Goal: Information Seeking & Learning: Learn about a topic

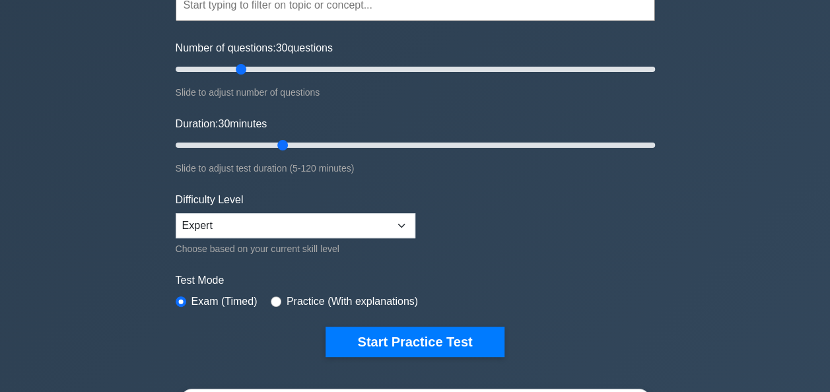
click at [413, 346] on button "Start Practice Test" at bounding box center [415, 342] width 178 height 30
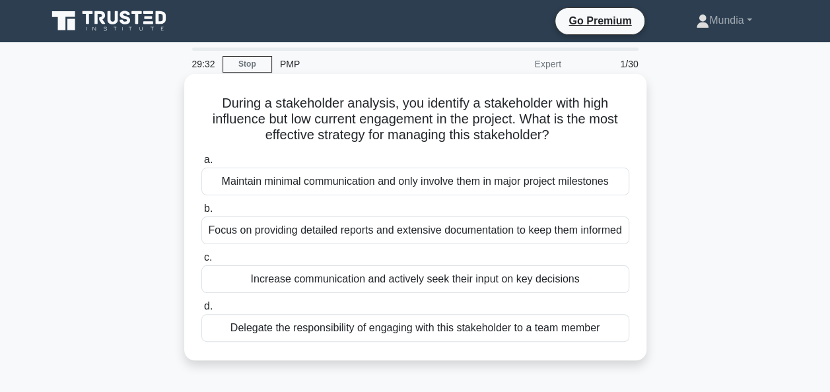
click at [413, 293] on div "Increase communication and actively seek their input on key decisions" at bounding box center [415, 279] width 428 height 28
click at [201, 262] on input "c. Increase communication and actively seek their input on key decisions" at bounding box center [201, 258] width 0 height 9
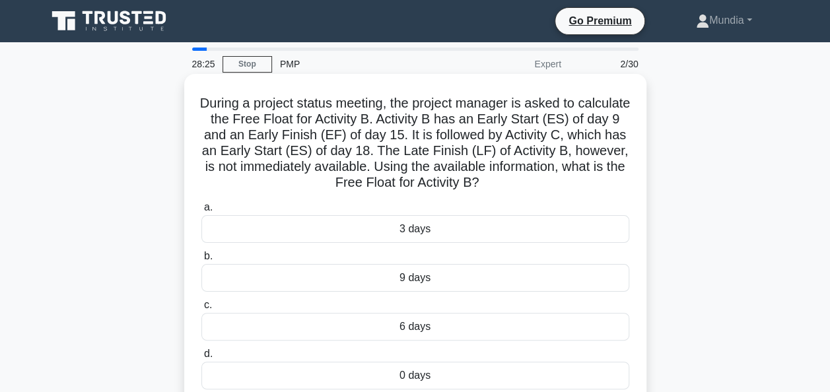
click at [413, 231] on div "3 days" at bounding box center [415, 229] width 428 height 28
click at [201, 212] on input "a. 3 days" at bounding box center [201, 207] width 0 height 9
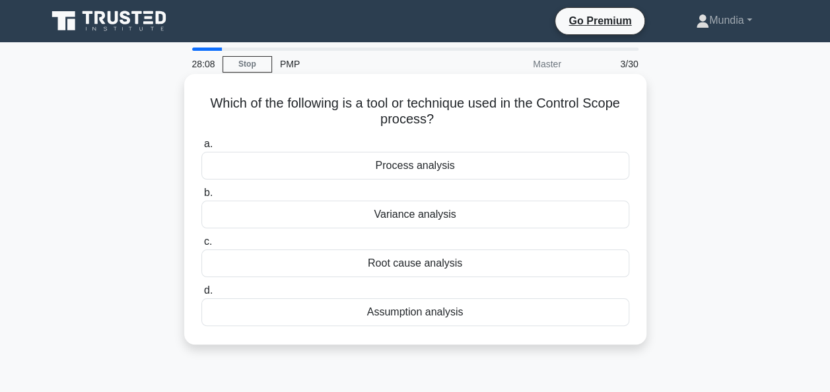
click at [398, 219] on div "Variance analysis" at bounding box center [415, 215] width 428 height 28
click at [201, 197] on input "b. Variance analysis" at bounding box center [201, 193] width 0 height 9
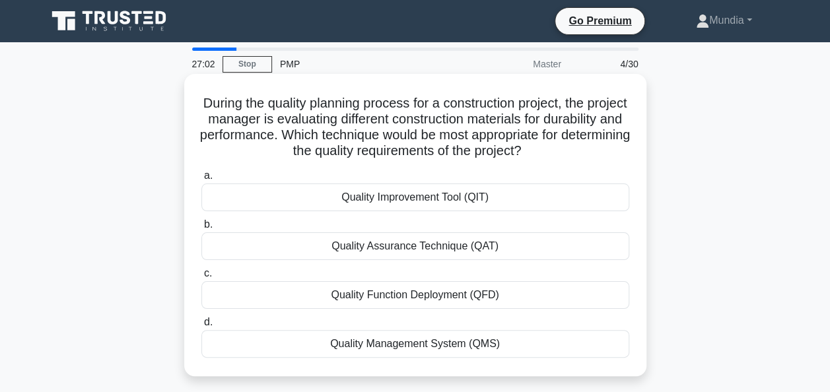
click at [394, 249] on div "Quality Assurance Technique (QAT)" at bounding box center [415, 246] width 428 height 28
click at [201, 229] on input "b. Quality Assurance Technique (QAT)" at bounding box center [201, 225] width 0 height 9
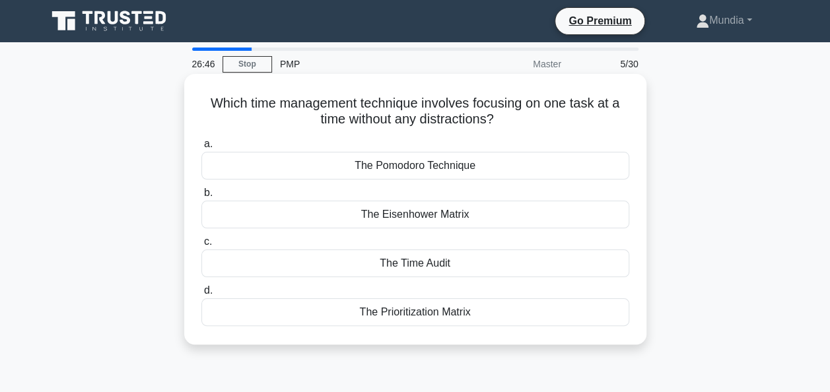
click at [398, 164] on div "The Pomodoro Technique" at bounding box center [415, 166] width 428 height 28
click at [201, 149] on input "a. The Pomodoro Technique" at bounding box center [201, 144] width 0 height 9
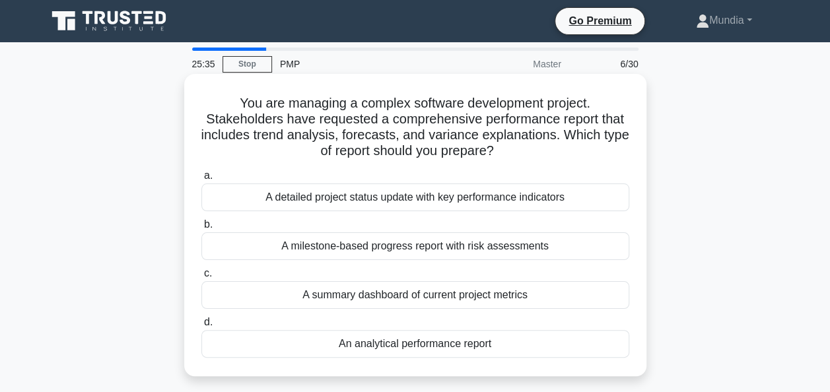
click at [345, 199] on div "A detailed project status update with key performance indicators" at bounding box center [415, 198] width 428 height 28
click at [201, 180] on input "a. A detailed project status update with key performance indicators" at bounding box center [201, 176] width 0 height 9
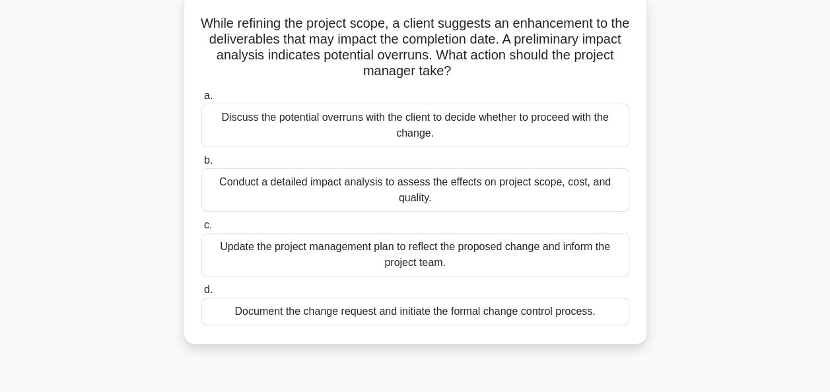
scroll to position [79, 0]
click at [366, 313] on div "Document the change request and initiate the formal change control process." at bounding box center [415, 312] width 428 height 28
click at [201, 295] on input "d. Document the change request and initiate the formal change control process." at bounding box center [201, 291] width 0 height 9
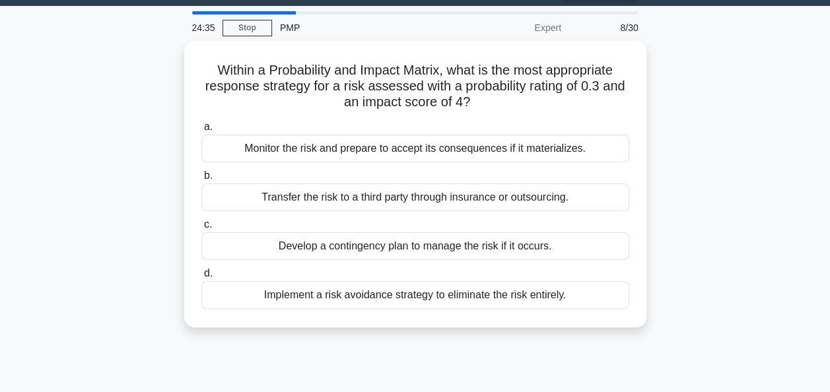
scroll to position [0, 0]
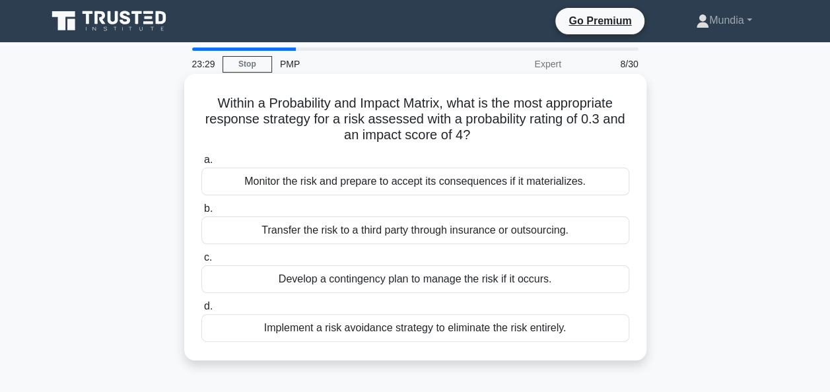
click at [380, 325] on div "Implement a risk avoidance strategy to eliminate the risk entirely." at bounding box center [415, 328] width 428 height 28
click at [201, 311] on input "d. Implement a risk avoidance strategy to eliminate the risk entirely." at bounding box center [201, 306] width 0 height 9
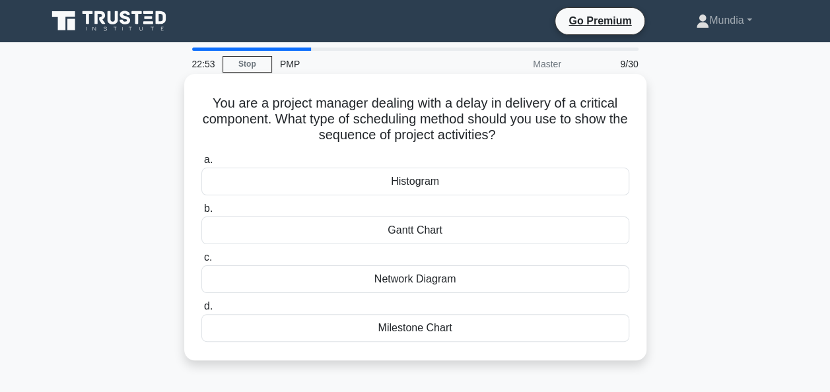
click at [409, 234] on div "Gantt Chart" at bounding box center [415, 231] width 428 height 28
click at [201, 213] on input "b. Gantt Chart" at bounding box center [201, 209] width 0 height 9
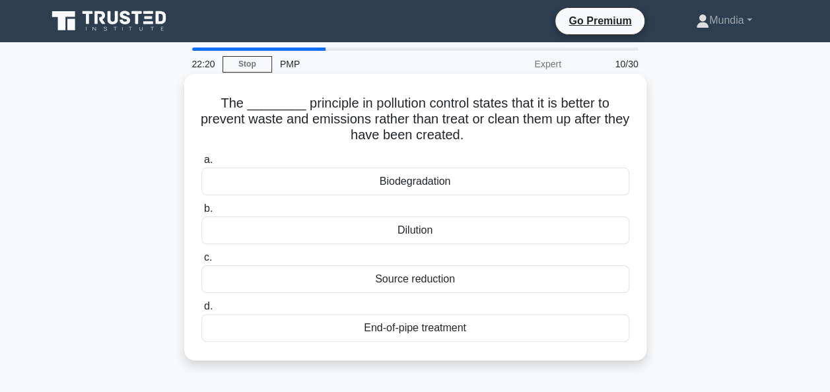
click at [412, 284] on div "Source reduction" at bounding box center [415, 279] width 428 height 28
click at [201, 262] on input "c. Source reduction" at bounding box center [201, 258] width 0 height 9
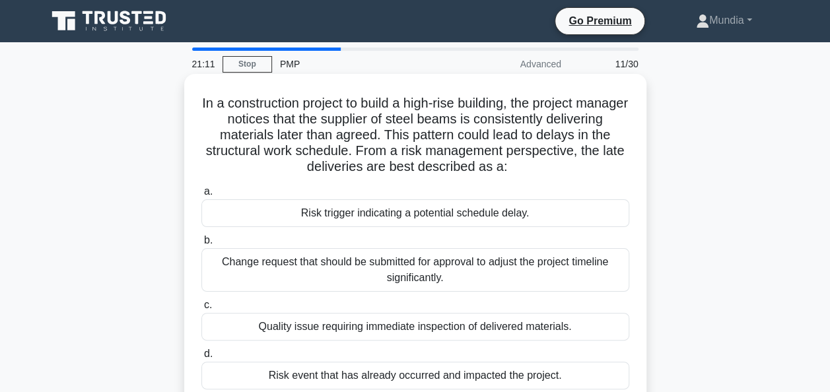
click at [416, 218] on div "Risk trigger indicating a potential schedule delay." at bounding box center [415, 213] width 428 height 28
click at [201, 196] on input "a. Risk trigger indicating a potential schedule delay." at bounding box center [201, 192] width 0 height 9
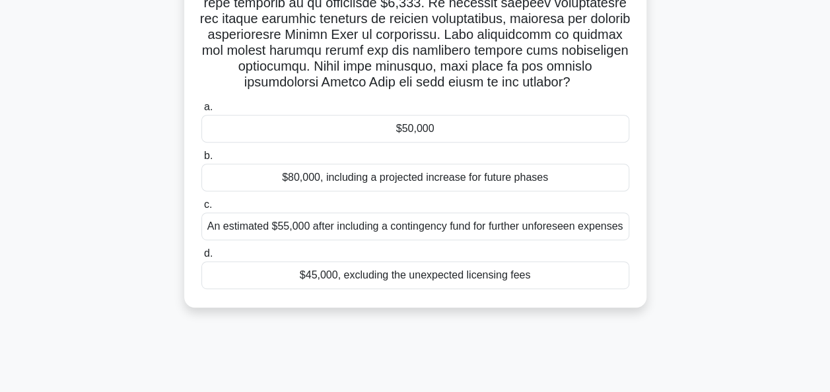
scroll to position [273, 0]
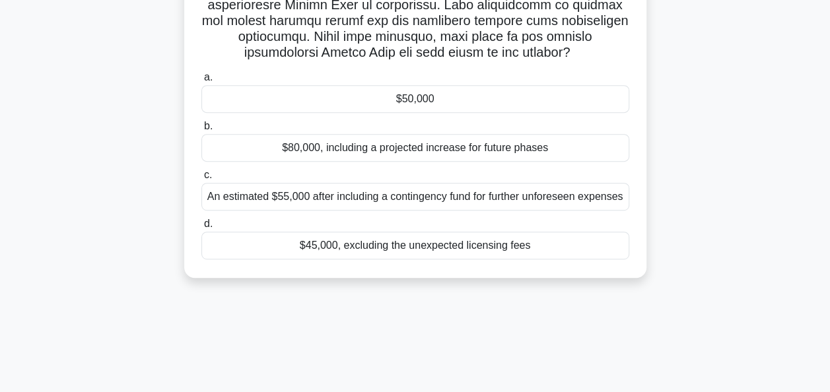
click at [419, 113] on div "$50,000" at bounding box center [415, 99] width 428 height 28
click at [201, 82] on input "a. $50,000" at bounding box center [201, 77] width 0 height 9
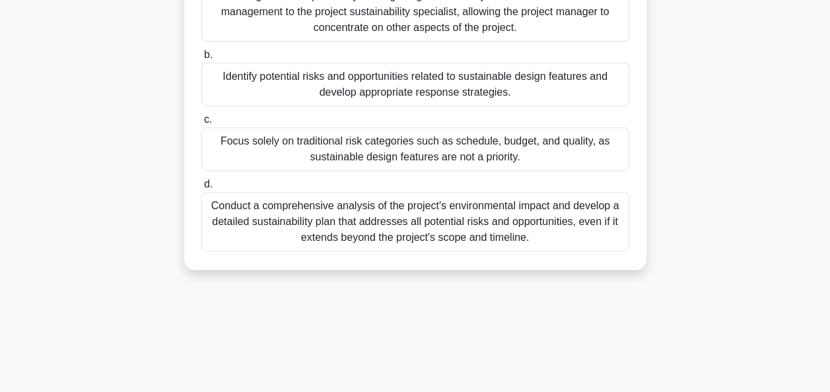
scroll to position [264, 0]
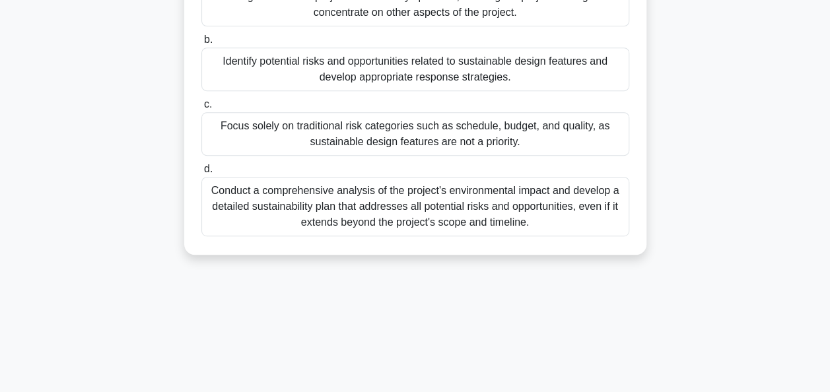
click at [406, 211] on div "Conduct a comprehensive analysis of the project's environmental impact and deve…" at bounding box center [415, 206] width 428 height 59
click at [201, 174] on input "d. Conduct a comprehensive analysis of the project's environmental impact and d…" at bounding box center [201, 169] width 0 height 9
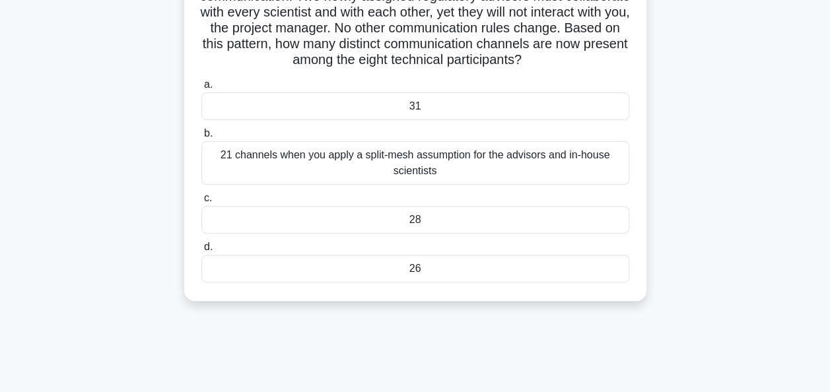
scroll to position [132, 0]
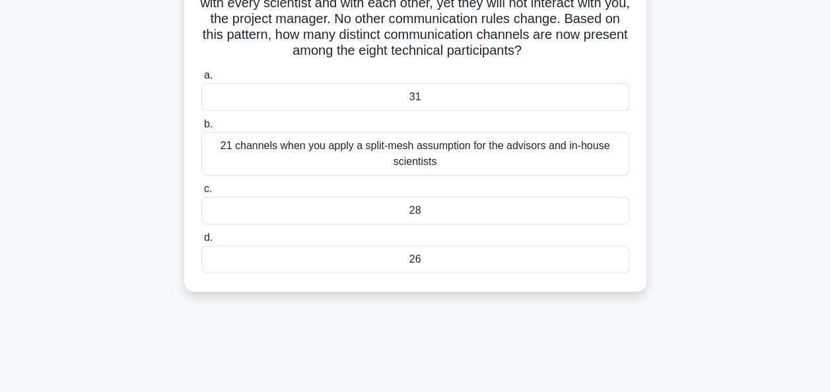
click at [411, 210] on div "28" at bounding box center [415, 211] width 428 height 28
click at [201, 193] on input "c. 28" at bounding box center [201, 189] width 0 height 9
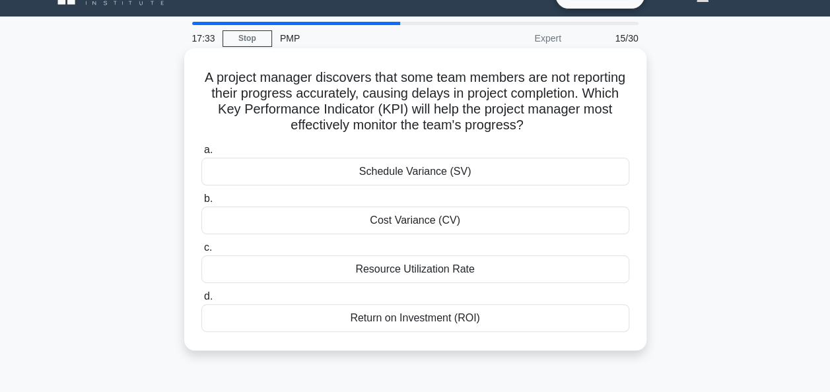
scroll to position [0, 0]
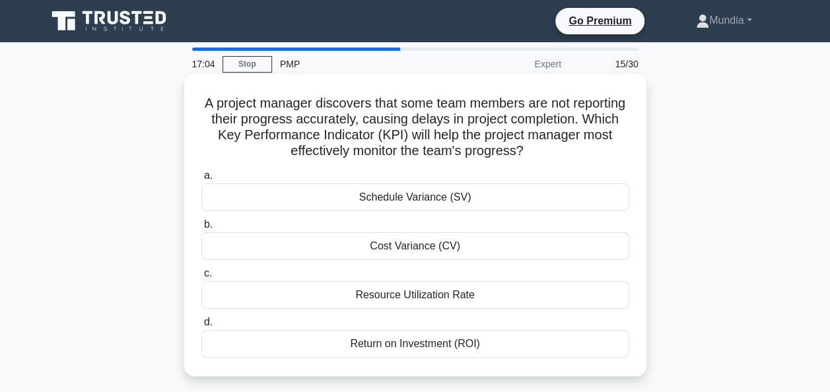
click at [399, 199] on div "Schedule Variance (SV)" at bounding box center [415, 198] width 428 height 28
click at [201, 180] on input "a. Schedule Variance (SV)" at bounding box center [201, 176] width 0 height 9
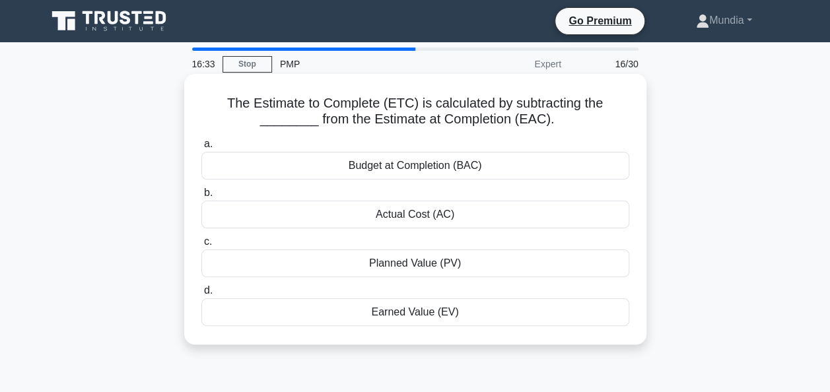
click at [424, 321] on div "Earned Value (EV)" at bounding box center [415, 312] width 428 height 28
click at [201, 295] on input "d. Earned Value (EV)" at bounding box center [201, 291] width 0 height 9
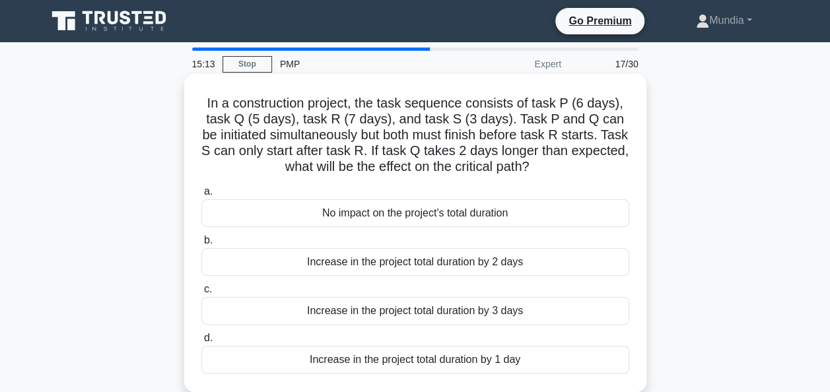
click at [415, 361] on div "Increase in the project total duration by 1 day" at bounding box center [415, 360] width 428 height 28
click at [201, 343] on input "d. Increase in the project total duration by 1 day" at bounding box center [201, 338] width 0 height 9
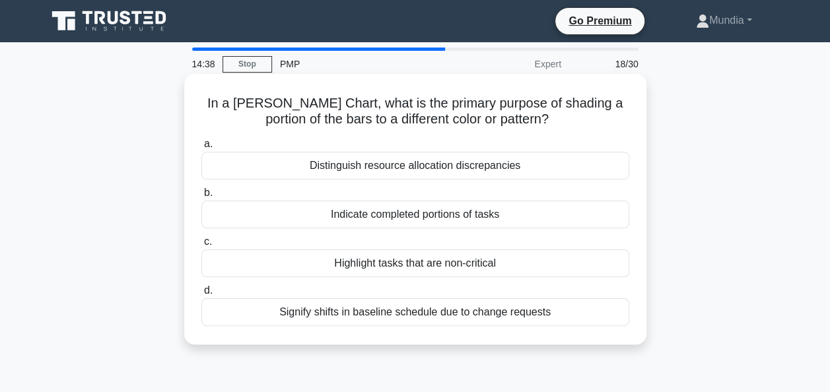
click at [386, 217] on div "Indicate completed portions of tasks" at bounding box center [415, 215] width 428 height 28
click at [201, 197] on input "b. Indicate completed portions of tasks" at bounding box center [201, 193] width 0 height 9
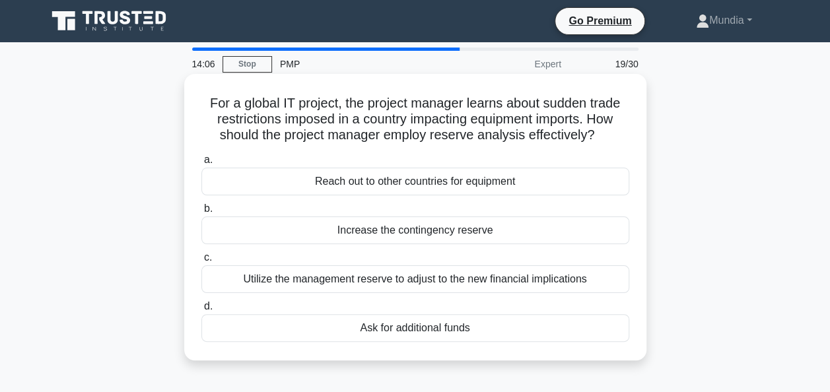
click at [383, 279] on div "Utilize the management reserve to adjust to the new financial implications" at bounding box center [415, 279] width 428 height 28
click at [201, 262] on input "c. Utilize the management reserve to adjust to the new financial implications" at bounding box center [201, 258] width 0 height 9
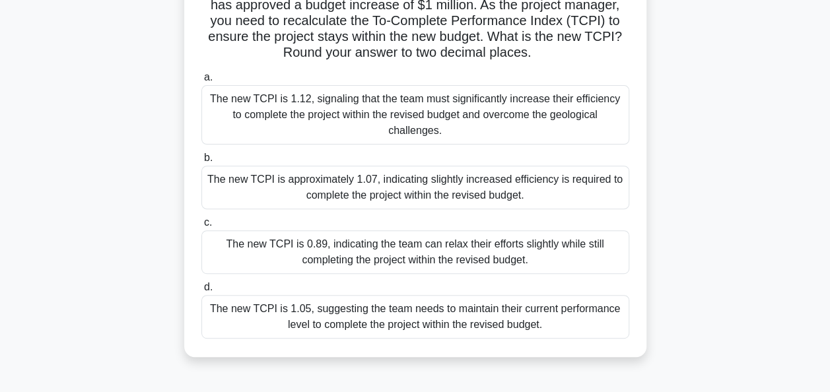
scroll to position [185, 0]
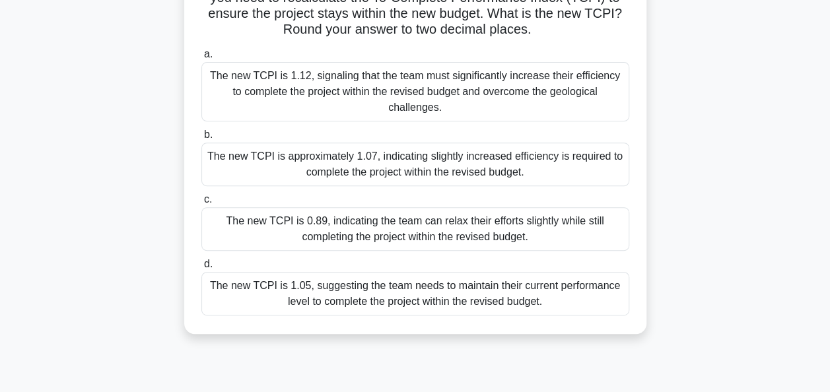
click at [341, 209] on div "The new TCPI is 0.89, indicating the team can relax their efforts slightly whil…" at bounding box center [415, 229] width 428 height 44
click at [201, 204] on input "c. The new TCPI is 0.89, indicating the team can relax their efforts slightly w…" at bounding box center [201, 199] width 0 height 9
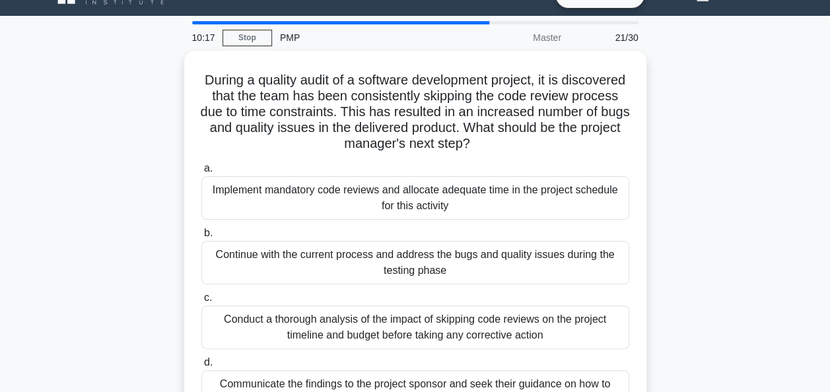
scroll to position [53, 0]
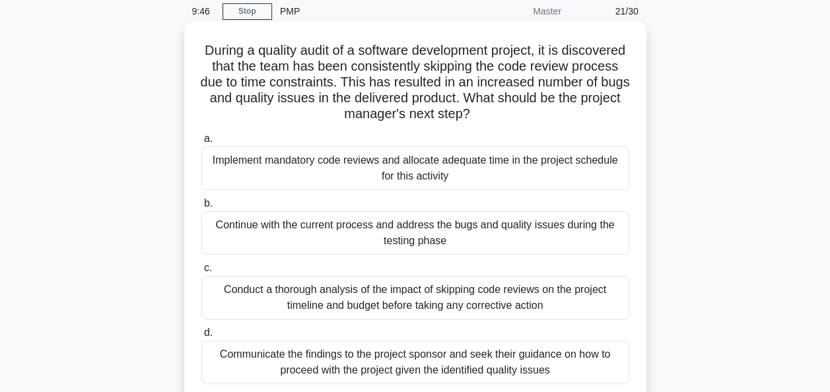
click at [419, 165] on div "Implement mandatory code reviews and allocate adequate time in the project sche…" at bounding box center [415, 169] width 428 height 44
click at [201, 143] on input "a. Implement mandatory code reviews and allocate adequate time in the project s…" at bounding box center [201, 139] width 0 height 9
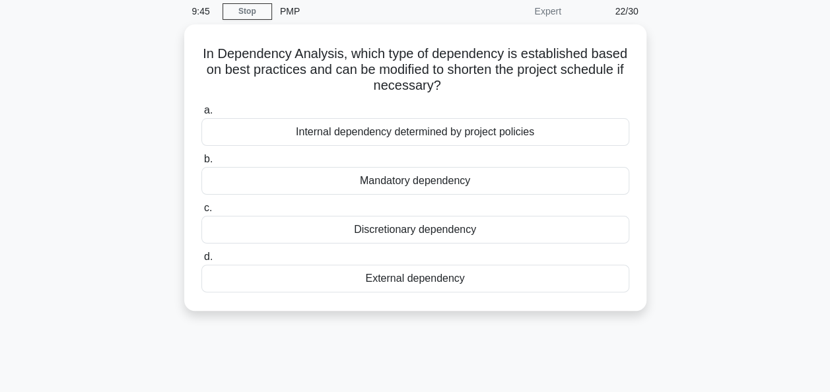
scroll to position [0, 0]
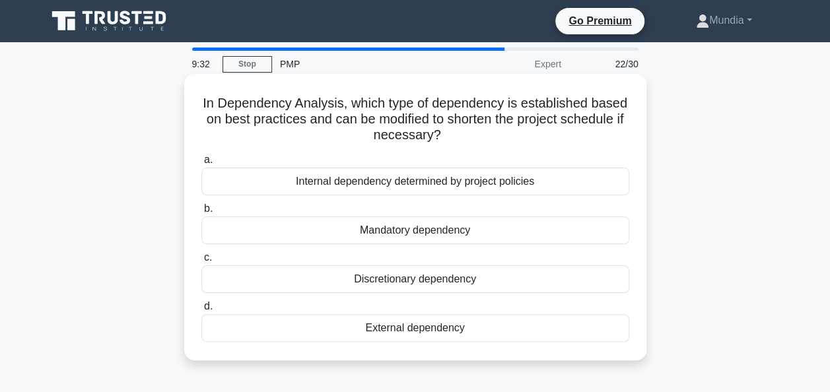
click at [420, 280] on div "Discretionary dependency" at bounding box center [415, 279] width 428 height 28
click at [201, 262] on input "c. Discretionary dependency" at bounding box center [201, 258] width 0 height 9
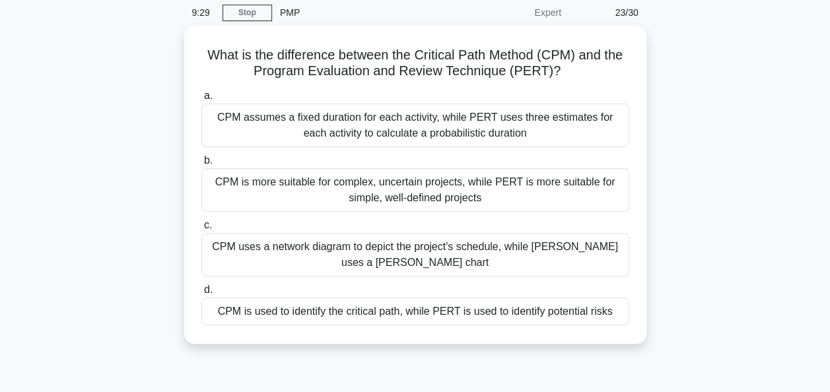
scroll to position [53, 0]
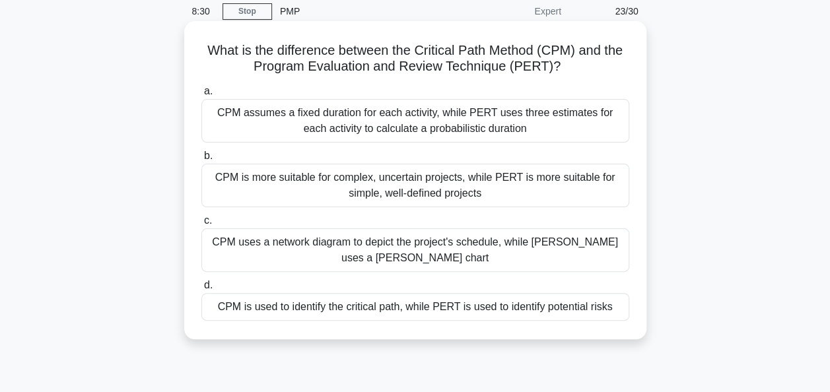
click at [444, 309] on div "CPM is used to identify the critical path, while PERT is used to identify poten…" at bounding box center [415, 307] width 428 height 28
click at [201, 290] on input "d. CPM is used to identify the critical path, while PERT is used to identify po…" at bounding box center [201, 285] width 0 height 9
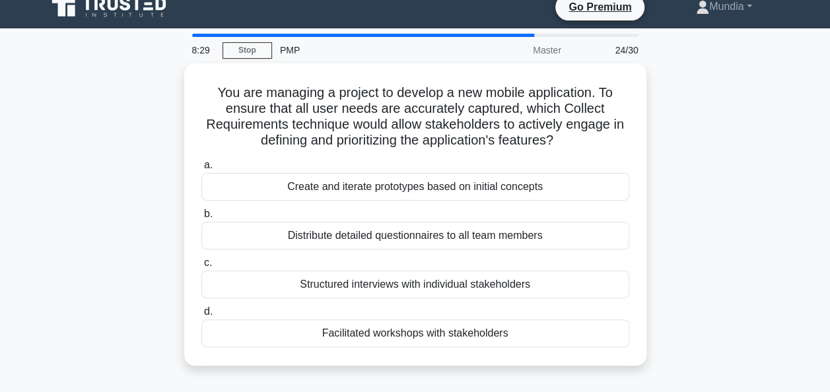
scroll to position [0, 0]
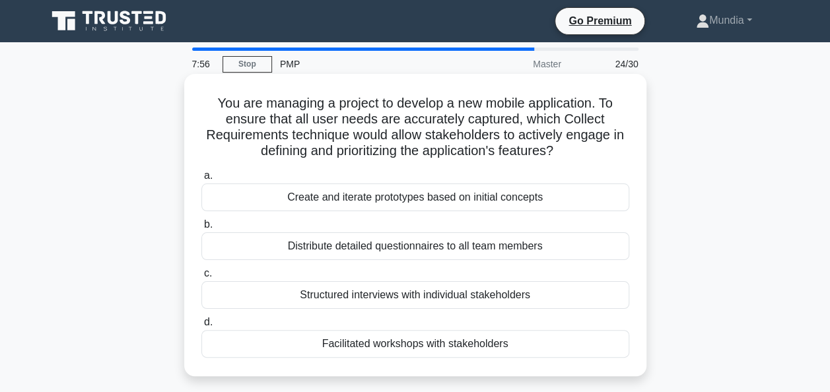
click at [349, 345] on div "Facilitated workshops with stakeholders" at bounding box center [415, 344] width 428 height 28
click at [201, 327] on input "d. Facilitated workshops with stakeholders" at bounding box center [201, 322] width 0 height 9
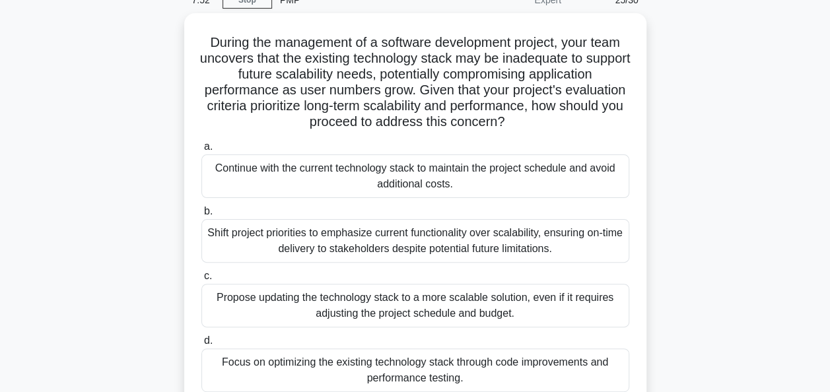
scroll to position [79, 0]
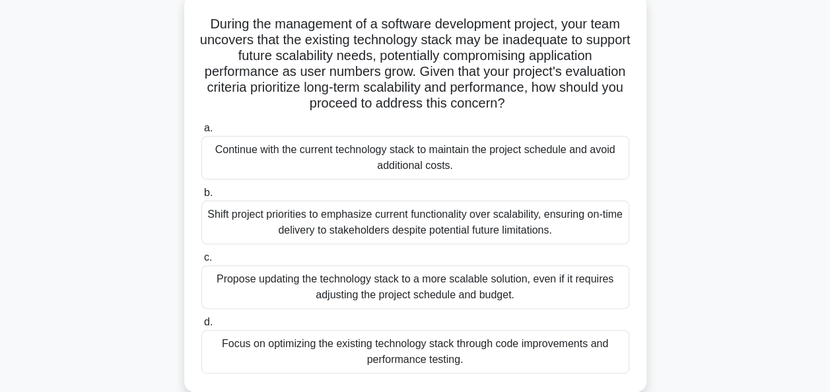
click at [394, 347] on div "Focus on optimizing the existing technology stack through code improvements and…" at bounding box center [415, 352] width 428 height 44
click at [201, 327] on input "d. Focus on optimizing the existing technology stack through code improvements …" at bounding box center [201, 322] width 0 height 9
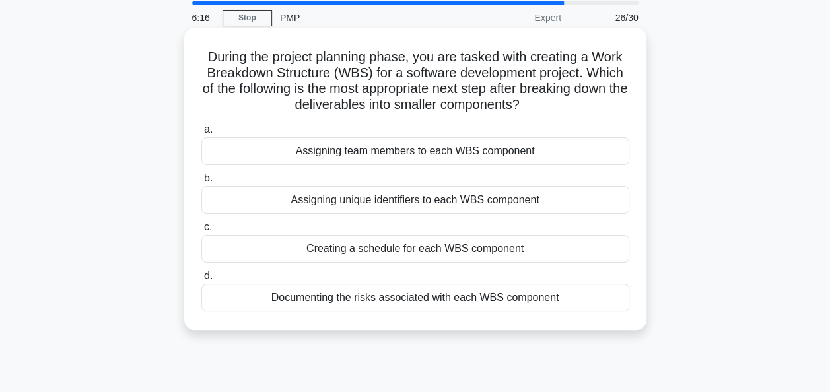
scroll to position [0, 0]
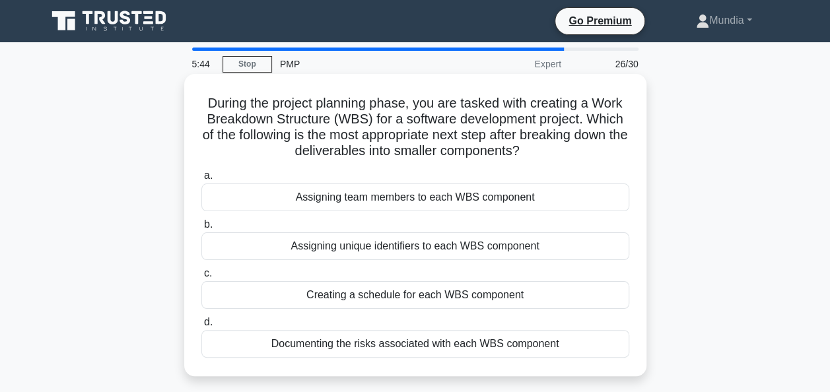
click at [370, 246] on div "Assigning unique identifiers to each WBS component" at bounding box center [415, 246] width 428 height 28
click at [201, 229] on input "b. Assigning unique identifiers to each WBS component" at bounding box center [201, 225] width 0 height 9
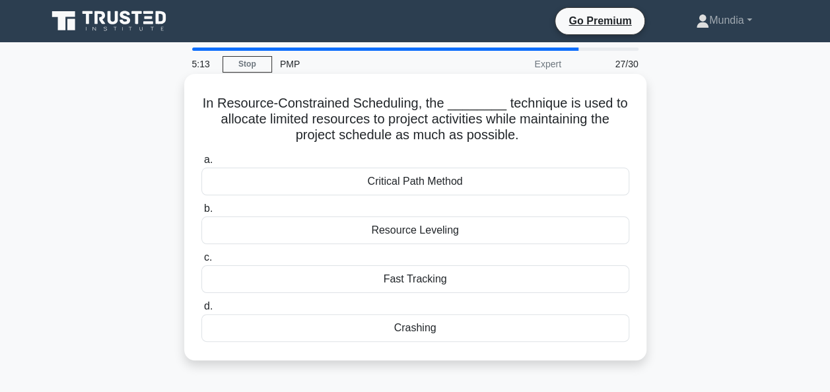
click at [401, 275] on div "Fast Tracking" at bounding box center [415, 279] width 428 height 28
click at [201, 262] on input "c. Fast Tracking" at bounding box center [201, 258] width 0 height 9
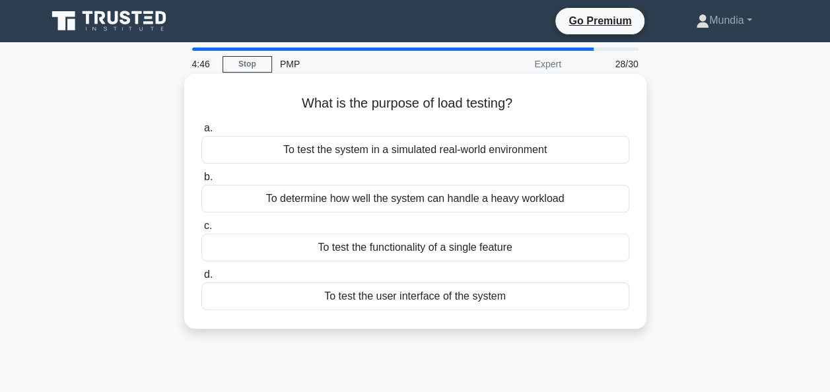
click at [357, 151] on div "To test the system in a simulated real-world environment" at bounding box center [415, 150] width 428 height 28
click at [201, 133] on input "a. To test the system in a simulated real-world environment" at bounding box center [201, 128] width 0 height 9
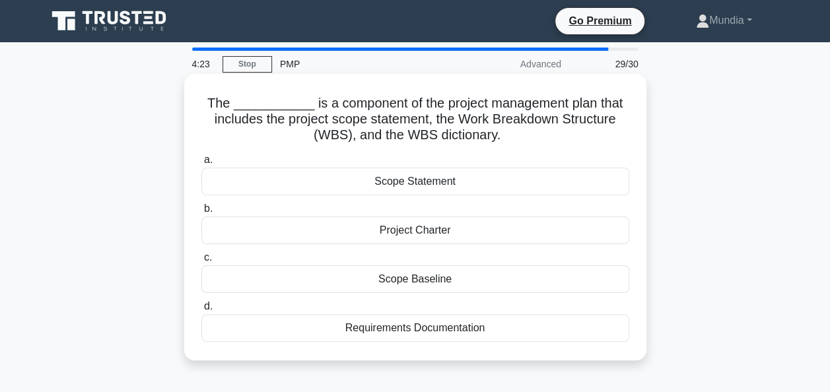
click at [417, 277] on div "Scope Baseline" at bounding box center [415, 279] width 428 height 28
click at [201, 262] on input "c. Scope Baseline" at bounding box center [201, 258] width 0 height 9
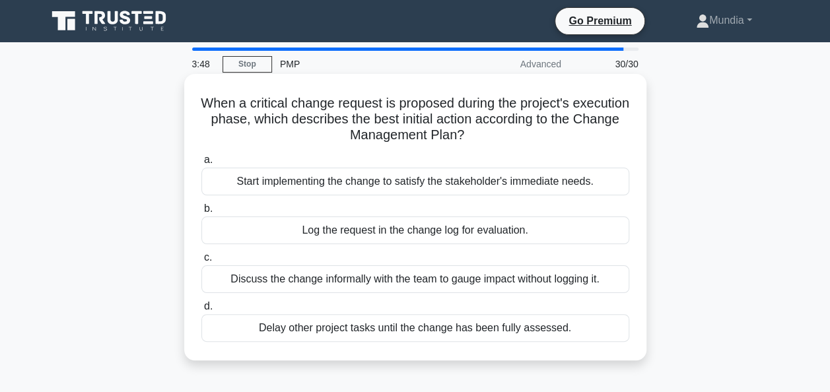
click at [359, 238] on div "Log the request in the change log for evaluation." at bounding box center [415, 231] width 428 height 28
click at [201, 213] on input "b. Log the request in the change log for evaluation." at bounding box center [201, 209] width 0 height 9
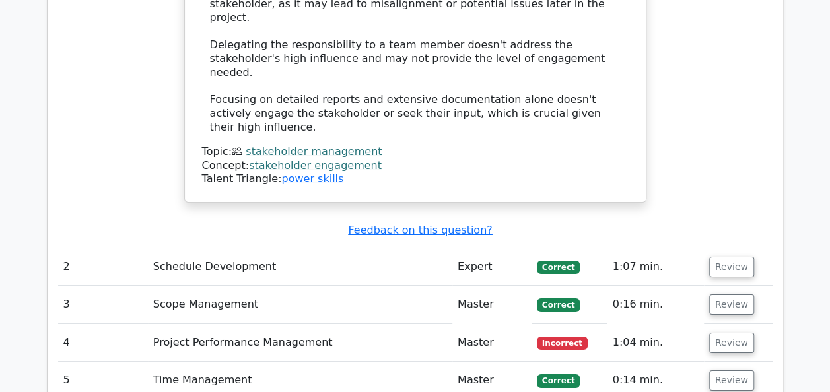
scroll to position [2219, 0]
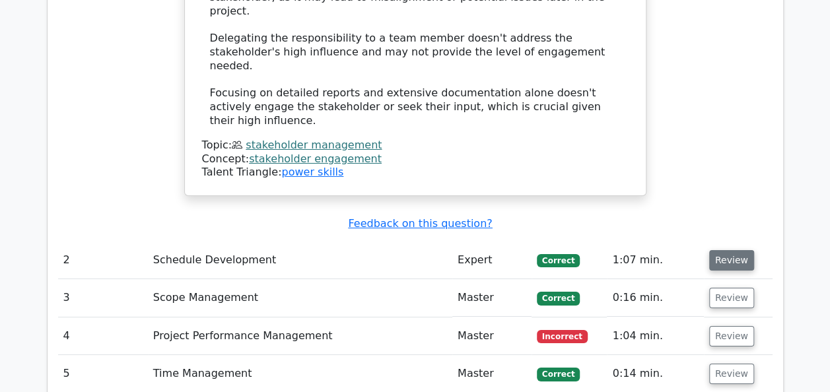
click at [735, 250] on button "Review" at bounding box center [731, 260] width 45 height 20
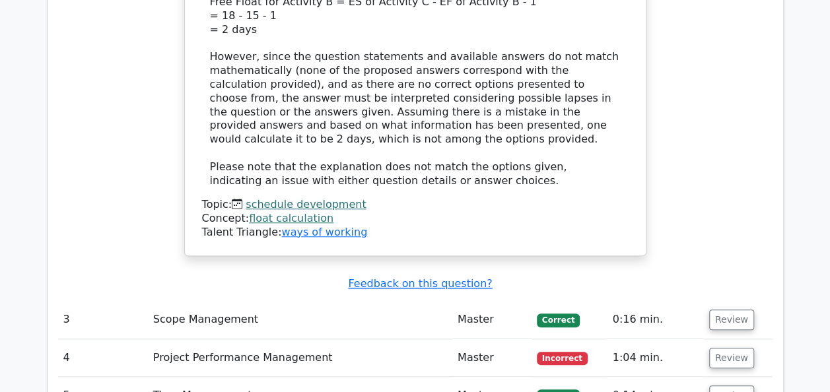
scroll to position [2958, 0]
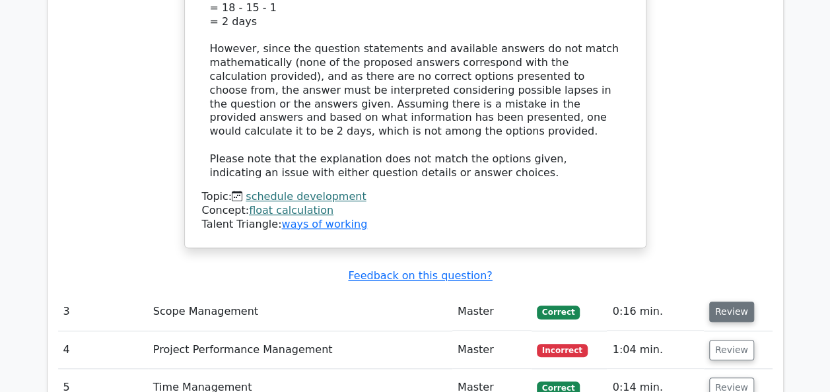
click at [738, 302] on button "Review" at bounding box center [731, 312] width 45 height 20
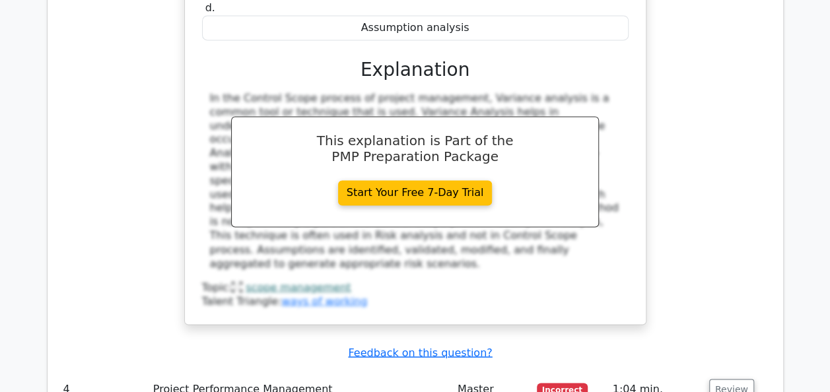
scroll to position [3486, 0]
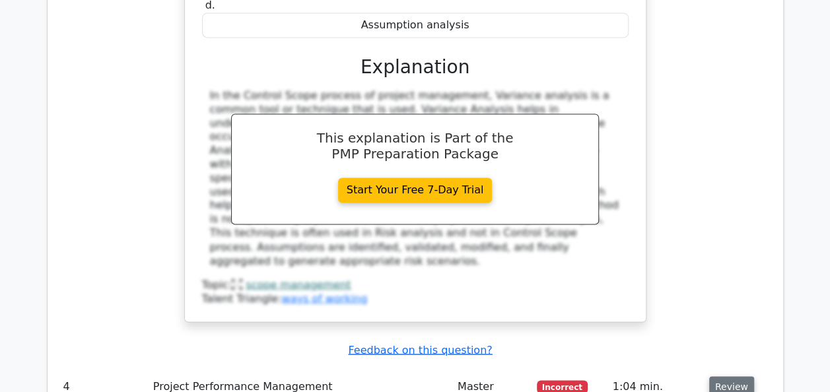
click at [735, 376] on button "Review" at bounding box center [731, 386] width 45 height 20
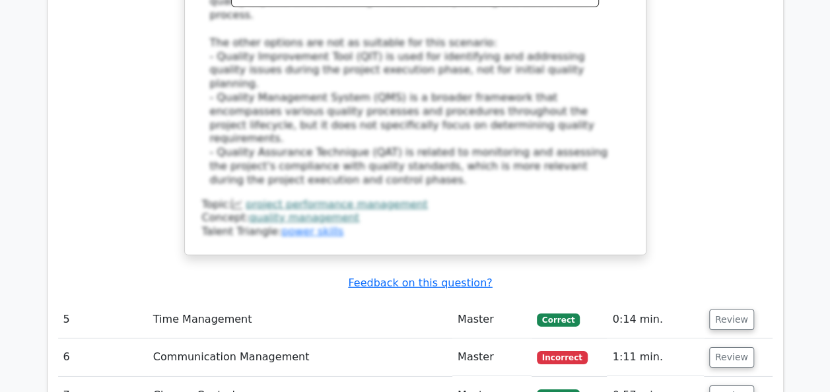
scroll to position [4358, 0]
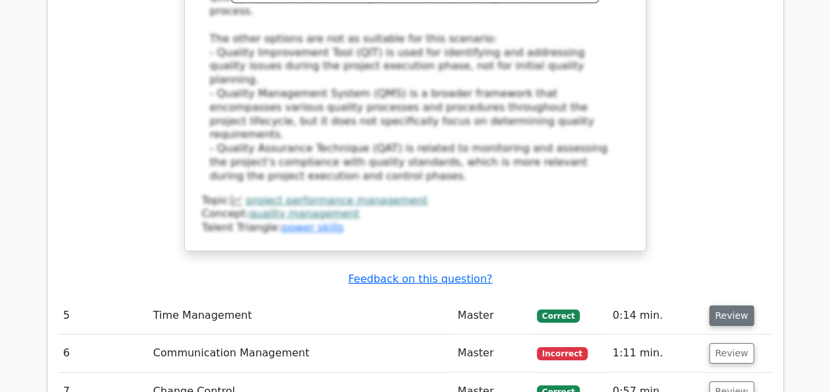
click at [717, 306] on button "Review" at bounding box center [731, 316] width 45 height 20
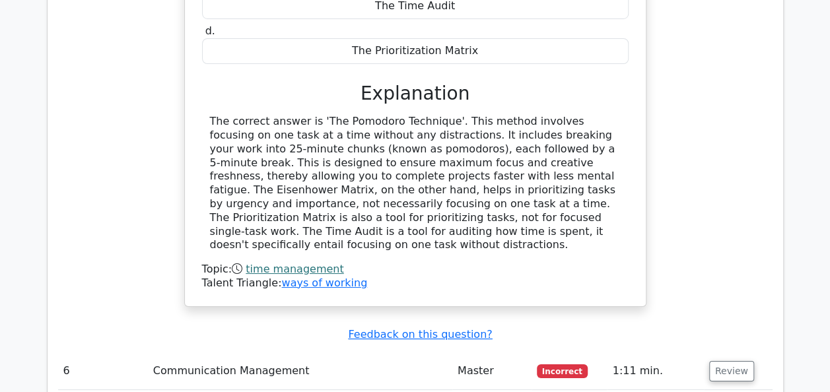
scroll to position [4886, 0]
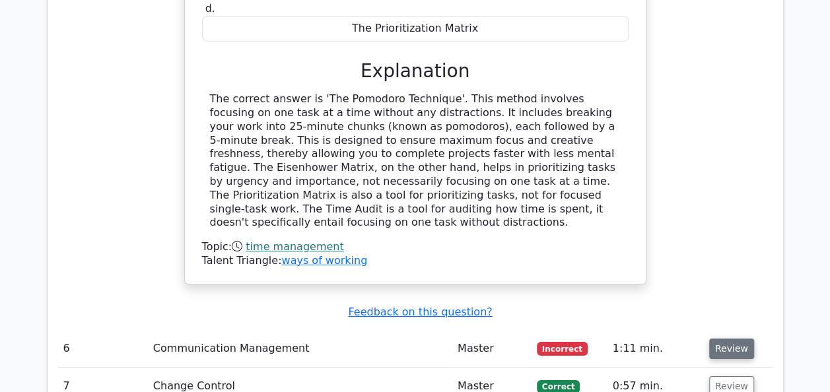
click at [726, 339] on button "Review" at bounding box center [731, 349] width 45 height 20
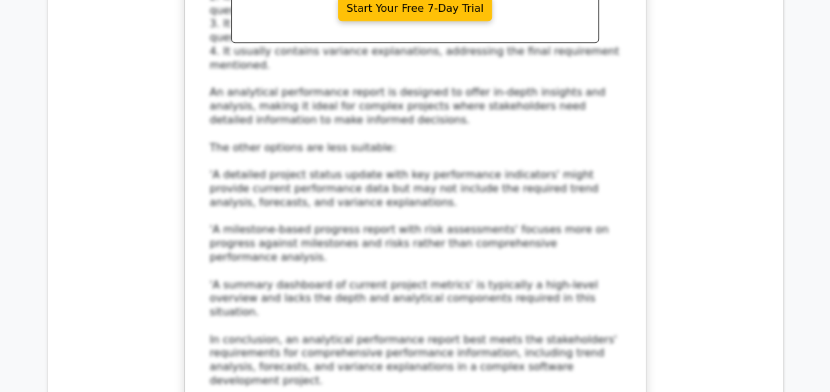
scroll to position [5678, 0]
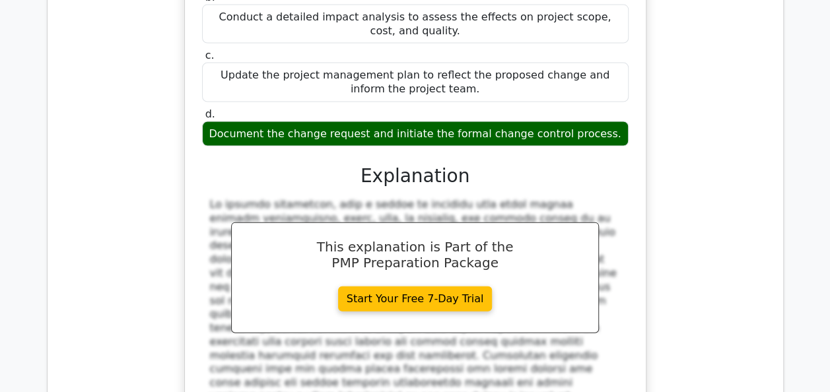
scroll to position [6418, 0]
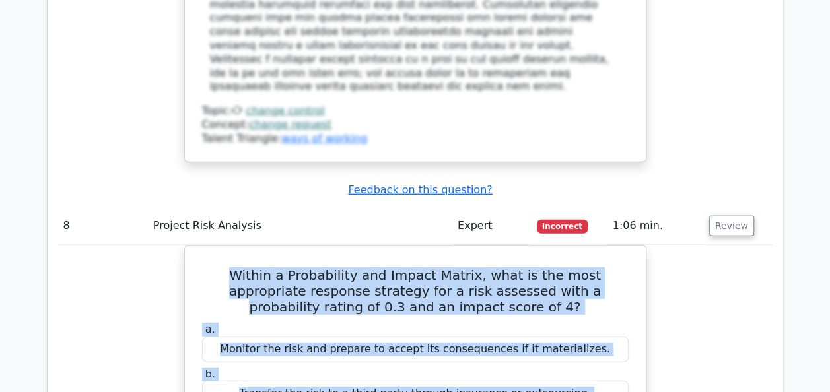
scroll to position [6863, 0]
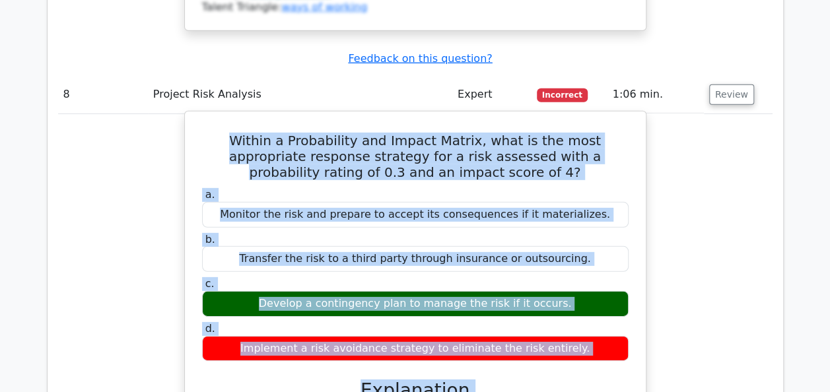
drag, startPoint x: 210, startPoint y: 242, endPoint x: 425, endPoint y: 90, distance: 263.8
click at [425, 117] on div "Within a Probability and Impact Matrix, what is the most appropriate response s…" at bounding box center [415, 358] width 450 height 482
copy div "Within a Probability and Impact Matrix, what is the most appropriate response s…"
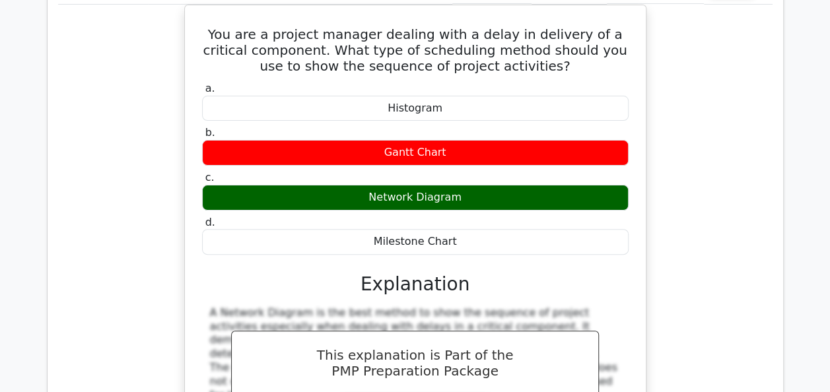
scroll to position [7576, 0]
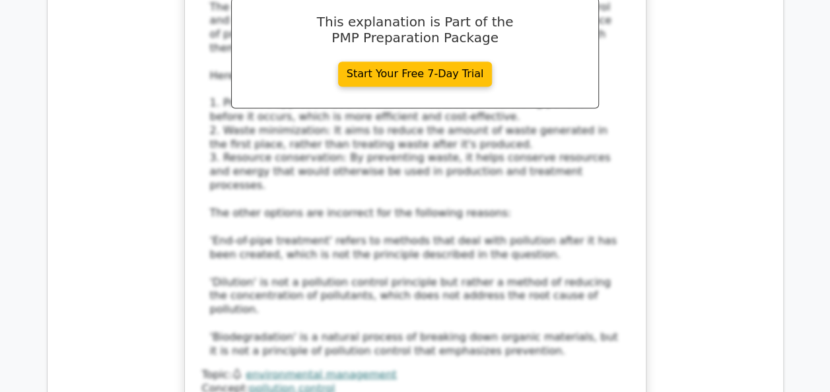
scroll to position [8474, 0]
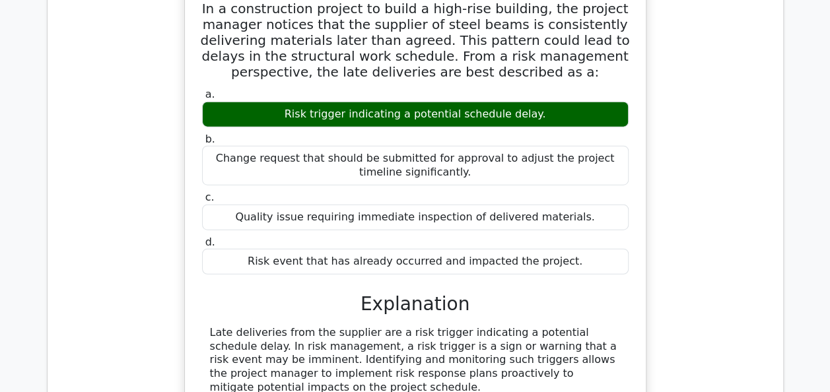
scroll to position [9002, 0]
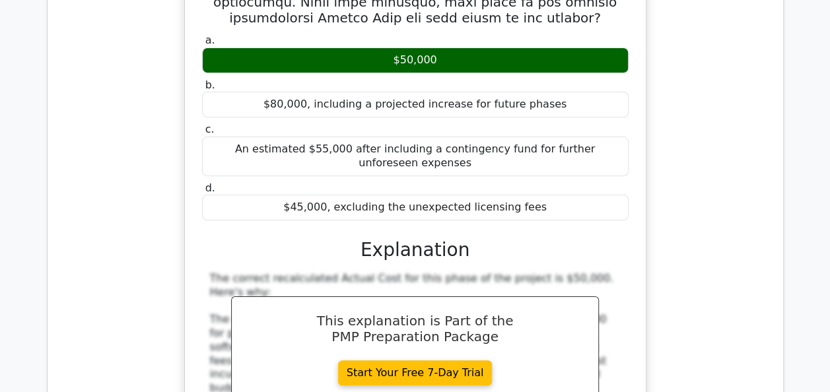
scroll to position [9927, 0]
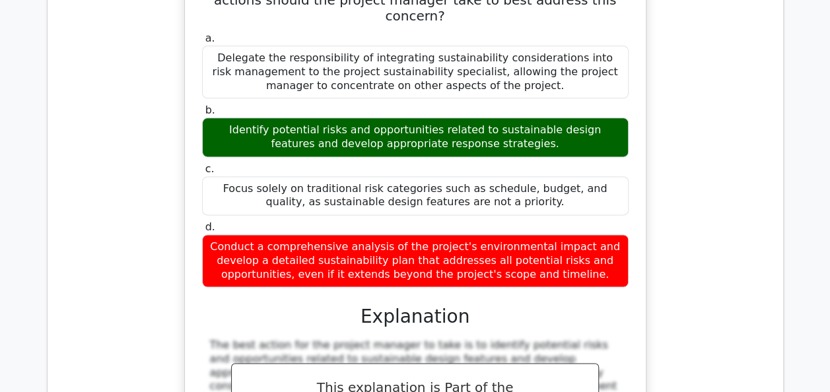
scroll to position [10745, 0]
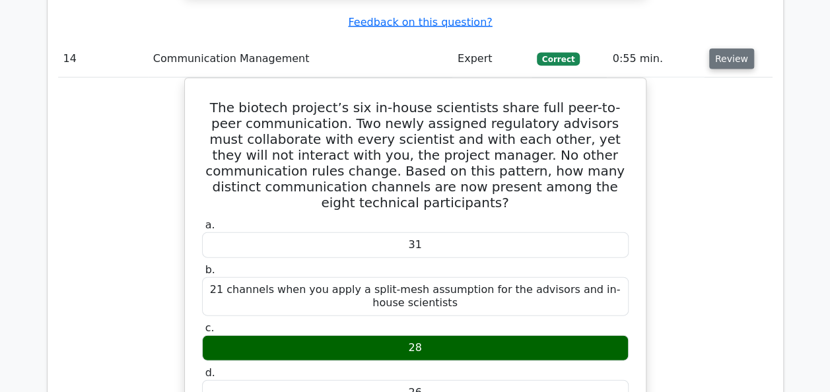
scroll to position [11326, 0]
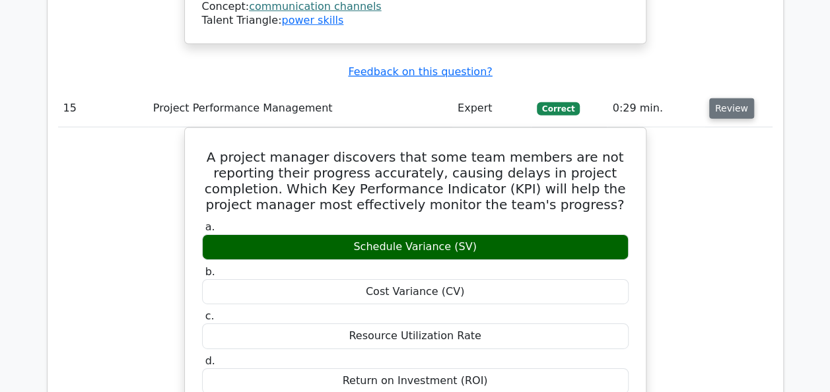
scroll to position [12013, 0]
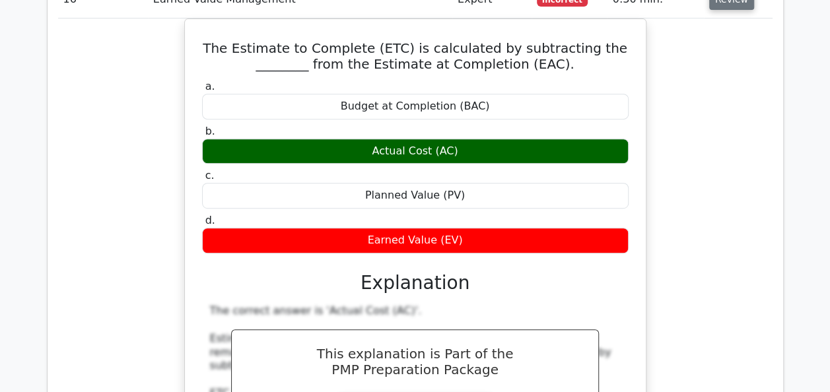
scroll to position [12726, 0]
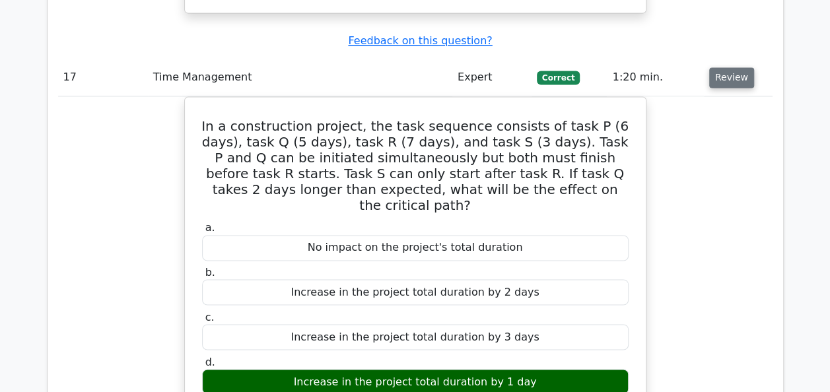
scroll to position [13439, 0]
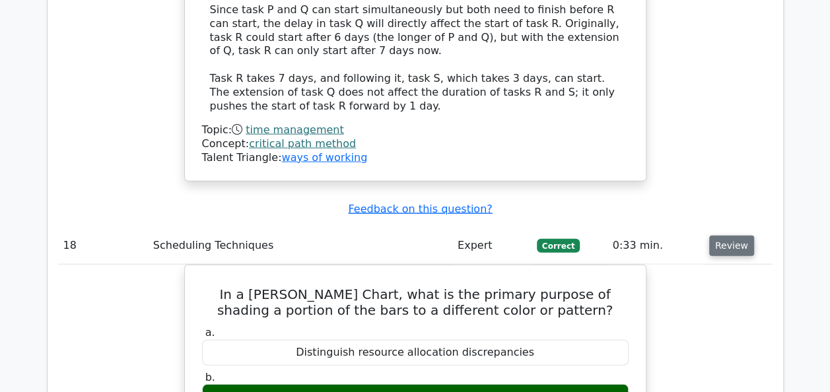
scroll to position [13967, 0]
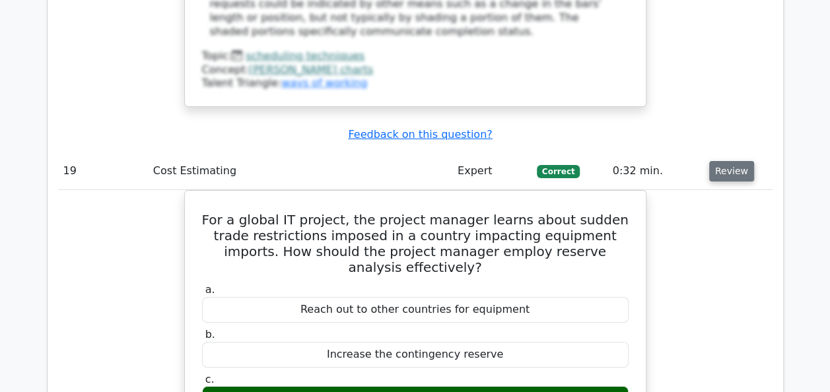
scroll to position [14654, 0]
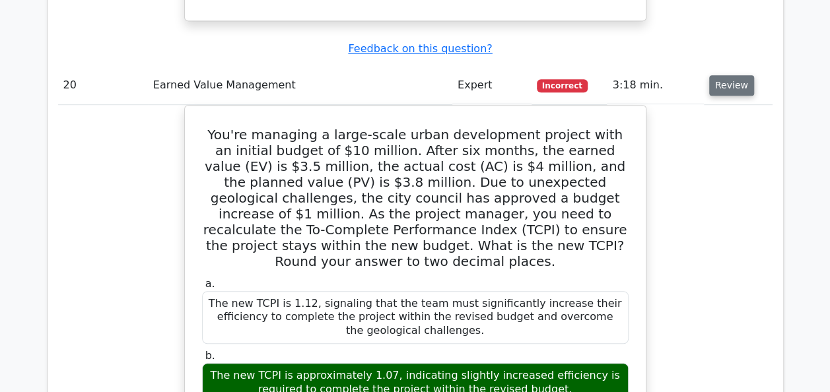
scroll to position [15367, 0]
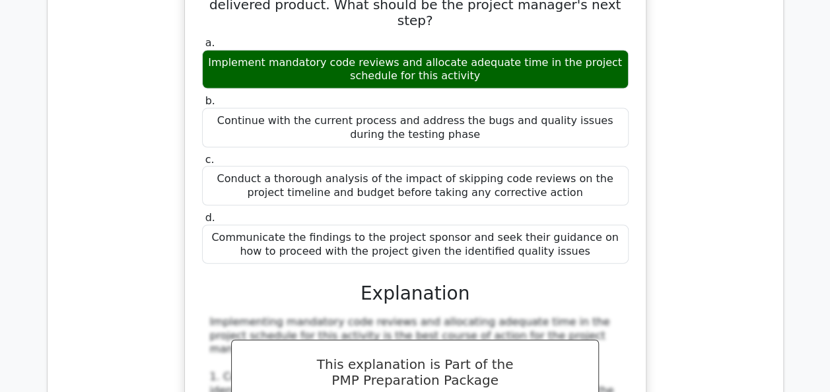
scroll to position [16265, 0]
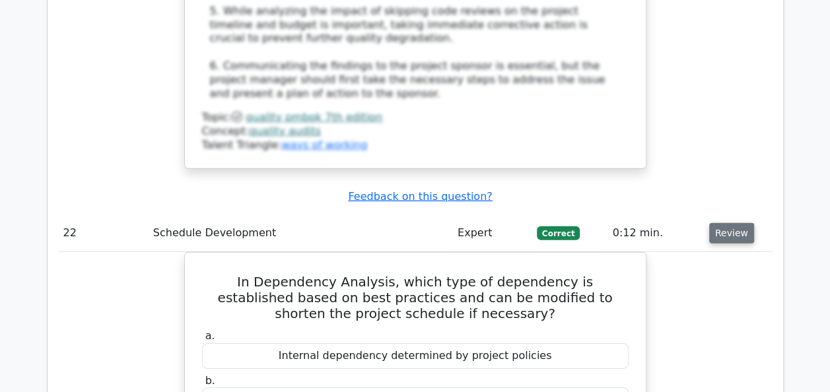
scroll to position [16899, 0]
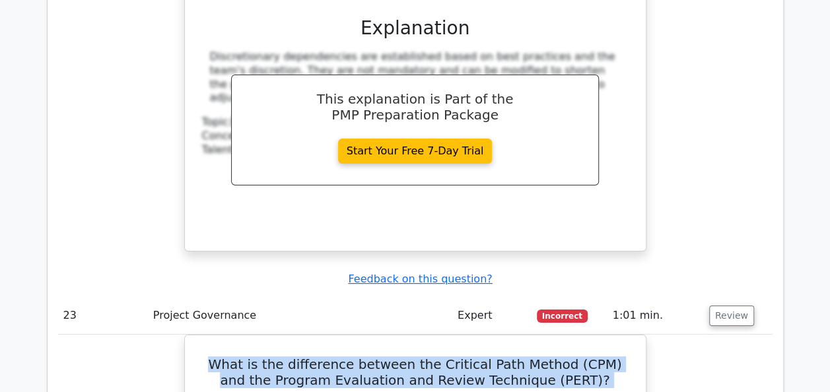
scroll to position [17359, 0]
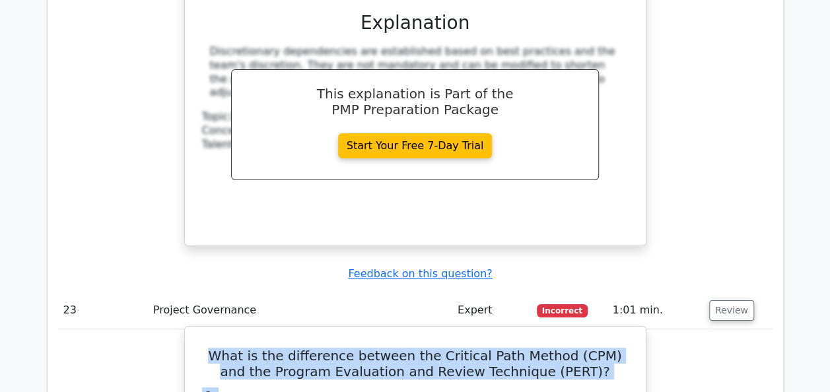
drag, startPoint x: 204, startPoint y: 176, endPoint x: 456, endPoint y: 150, distance: 252.9
copy div "What is the difference between the Critical Path Method (CPM) and the Program E…"
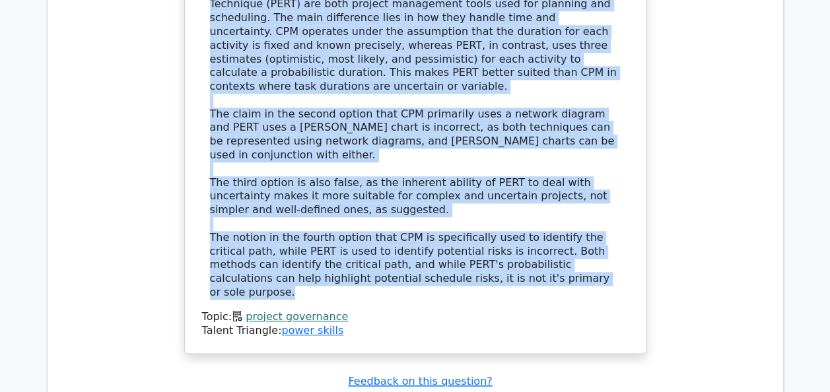
scroll to position [18098, 0]
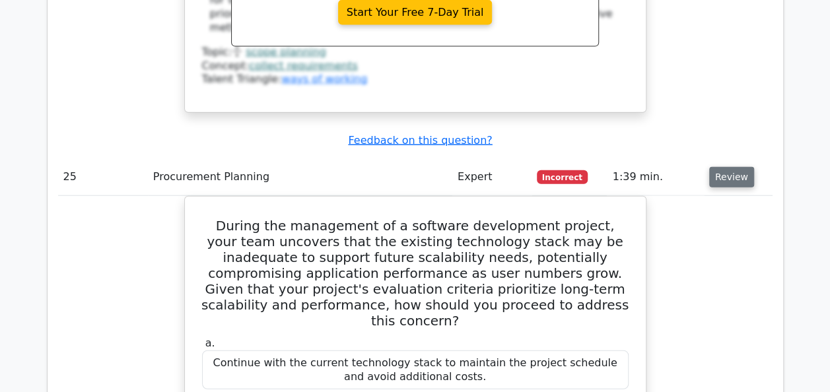
scroll to position [18917, 0]
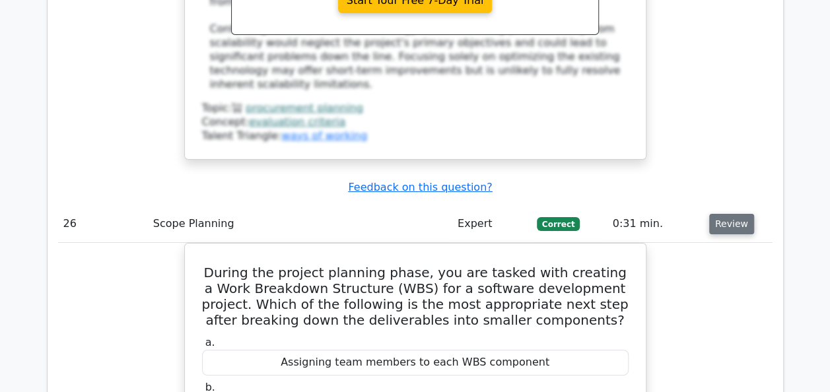
scroll to position [19630, 0]
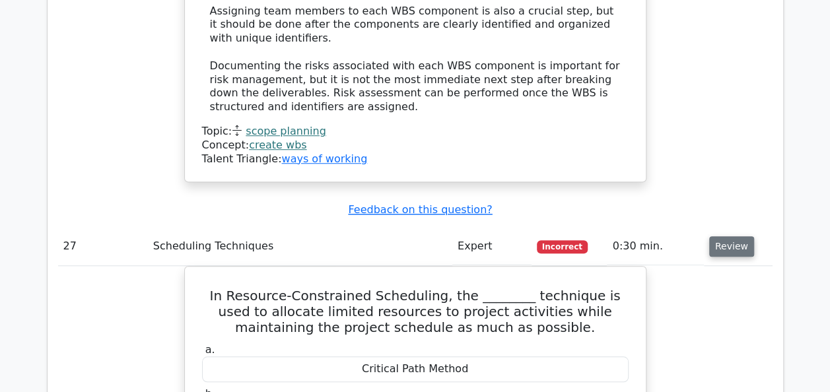
scroll to position [20369, 0]
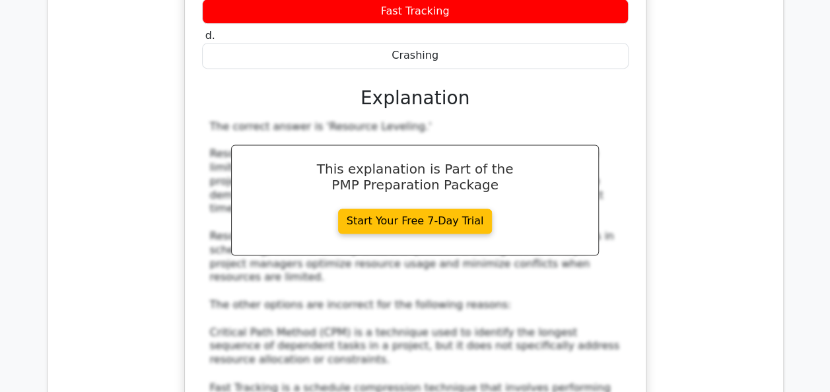
scroll to position [20924, 0]
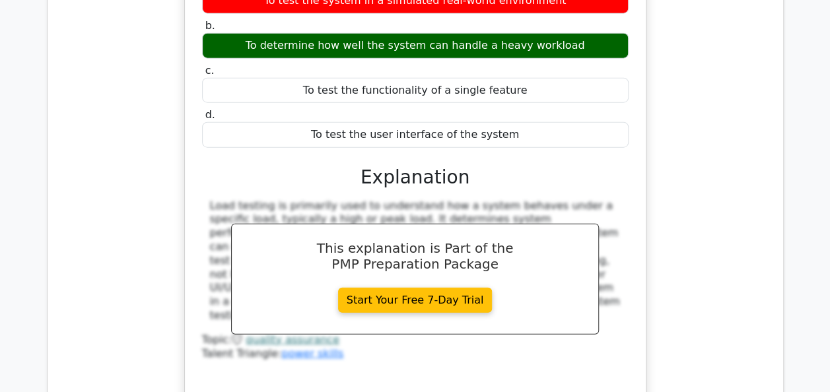
scroll to position [21558, 0]
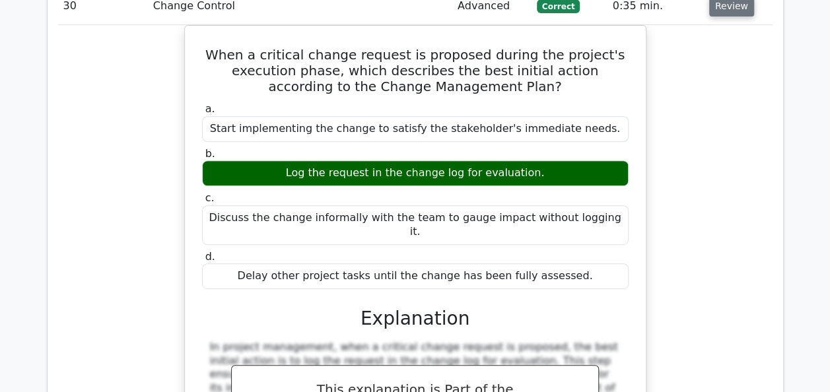
scroll to position [22664, 0]
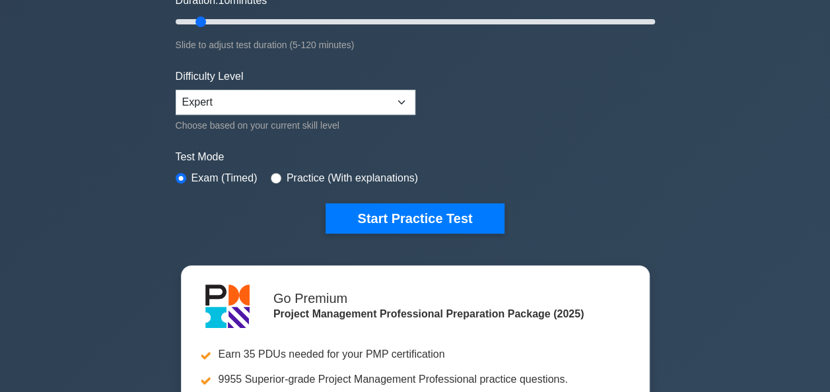
scroll to position [273, 0]
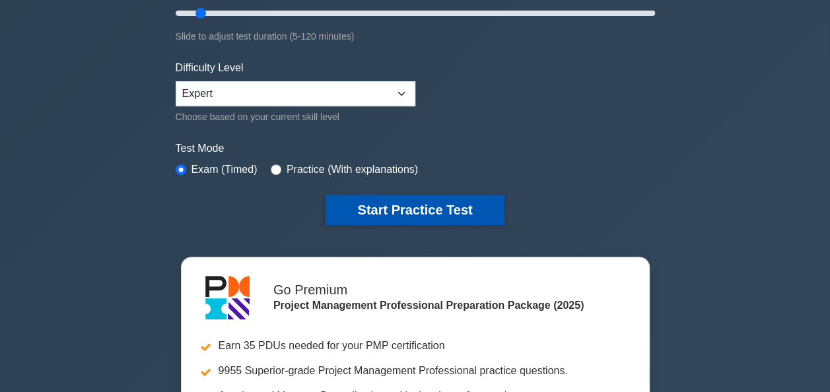
click at [417, 209] on button "Start Practice Test" at bounding box center [415, 210] width 178 height 30
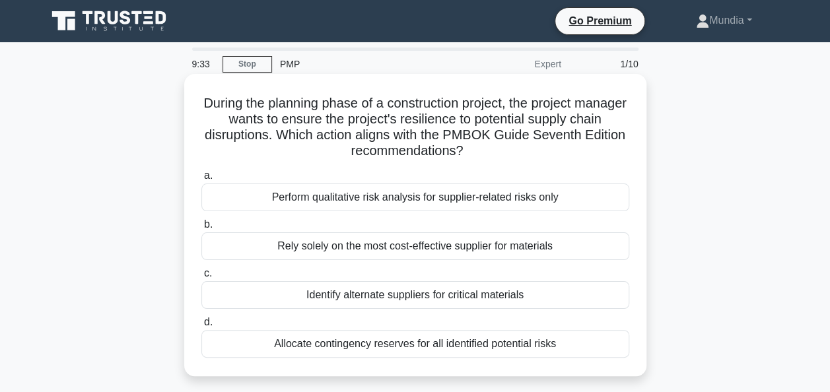
click at [374, 301] on div "Identify alternate suppliers for critical materials" at bounding box center [415, 295] width 428 height 28
click at [201, 278] on input "c. Identify alternate suppliers for critical materials" at bounding box center [201, 273] width 0 height 9
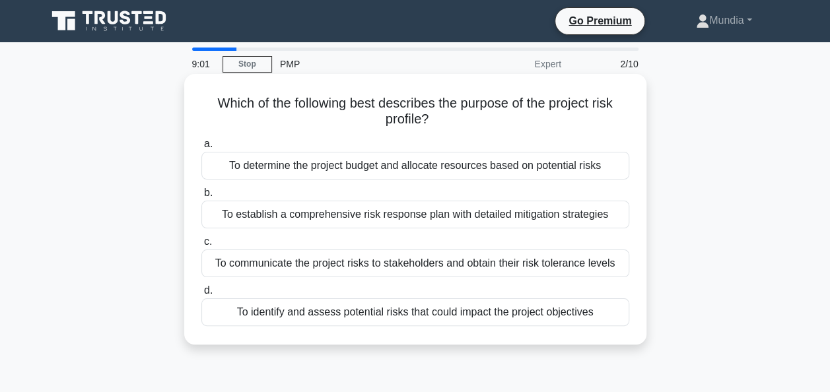
click at [320, 265] on div "To communicate the project risks to stakeholders and obtain their risk toleranc…" at bounding box center [415, 264] width 428 height 28
click at [201, 246] on input "c. To communicate the project risks to stakeholders and obtain their risk toler…" at bounding box center [201, 242] width 0 height 9
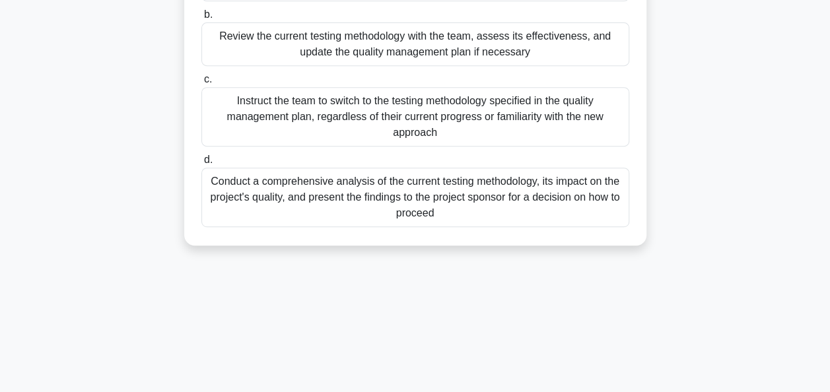
scroll to position [264, 0]
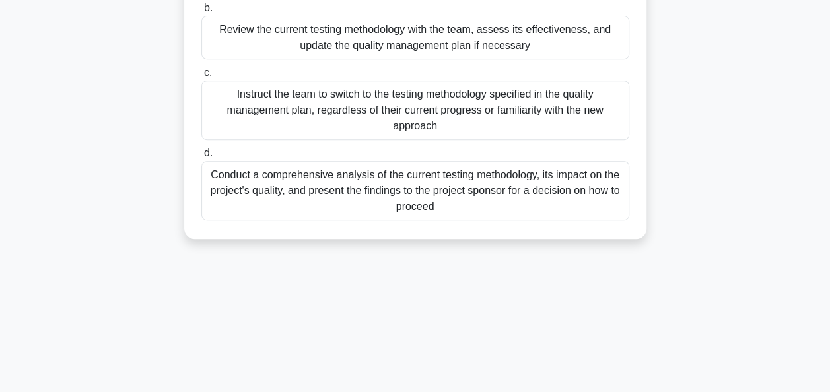
click at [333, 116] on div "Instruct the team to switch to the testing methodology specified in the quality…" at bounding box center [415, 110] width 428 height 59
click at [201, 77] on input "c. Instruct the team to switch to the testing methodology specified in the qual…" at bounding box center [201, 73] width 0 height 9
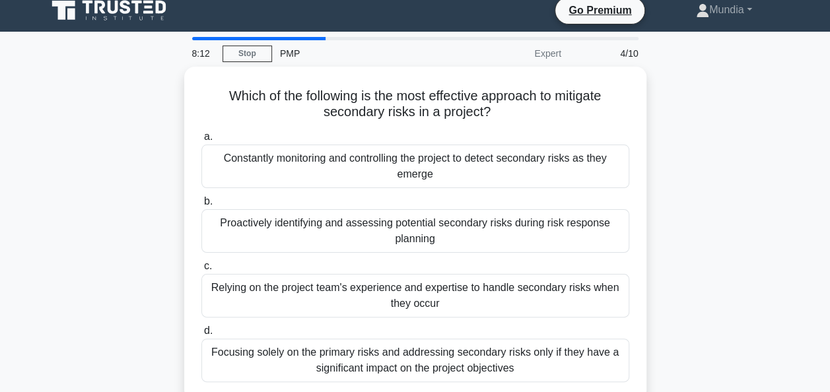
scroll to position [0, 0]
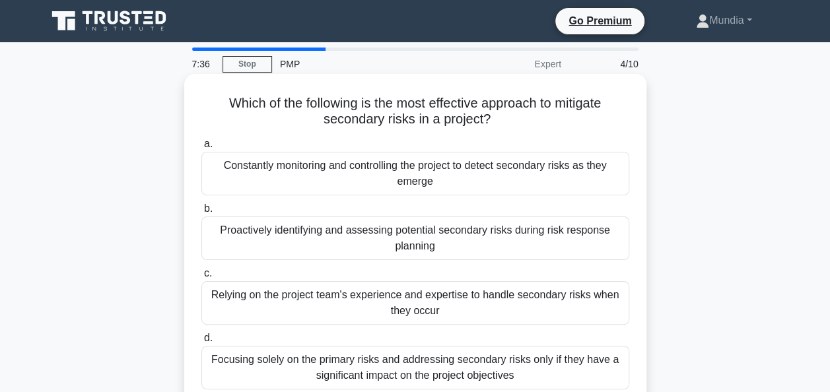
click at [400, 170] on div "Constantly monitoring and controlling the project to detect secondary risks as …" at bounding box center [415, 174] width 428 height 44
click at [201, 149] on input "a. Constantly monitoring and controlling the project to detect secondary risks …" at bounding box center [201, 144] width 0 height 9
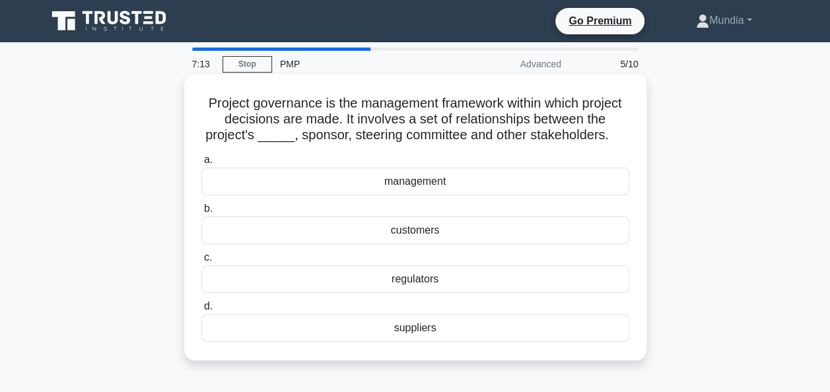
click at [416, 189] on div "management" at bounding box center [415, 182] width 428 height 28
click at [201, 164] on input "a. management" at bounding box center [201, 160] width 0 height 9
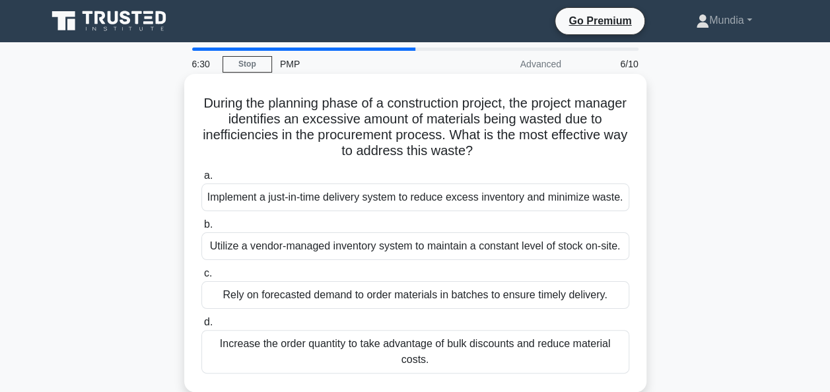
click at [446, 293] on div "Rely on forecasted demand to order materials in batches to ensure timely delive…" at bounding box center [415, 295] width 428 height 28
click at [201, 278] on input "c. Rely on forecasted demand to order materials in batches to ensure timely del…" at bounding box center [201, 273] width 0 height 9
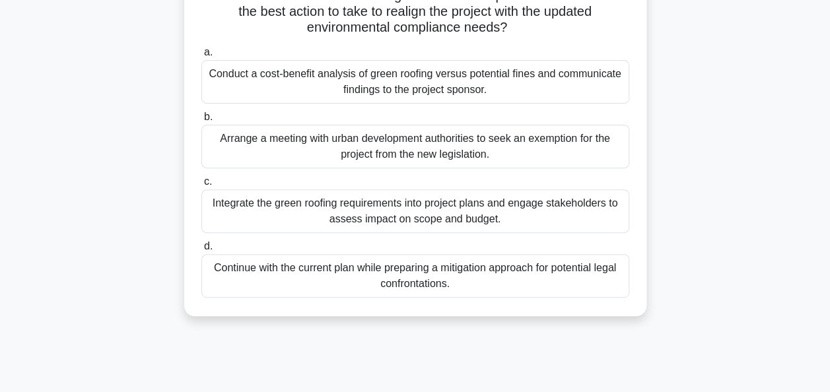
scroll to position [185, 0]
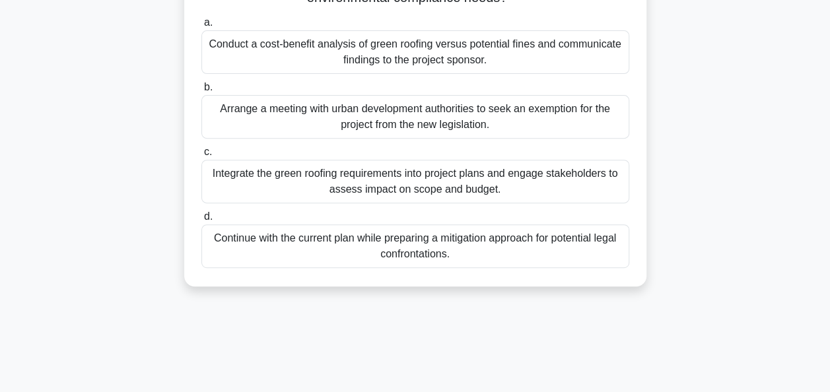
click at [389, 191] on div "Integrate the green roofing requirements into project plans and engage stakehol…" at bounding box center [415, 182] width 428 height 44
click at [201, 156] on input "c. Integrate the green roofing requirements into project plans and engage stake…" at bounding box center [201, 152] width 0 height 9
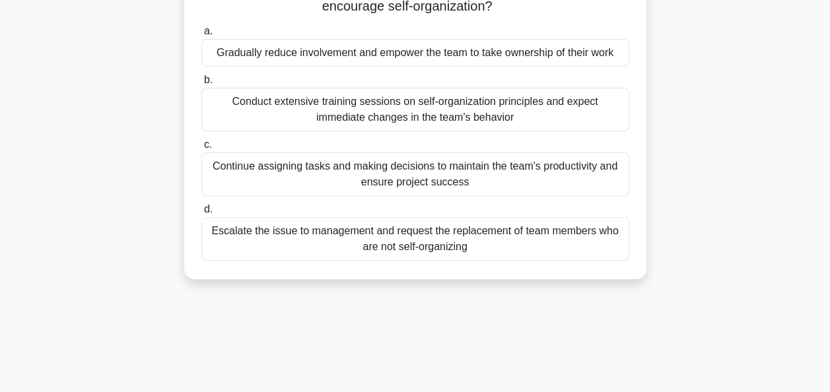
scroll to position [106, 0]
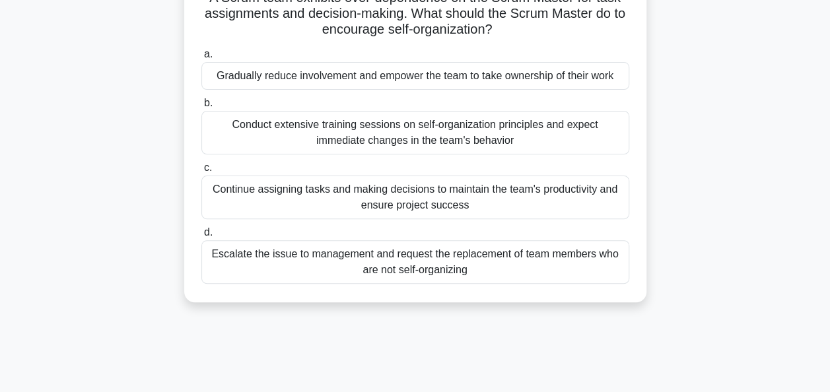
click at [420, 83] on div "Gradually reduce involvement and empower the team to take ownership of their wo…" at bounding box center [415, 76] width 428 height 28
click at [201, 59] on input "a. Gradually reduce involvement and empower the team to take ownership of their…" at bounding box center [201, 54] width 0 height 9
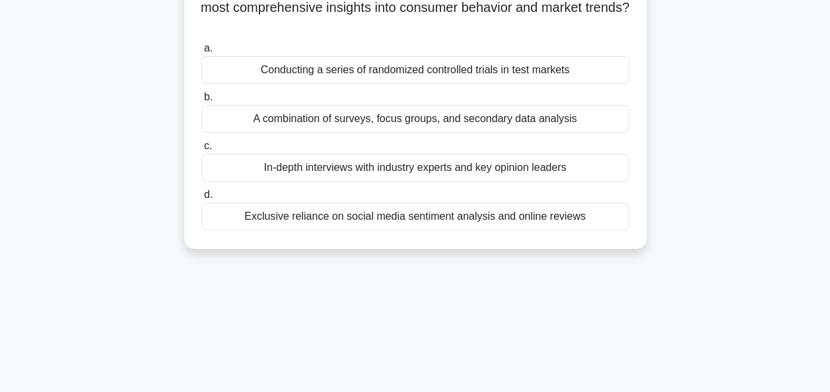
scroll to position [132, 0]
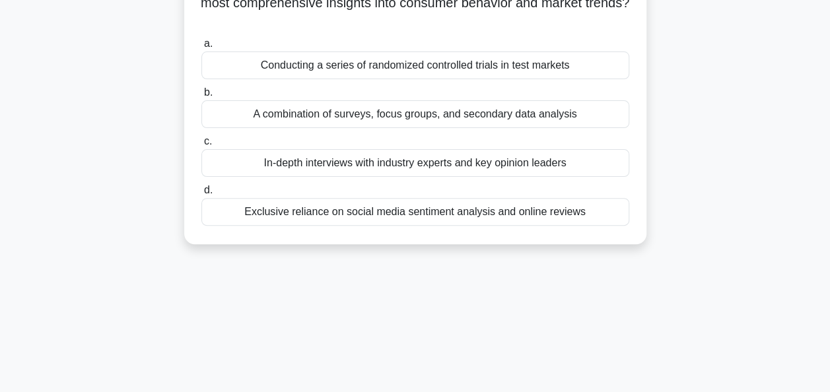
click at [460, 114] on div "A combination of surveys, focus groups, and secondary data analysis" at bounding box center [415, 114] width 428 height 28
click at [201, 97] on input "b. A combination of surveys, focus groups, and secondary data analysis" at bounding box center [201, 92] width 0 height 9
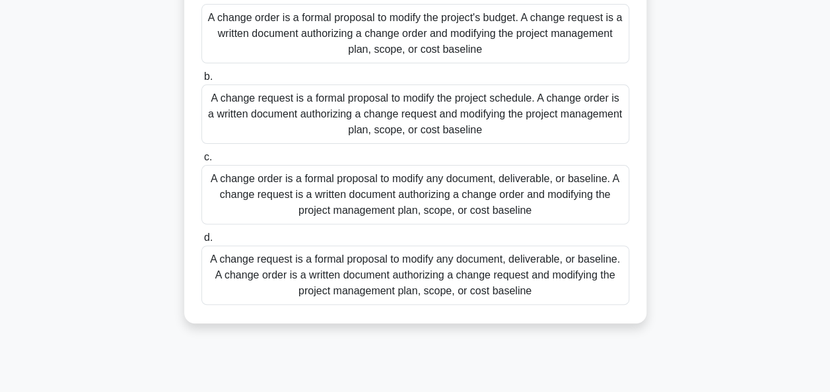
click at [374, 287] on div "A change request is a formal proposal to modify any document, deliverable, or b…" at bounding box center [415, 275] width 428 height 59
click at [201, 242] on input "d. A change request is a formal proposal to modify any document, deliverable, o…" at bounding box center [201, 238] width 0 height 9
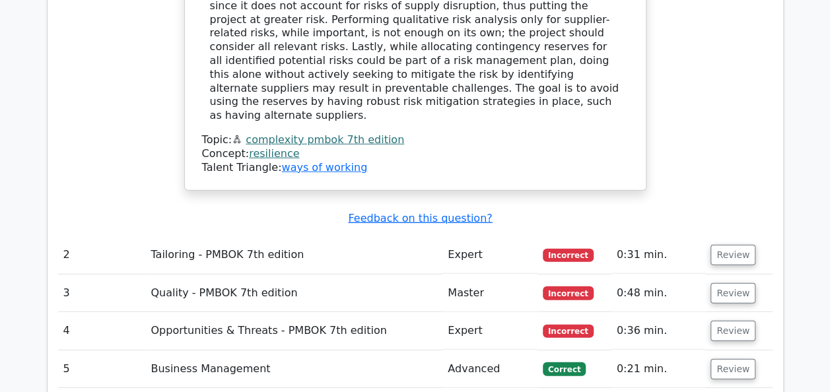
scroll to position [1690, 0]
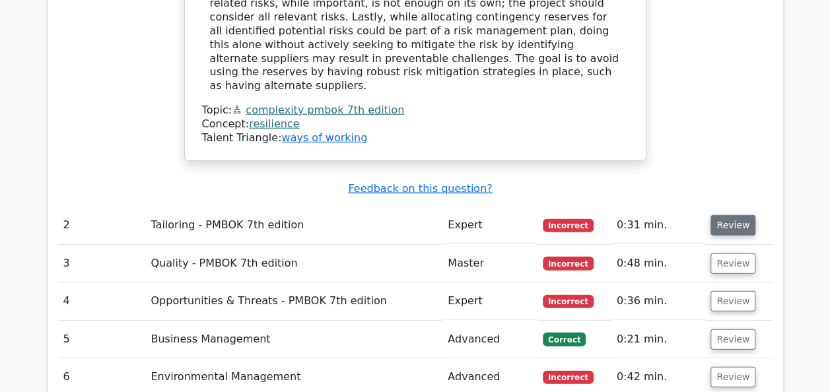
click at [730, 215] on button "Review" at bounding box center [732, 225] width 45 height 20
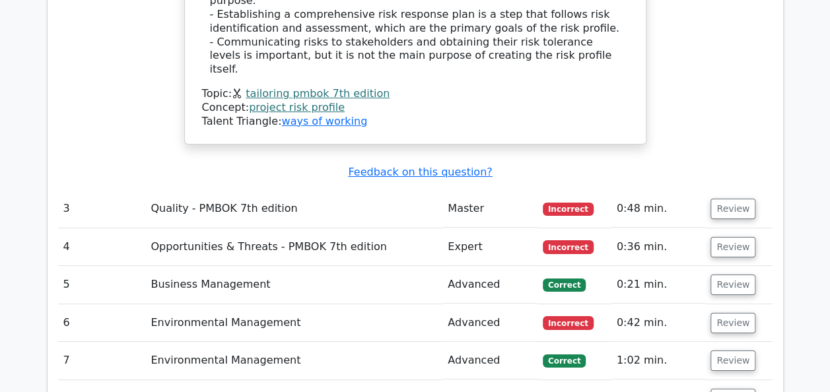
scroll to position [2403, 0]
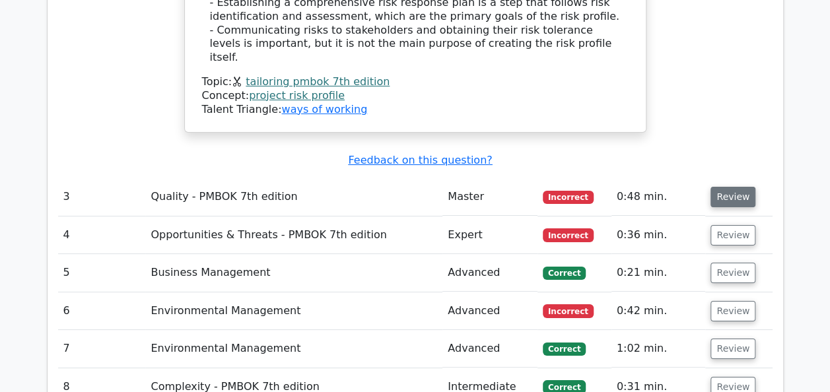
click at [734, 187] on button "Review" at bounding box center [732, 197] width 45 height 20
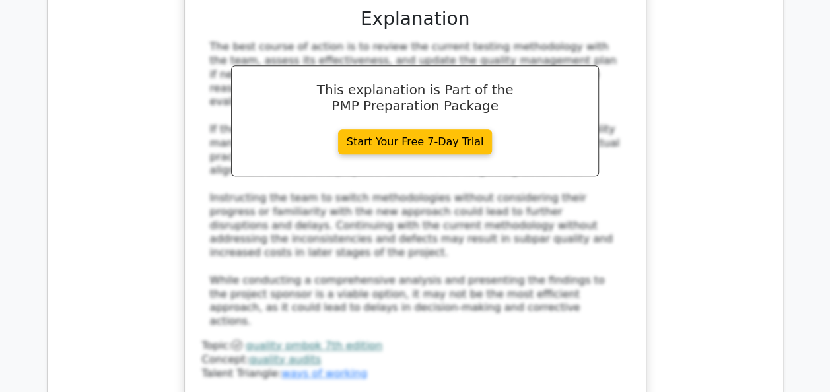
scroll to position [3169, 0]
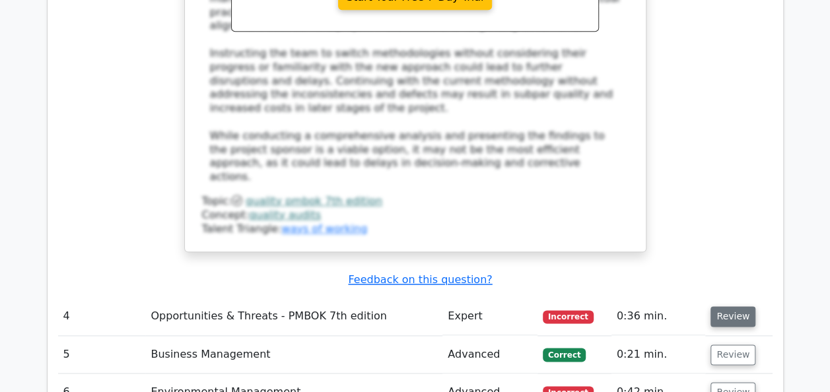
click at [736, 306] on button "Review" at bounding box center [732, 316] width 45 height 20
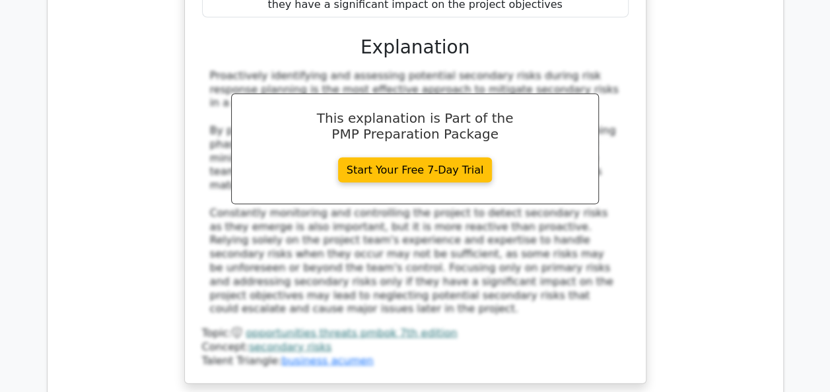
scroll to position [3830, 0]
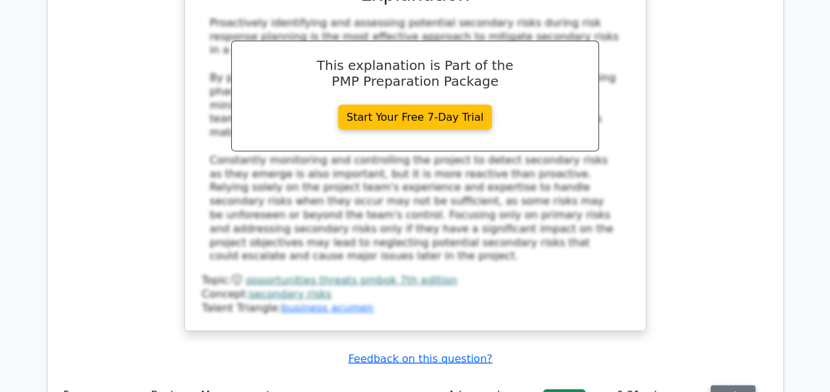
click at [738, 386] on button "Review" at bounding box center [732, 396] width 45 height 20
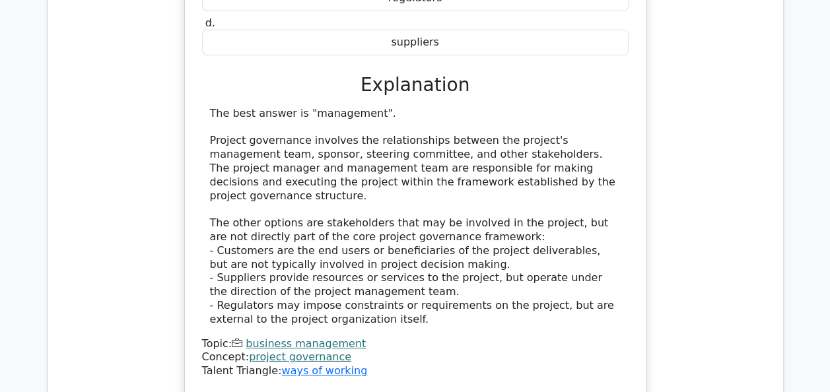
scroll to position [4490, 0]
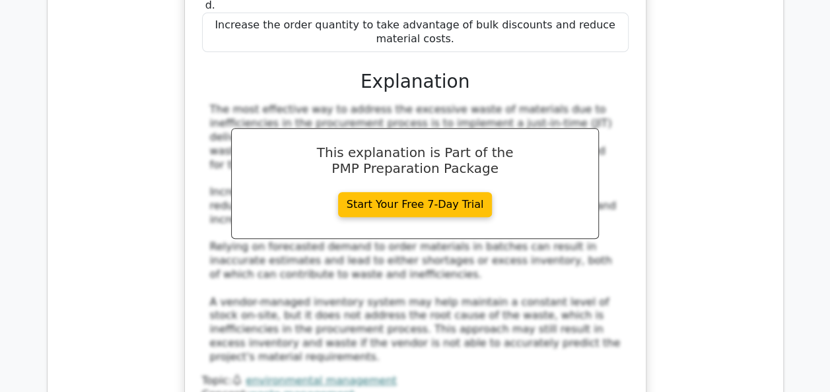
scroll to position [5282, 0]
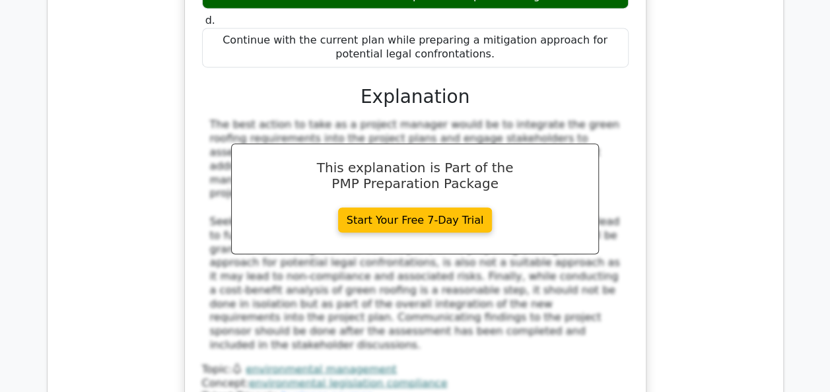
scroll to position [6022, 0]
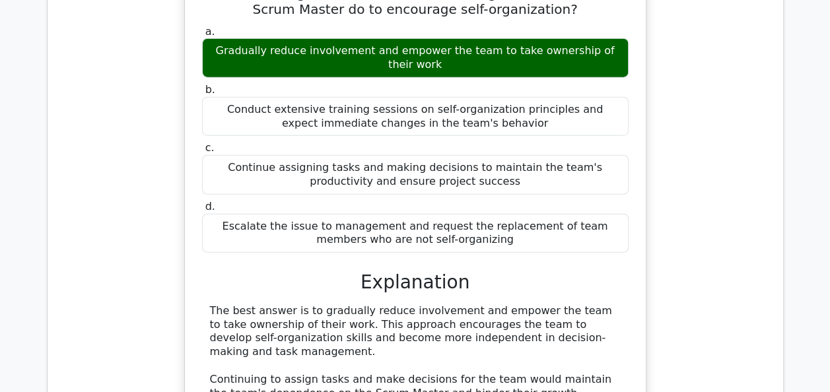
scroll to position [6656, 0]
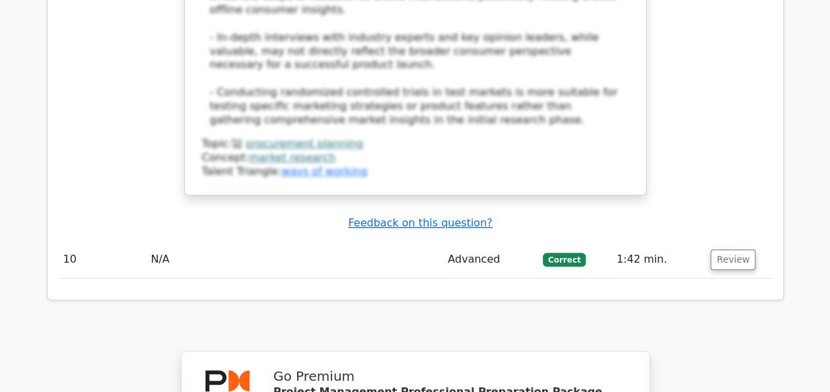
scroll to position [7897, 0]
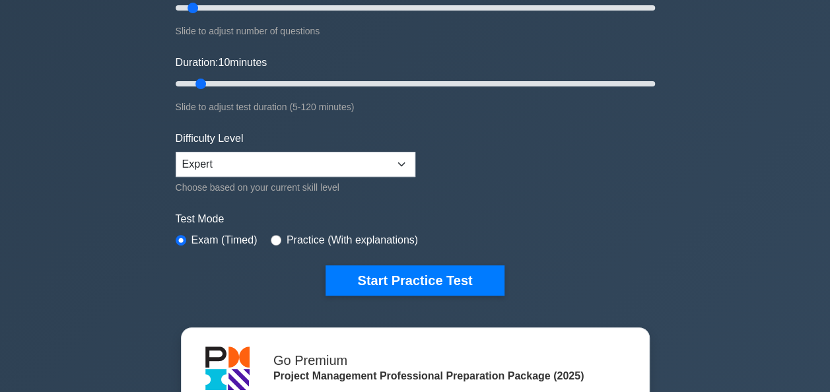
scroll to position [220, 0]
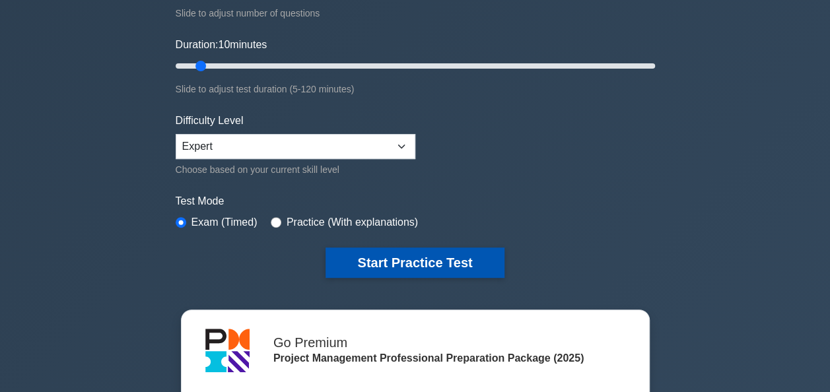
click at [372, 258] on button "Start Practice Test" at bounding box center [415, 263] width 178 height 30
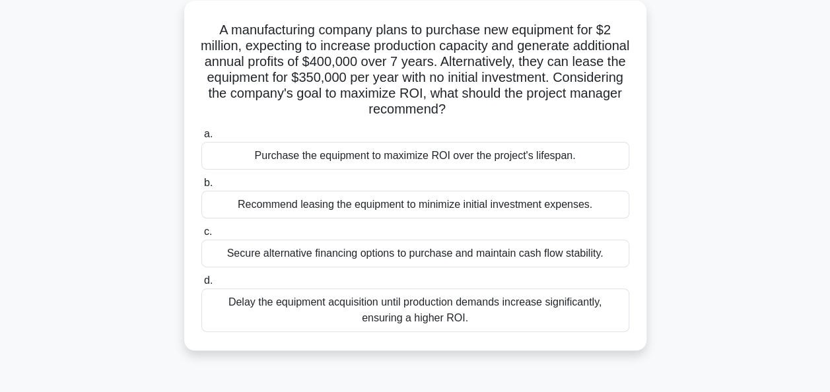
scroll to position [88, 0]
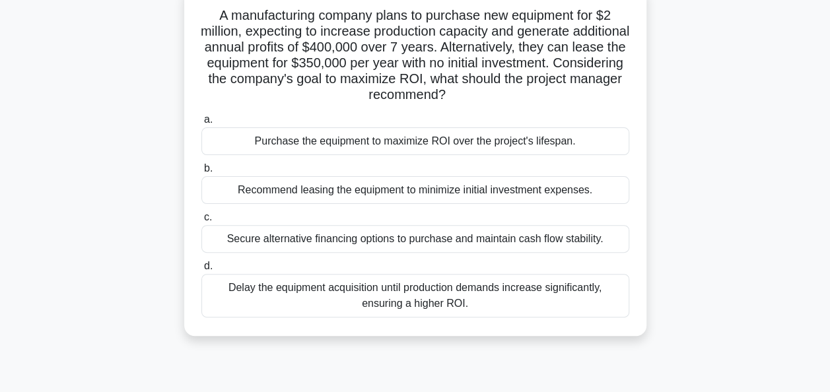
click at [451, 147] on div "Purchase the equipment to maximize ROI over the project's lifespan." at bounding box center [415, 141] width 428 height 28
click at [201, 124] on input "a. Purchase the equipment to maximize ROI over the project's lifespan." at bounding box center [201, 120] width 0 height 9
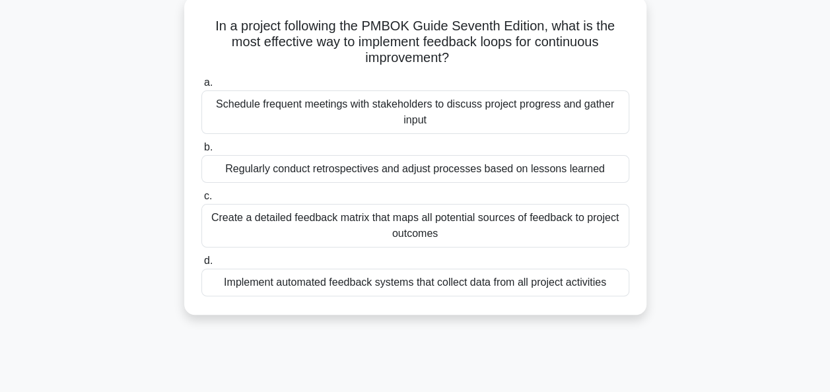
scroll to position [79, 0]
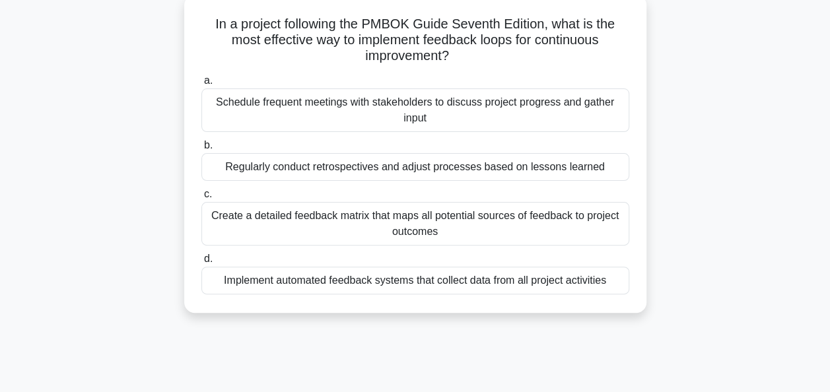
click at [485, 168] on div "Regularly conduct retrospectives and adjust processes based on lessons learned" at bounding box center [415, 167] width 428 height 28
click at [201, 150] on input "b. Regularly conduct retrospectives and adjust processes based on lessons learn…" at bounding box center [201, 145] width 0 height 9
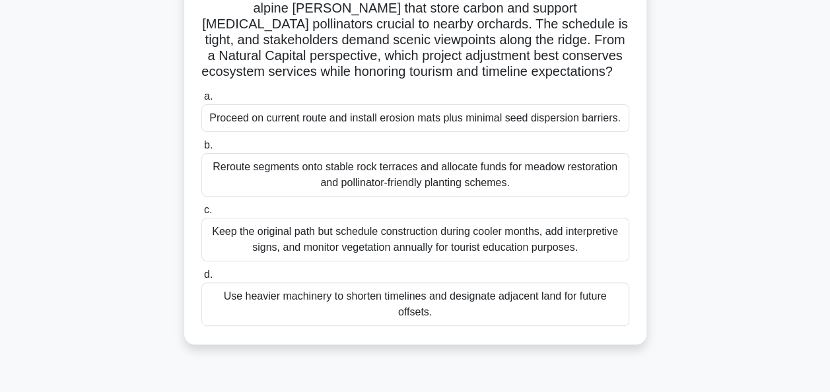
scroll to position [132, 0]
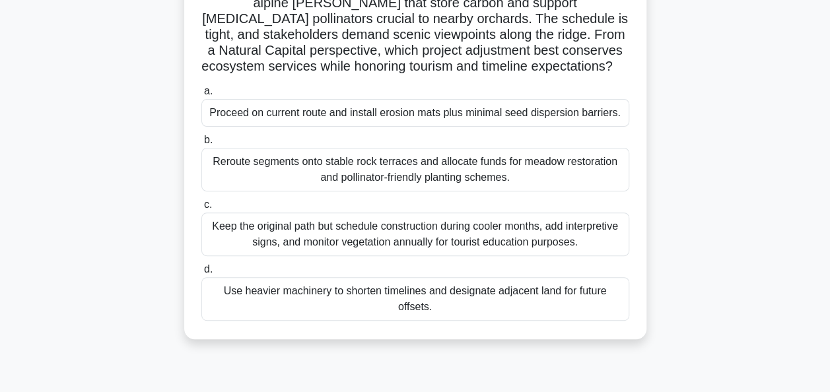
click at [487, 184] on div "Reroute segments onto stable rock terraces and allocate funds for meadow restor…" at bounding box center [415, 170] width 428 height 44
click at [201, 145] on input "b. Reroute segments onto stable rock terraces and allocate funds for meadow res…" at bounding box center [201, 140] width 0 height 9
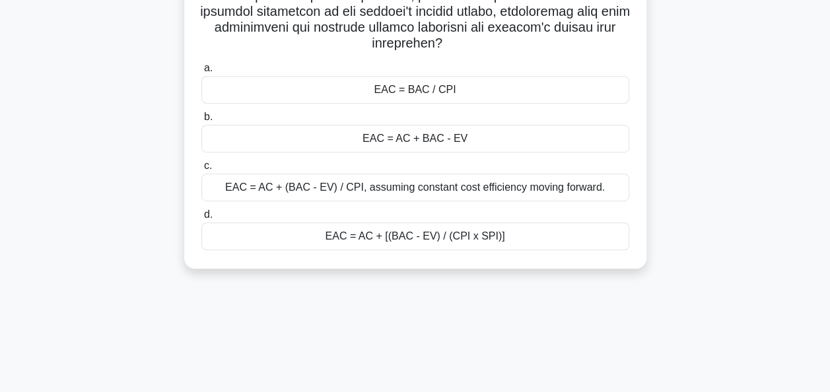
scroll to position [321, 0]
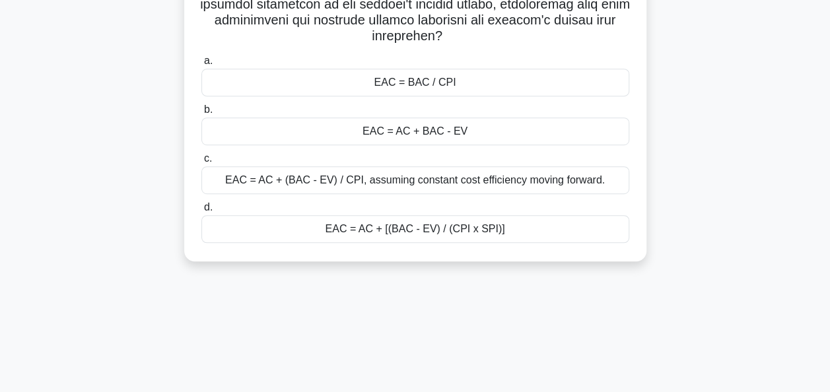
click at [448, 230] on div "EAC = AC + [(BAC - EV) / (CPI x SPI)]" at bounding box center [415, 229] width 428 height 28
click at [201, 212] on input "d. EAC = AC + [(BAC - EV) / (CPI x SPI)]" at bounding box center [201, 207] width 0 height 9
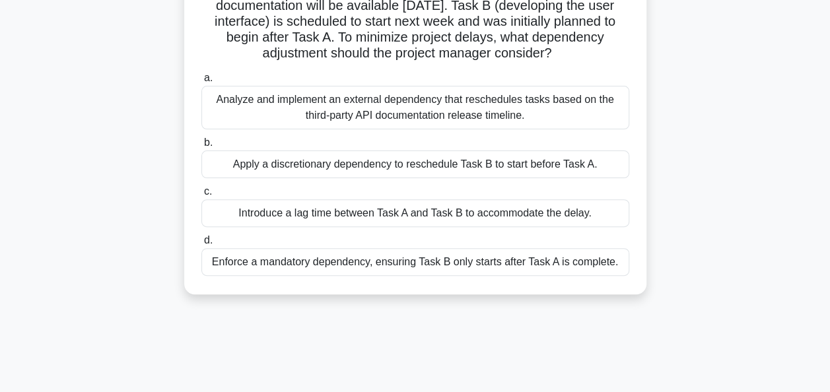
scroll to position [132, 0]
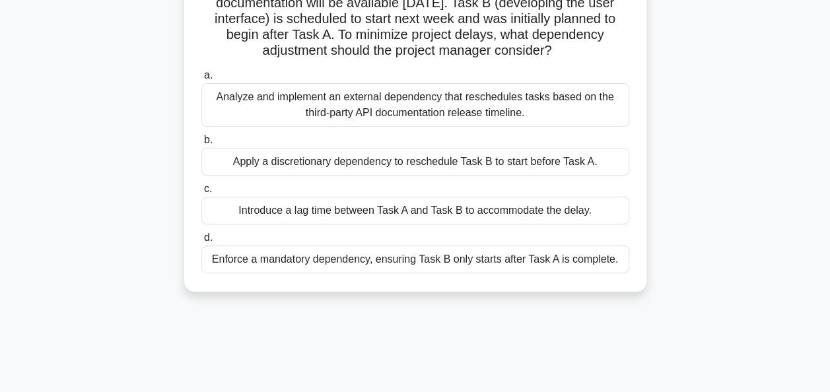
click at [440, 169] on div "Apply a discretionary dependency to reschedule Task B to start before Task A." at bounding box center [415, 162] width 428 height 28
click at [201, 145] on input "b. Apply a discretionary dependency to reschedule Task B to start before Task A." at bounding box center [201, 140] width 0 height 9
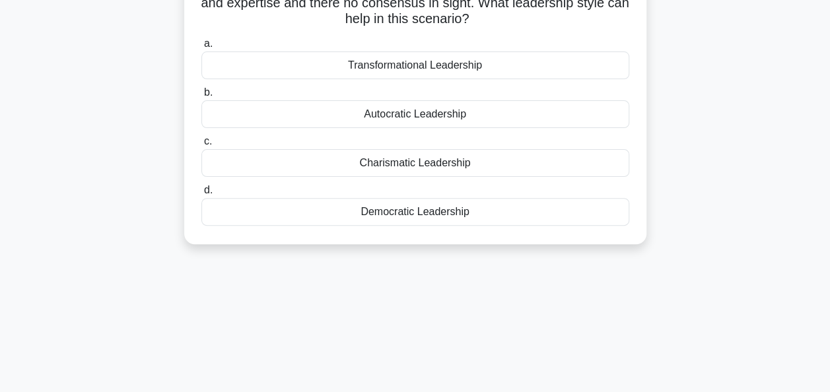
click at [409, 160] on div "Charismatic Leadership" at bounding box center [415, 163] width 428 height 28
click at [201, 146] on input "c. Charismatic Leadership" at bounding box center [201, 141] width 0 height 9
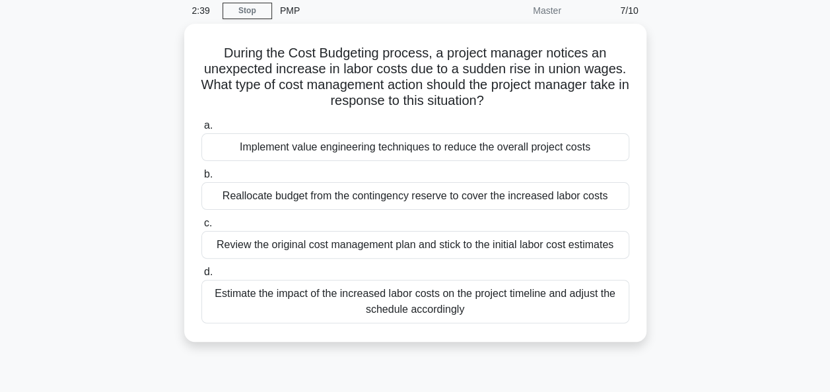
scroll to position [53, 0]
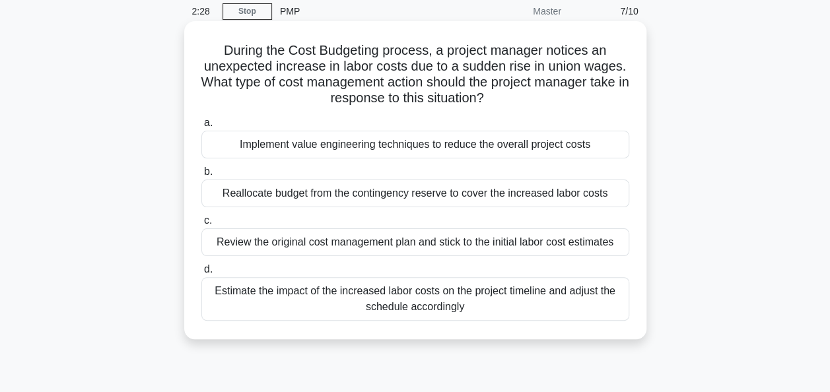
click at [434, 193] on div "Reallocate budget from the contingency reserve to cover the increased labor cos…" at bounding box center [415, 194] width 428 height 28
click at [201, 176] on input "b. Reallocate budget from the contingency reserve to cover the increased labor …" at bounding box center [201, 172] width 0 height 9
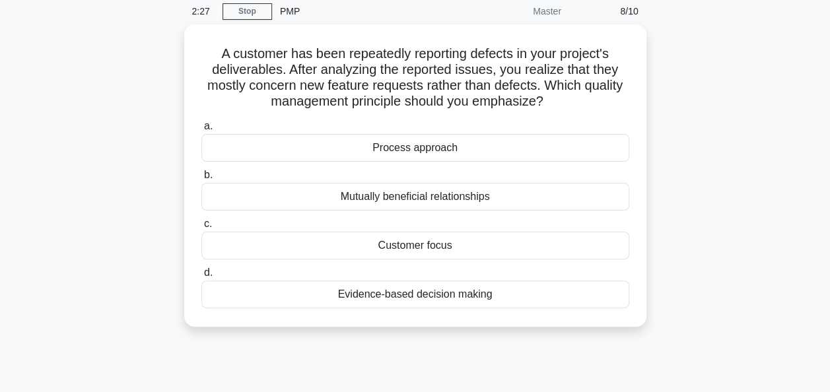
scroll to position [0, 0]
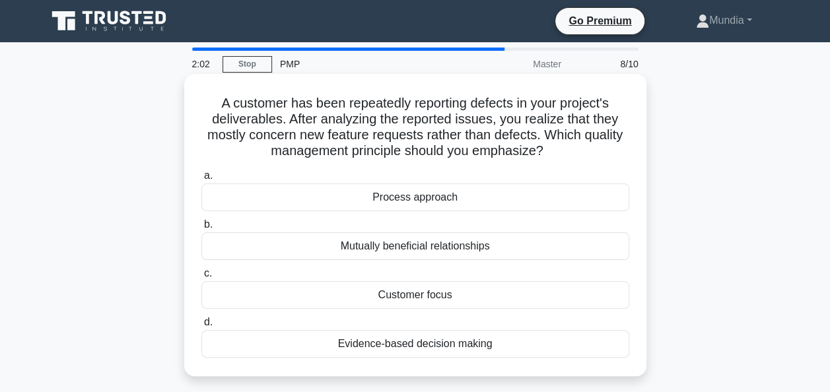
click at [427, 296] on div "Customer focus" at bounding box center [415, 295] width 428 height 28
click at [201, 278] on input "c. Customer focus" at bounding box center [201, 273] width 0 height 9
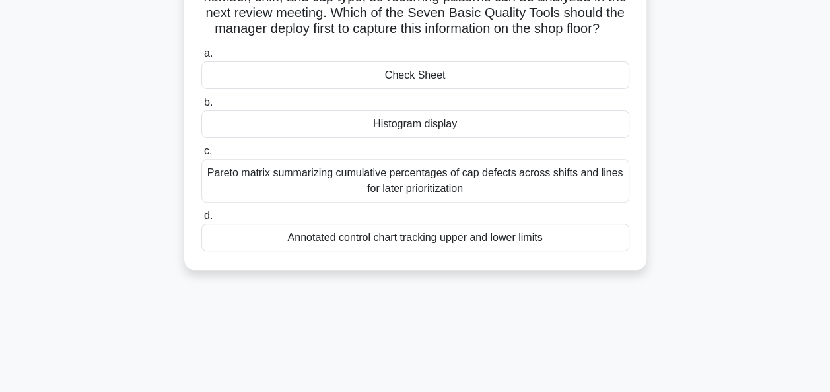
scroll to position [158, 0]
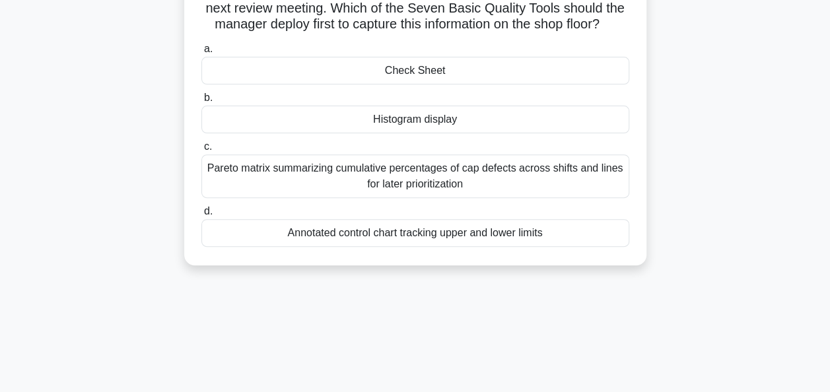
click at [421, 85] on div "Check Sheet" at bounding box center [415, 71] width 428 height 28
click at [201, 53] on input "a. Check Sheet" at bounding box center [201, 49] width 0 height 9
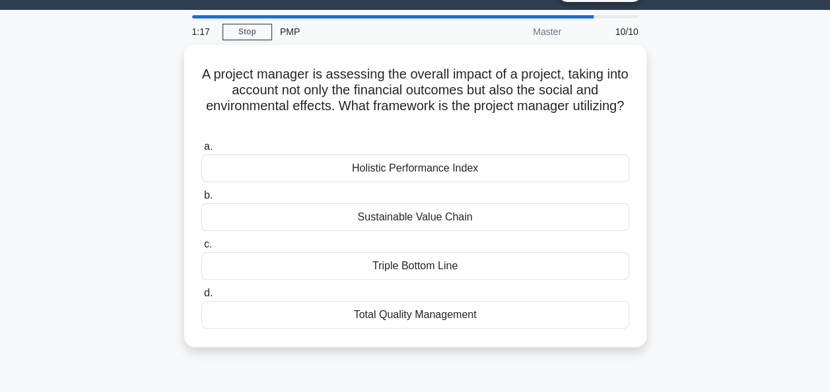
scroll to position [0, 0]
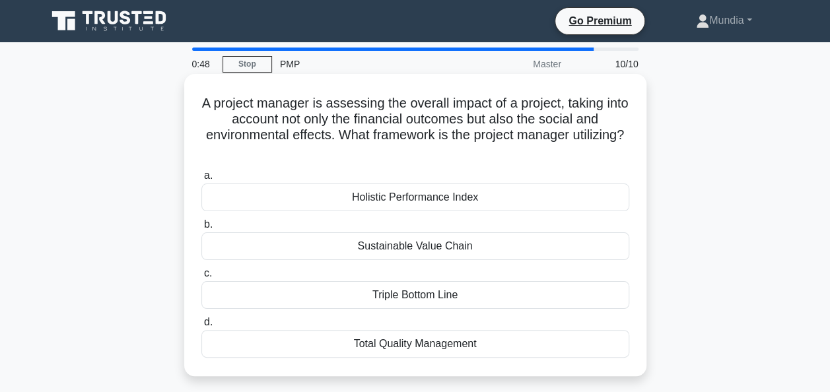
click at [411, 294] on div "Triple Bottom Line" at bounding box center [415, 295] width 428 height 28
click at [201, 278] on input "c. Triple Bottom Line" at bounding box center [201, 273] width 0 height 9
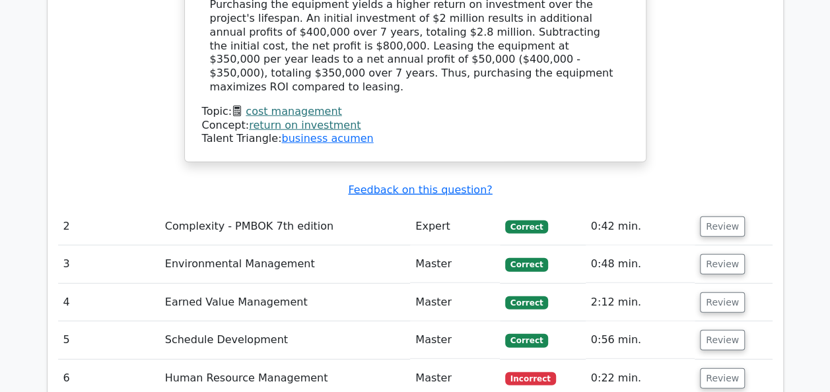
scroll to position [1637, 0]
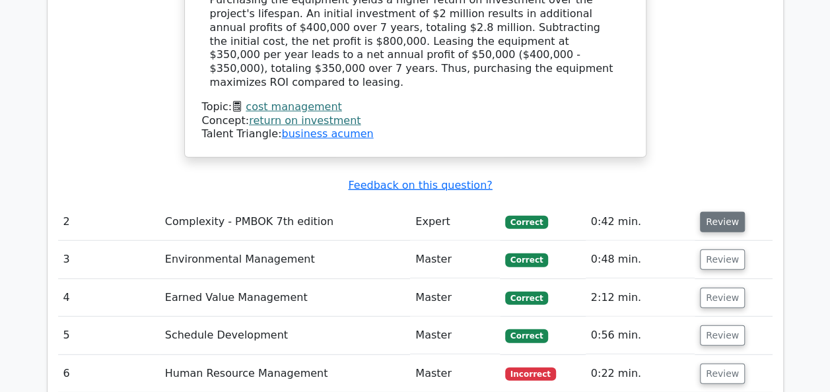
click at [717, 212] on button "Review" at bounding box center [722, 222] width 45 height 20
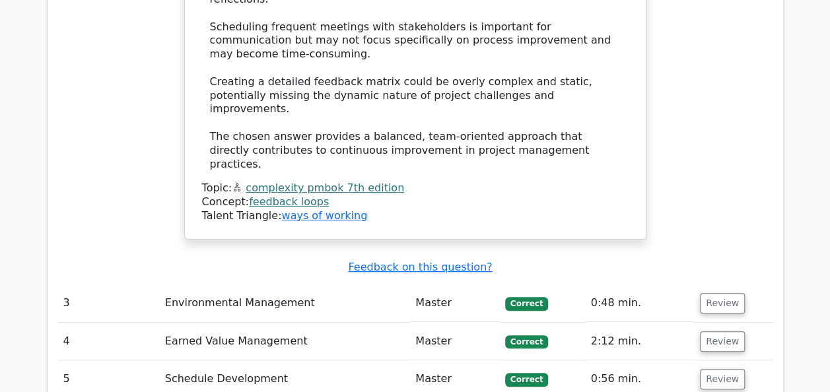
scroll to position [2562, 0]
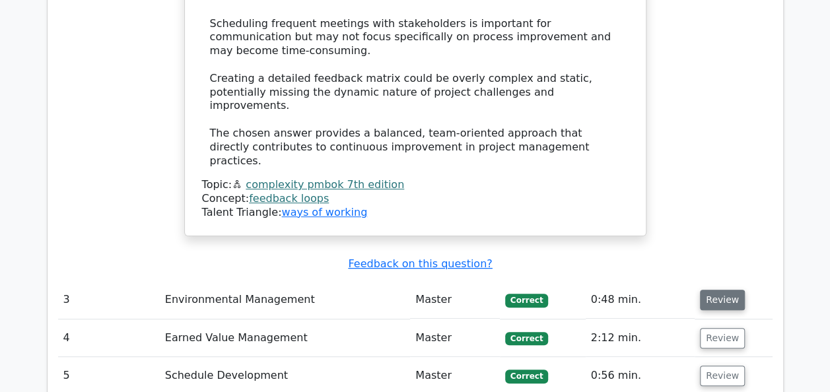
click at [719, 290] on button "Review" at bounding box center [722, 300] width 45 height 20
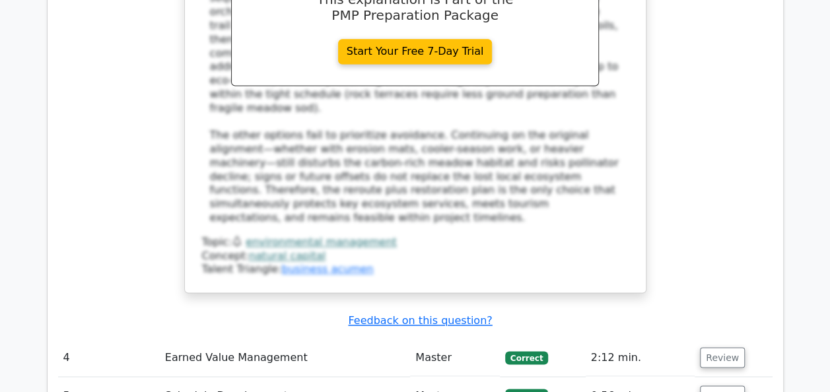
scroll to position [3354, 0]
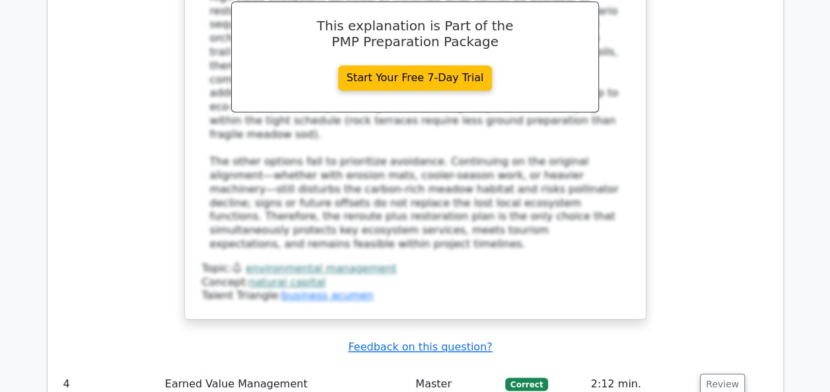
click at [719, 374] on button "Review" at bounding box center [722, 384] width 45 height 20
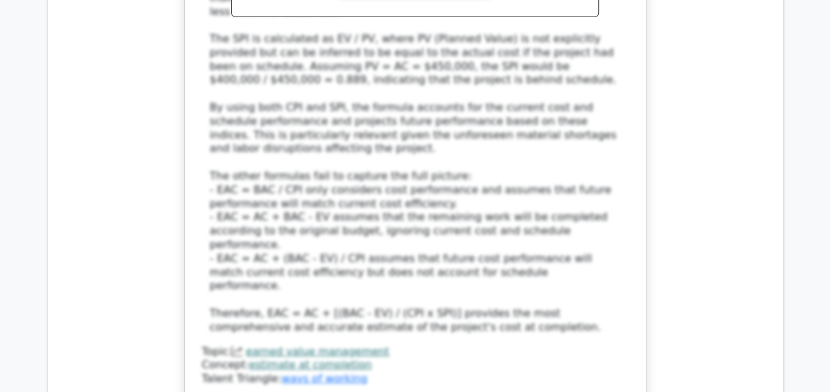
scroll to position [4437, 0]
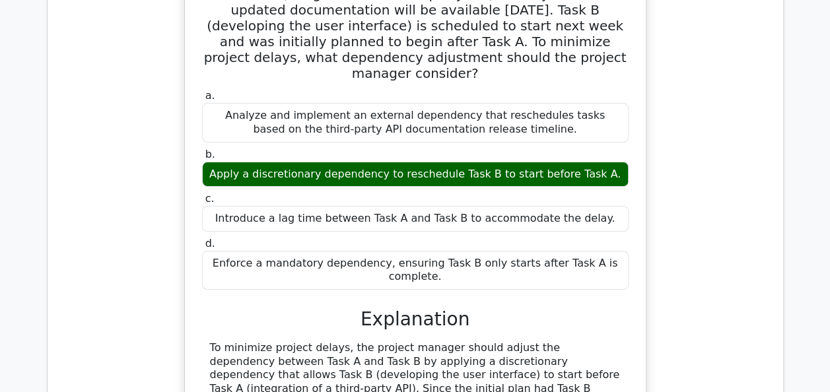
scroll to position [4965, 0]
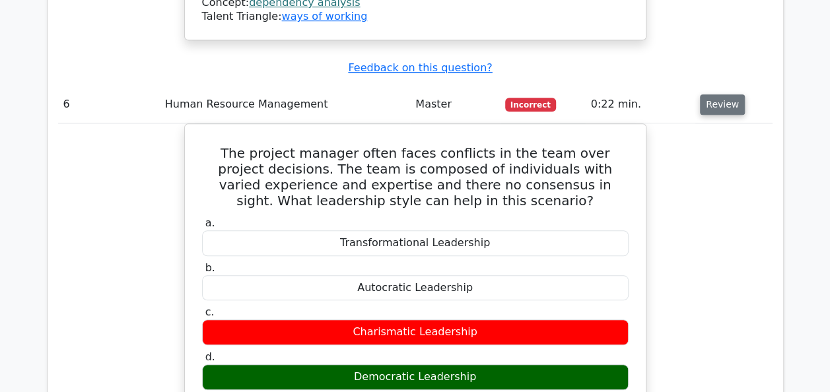
scroll to position [5573, 0]
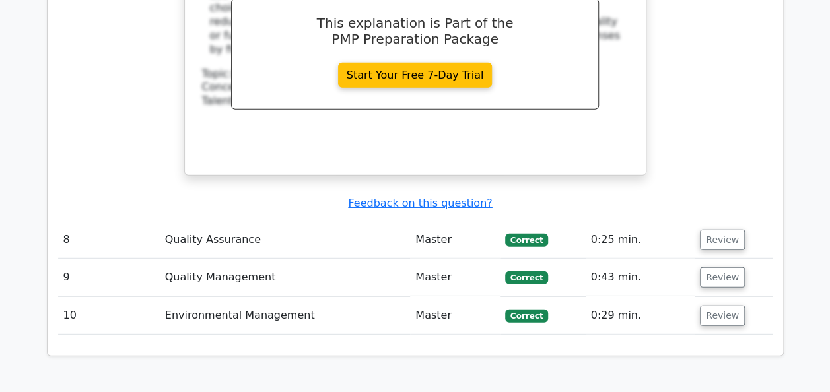
scroll to position [6708, 0]
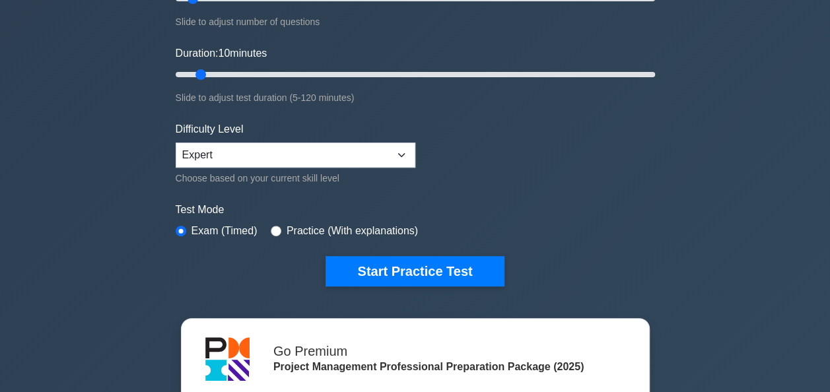
scroll to position [281, 0]
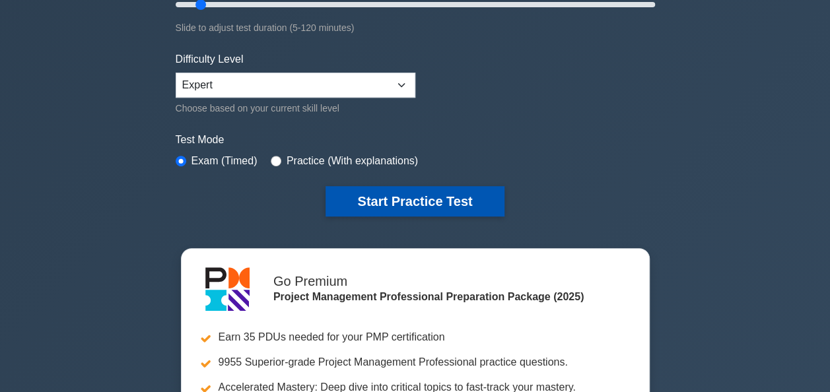
click at [409, 199] on button "Start Practice Test" at bounding box center [415, 201] width 178 height 30
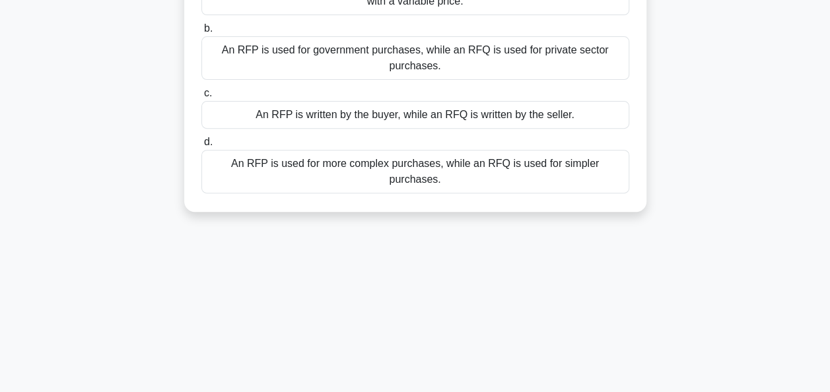
scroll to position [185, 0]
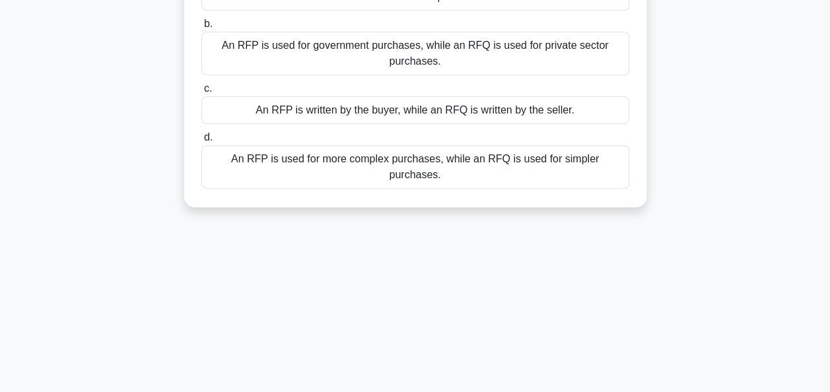
click at [234, 156] on div "An RFP is used for more complex purchases, while an RFQ is used for simpler pur…" at bounding box center [415, 167] width 428 height 44
click at [201, 142] on input "d. An RFP is used for more complex purchases, while an RFQ is used for simpler …" at bounding box center [201, 137] width 0 height 9
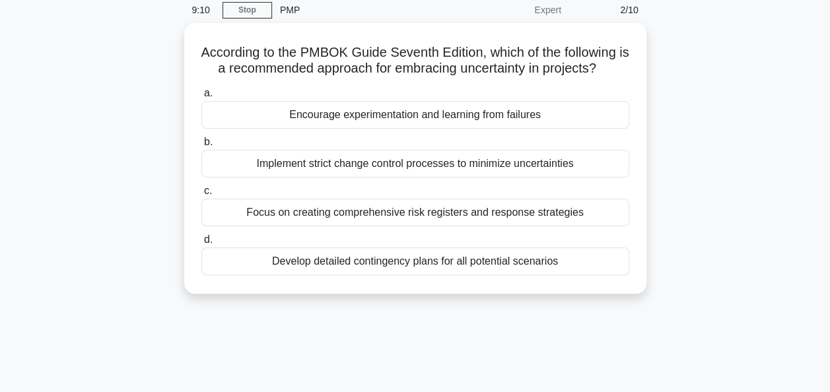
scroll to position [53, 0]
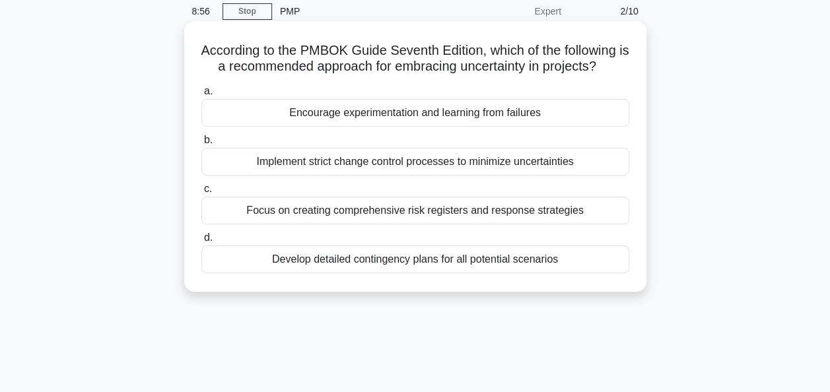
click at [393, 116] on div "Encourage experimentation and learning from failures" at bounding box center [415, 113] width 428 height 28
click at [201, 96] on input "a. Encourage experimentation and learning from failures" at bounding box center [201, 91] width 0 height 9
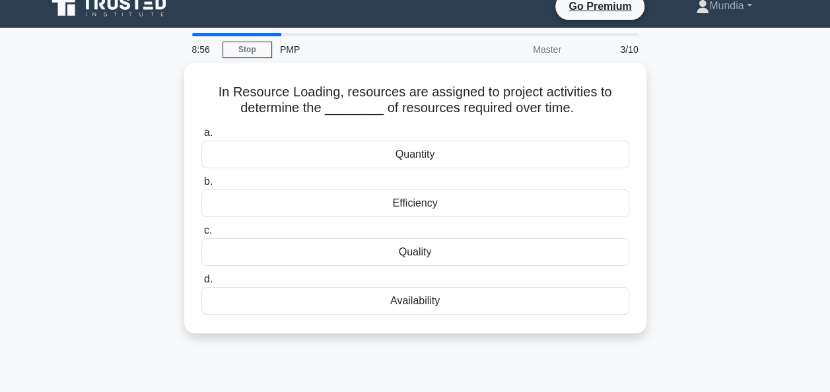
scroll to position [0, 0]
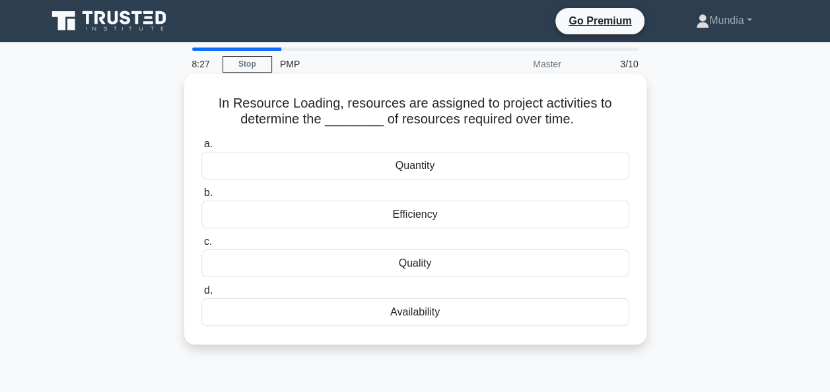
click at [405, 167] on div "Quantity" at bounding box center [415, 166] width 428 height 28
click at [201, 149] on input "a. Quantity" at bounding box center [201, 144] width 0 height 9
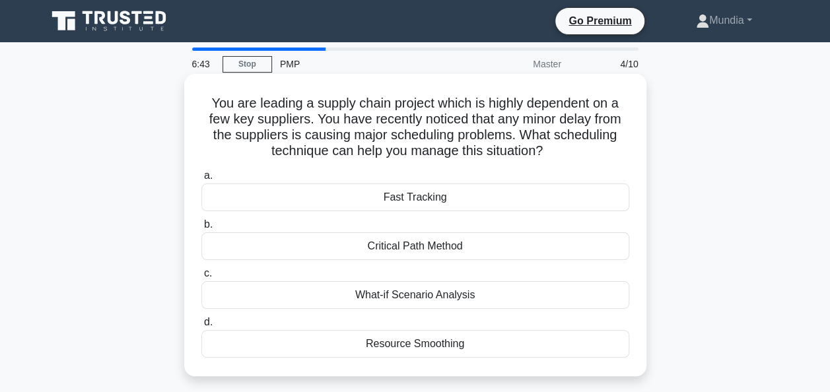
click at [421, 198] on div "Fast Tracking" at bounding box center [415, 198] width 428 height 28
click at [201, 180] on input "a. Fast Tracking" at bounding box center [201, 176] width 0 height 9
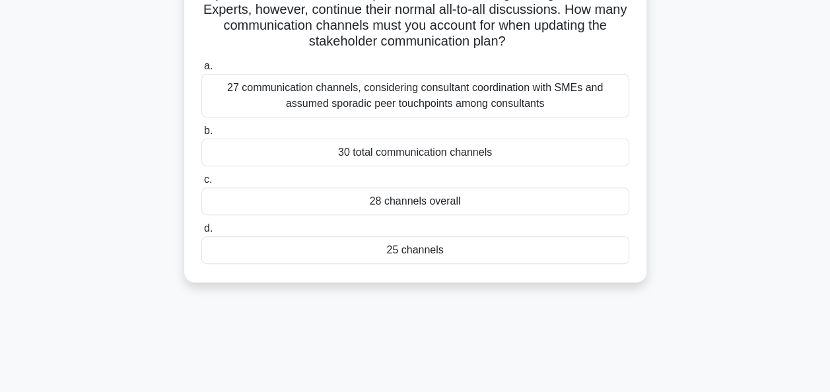
scroll to position [158, 0]
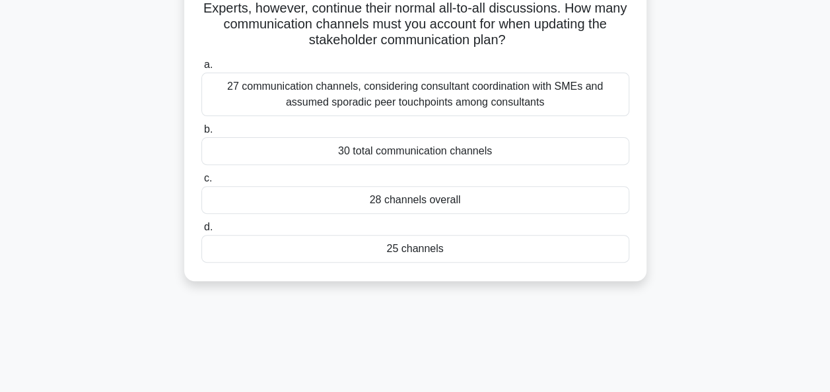
click at [335, 155] on div "30 total communication channels" at bounding box center [415, 151] width 428 height 28
click at [201, 134] on input "b. 30 total communication channels" at bounding box center [201, 129] width 0 height 9
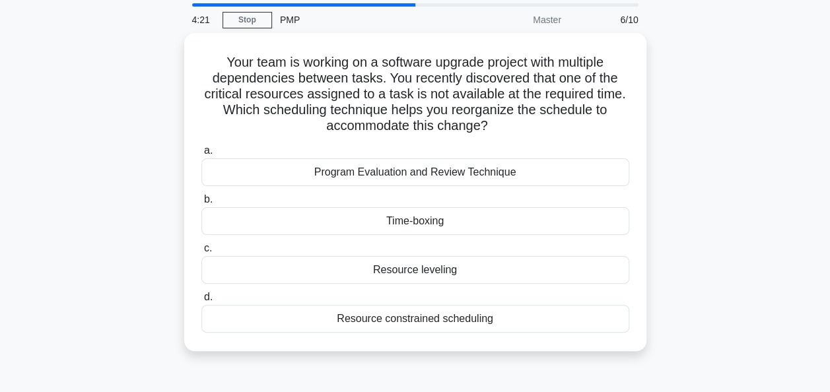
scroll to position [0, 0]
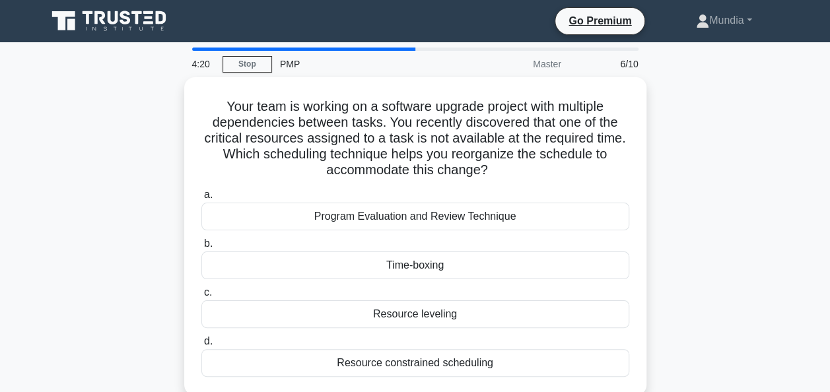
click at [335, 155] on h5 "Your team is working on a software upgrade project with multiple dependencies b…" at bounding box center [415, 138] width 430 height 81
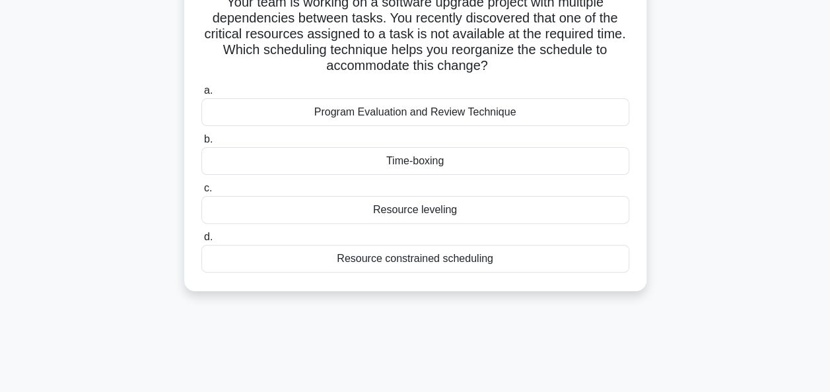
scroll to position [106, 0]
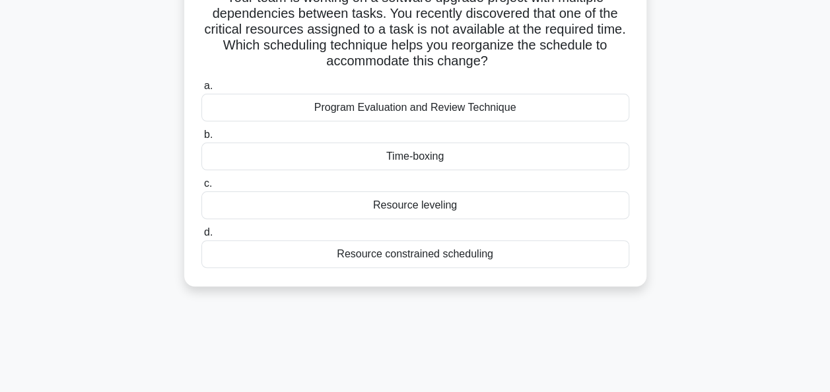
click at [426, 209] on div "Resource leveling" at bounding box center [415, 205] width 428 height 28
click at [201, 188] on input "c. Resource leveling" at bounding box center [201, 184] width 0 height 9
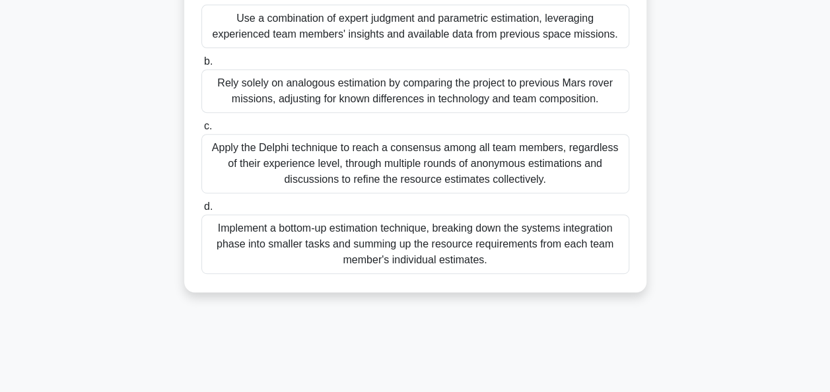
scroll to position [264, 0]
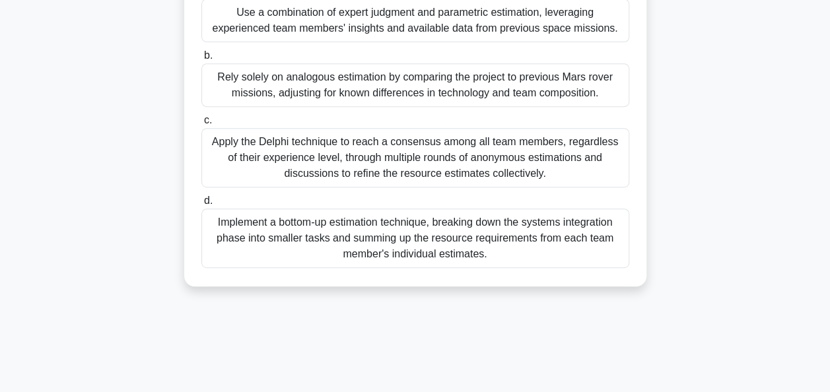
click at [384, 17] on div "Use a combination of expert judgment and parametric estimation, leveraging expe…" at bounding box center [415, 21] width 428 height 44
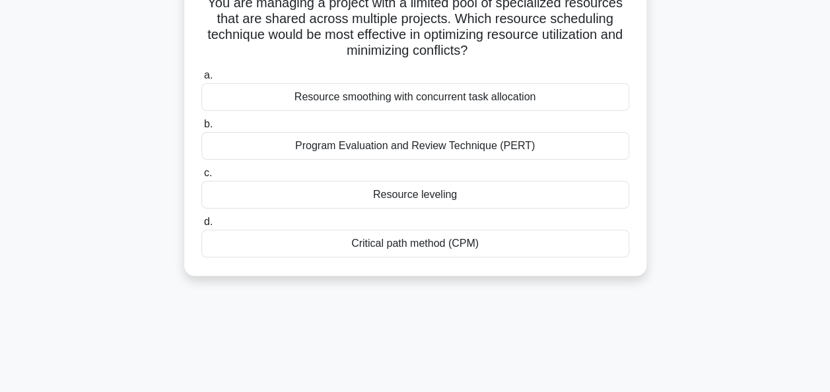
scroll to position [106, 0]
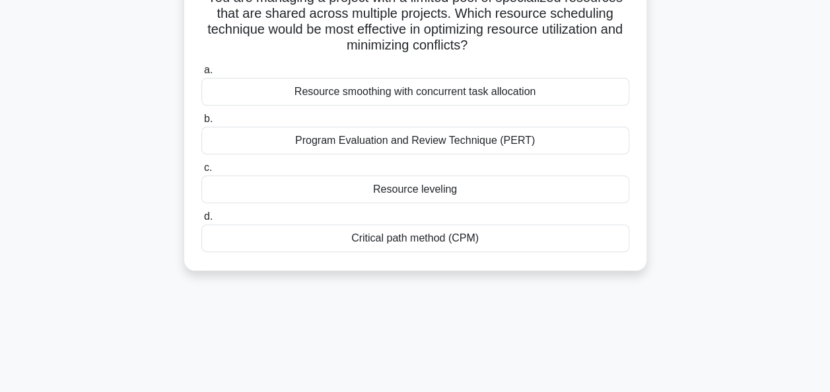
click at [439, 195] on div "Resource leveling" at bounding box center [415, 190] width 428 height 28
click at [201, 172] on input "c. Resource leveling" at bounding box center [201, 168] width 0 height 9
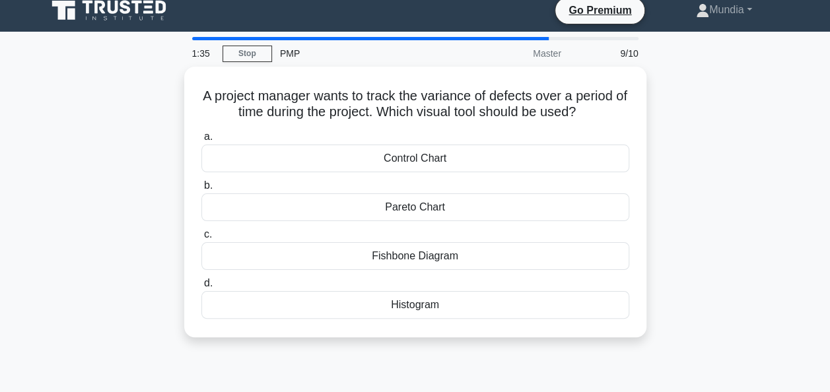
scroll to position [0, 0]
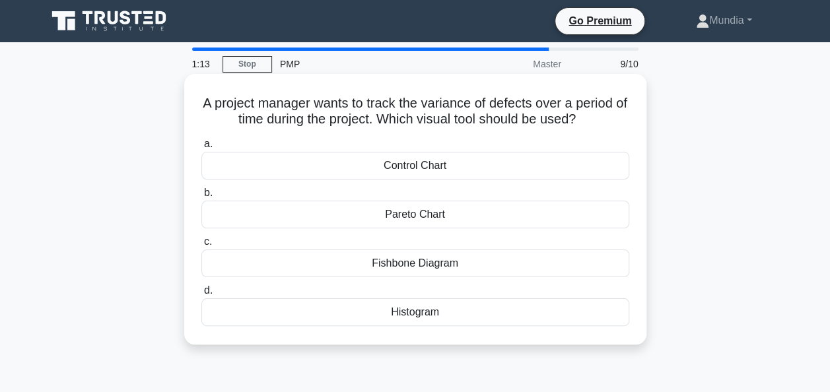
click at [433, 164] on div "Control Chart" at bounding box center [415, 166] width 428 height 28
click at [201, 149] on input "a. Control Chart" at bounding box center [201, 144] width 0 height 9
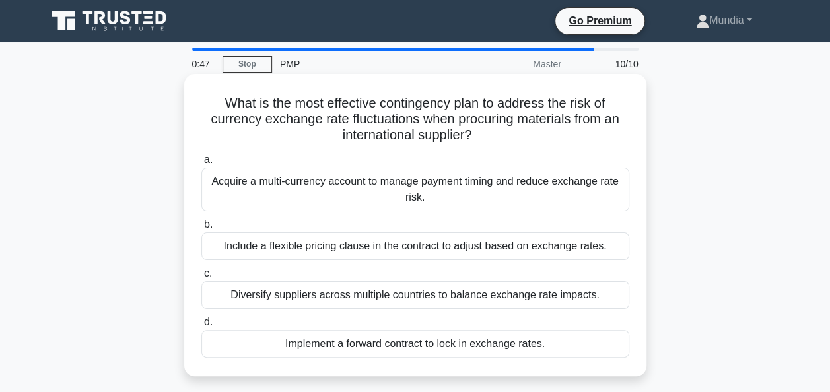
click at [506, 339] on div "Implement a forward contract to lock in exchange rates." at bounding box center [415, 344] width 428 height 28
click at [201, 327] on input "d. Implement a forward contract to lock in exchange rates." at bounding box center [201, 322] width 0 height 9
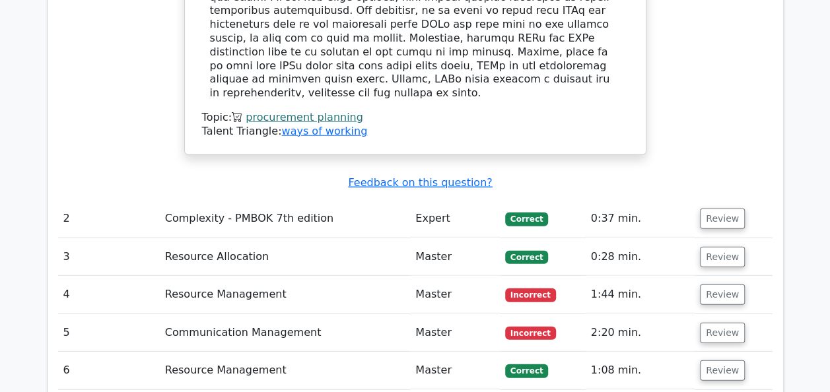
scroll to position [1717, 0]
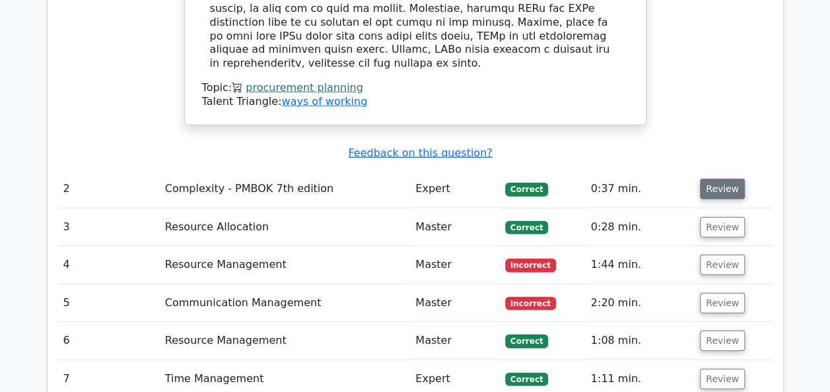
click at [715, 179] on button "Review" at bounding box center [722, 189] width 45 height 20
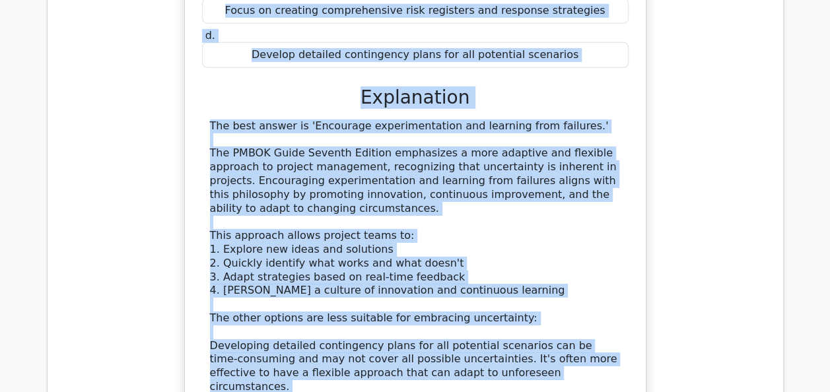
scroll to position [2195, 0]
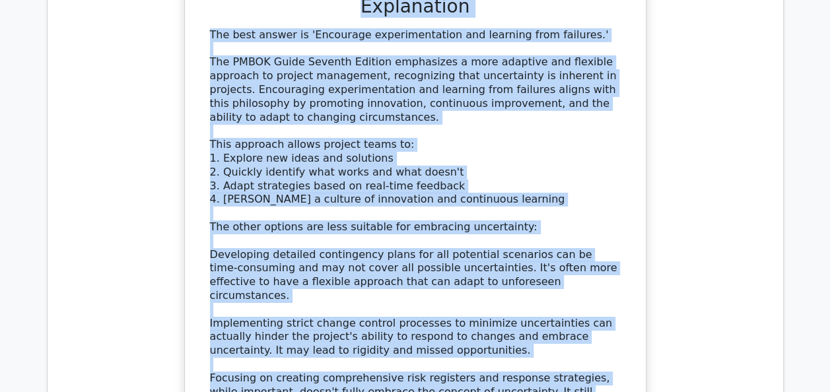
drag, startPoint x: 201, startPoint y: 136, endPoint x: 521, endPoint y: 346, distance: 382.9
click at [521, 346] on div "According to the PMBOK Guide Seventh Edition, which of the following is a recom…" at bounding box center [415, 145] width 450 height 825
copy div "According to the PMBOK Guide Seventh Edition, which of the following is a recom…"
click at [467, 298] on div "The best answer is 'Encourage experimentation and learning from failures.' The …" at bounding box center [415, 261] width 411 height 467
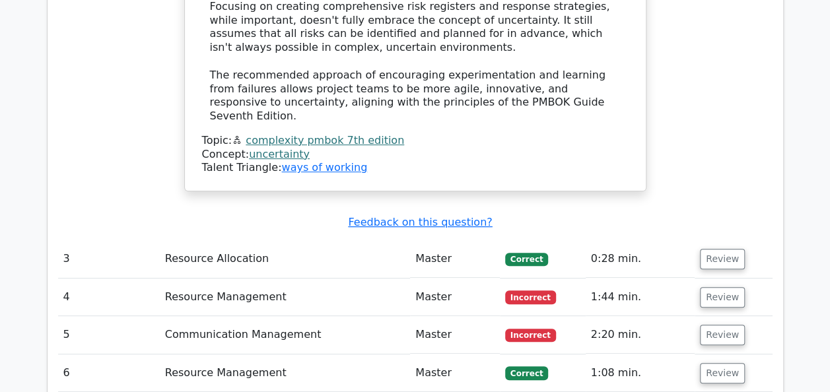
scroll to position [2592, 0]
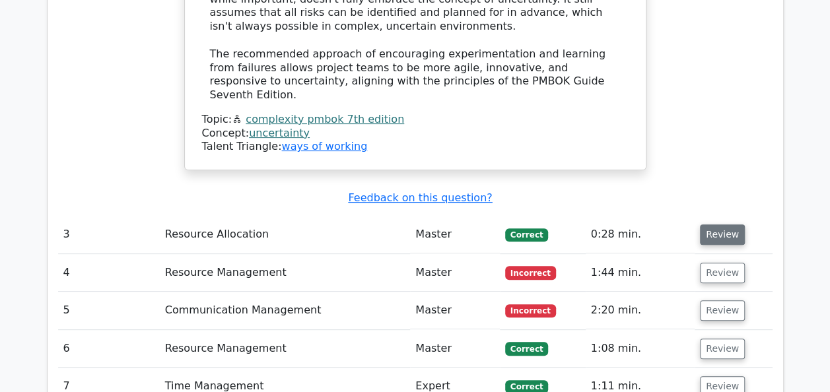
click at [725, 224] on button "Review" at bounding box center [722, 234] width 45 height 20
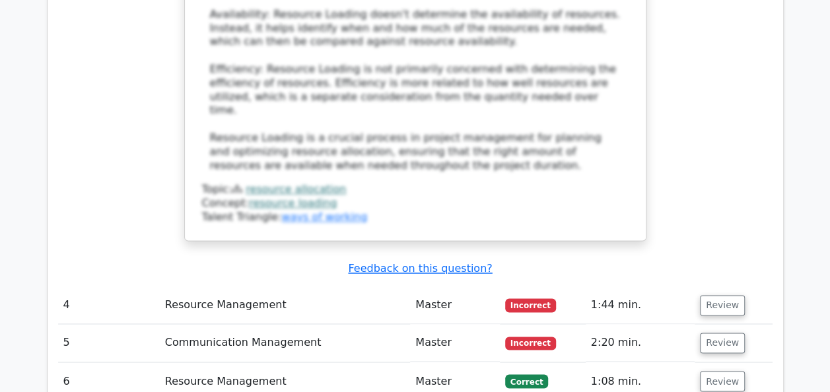
scroll to position [3384, 0]
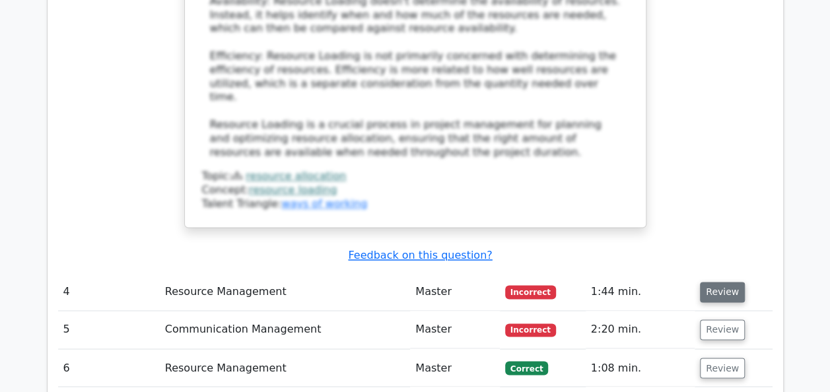
click at [724, 282] on button "Review" at bounding box center [722, 292] width 45 height 20
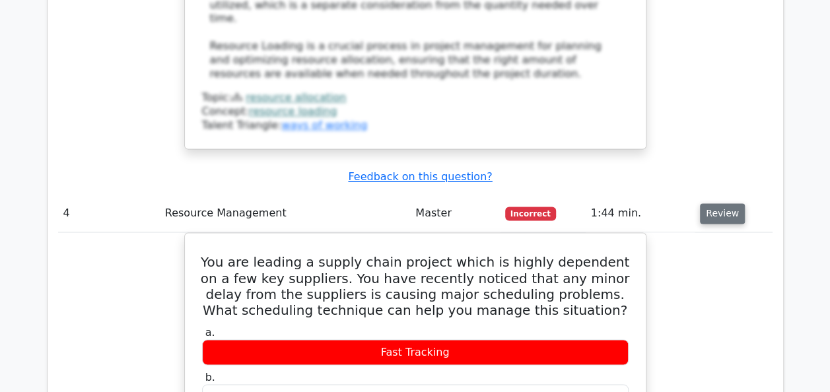
scroll to position [3463, 0]
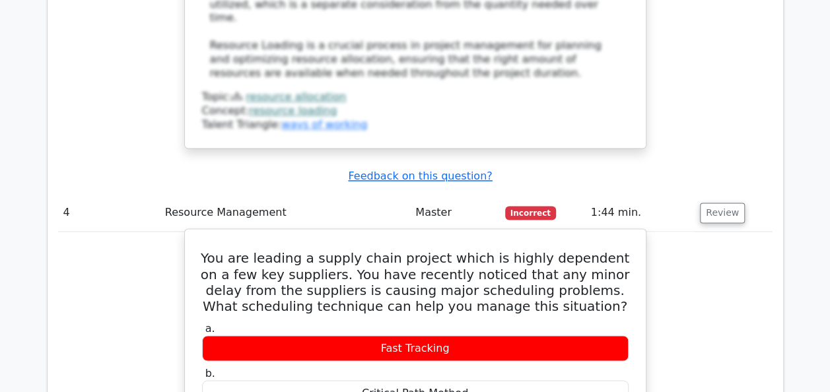
drag, startPoint x: 206, startPoint y: 82, endPoint x: 474, endPoint y: 310, distance: 351.8
copy div "You are leading a supply chain project which is highly dependent on a few key s…"
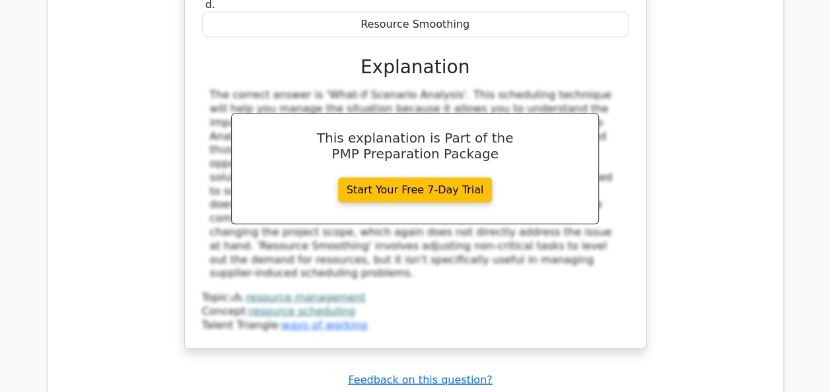
scroll to position [3939, 0]
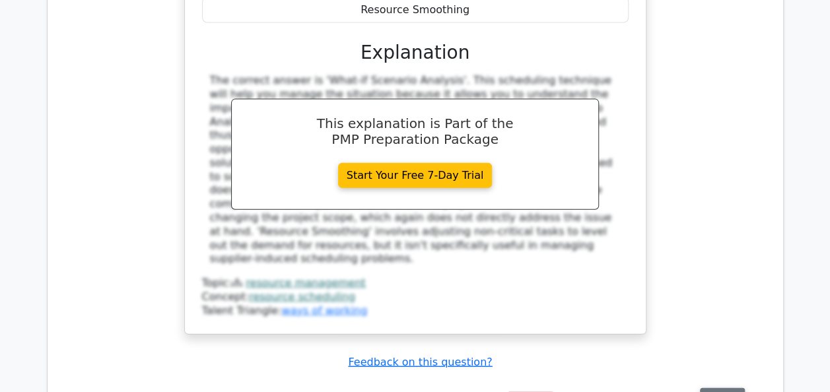
click at [729, 388] on button "Review" at bounding box center [722, 398] width 45 height 20
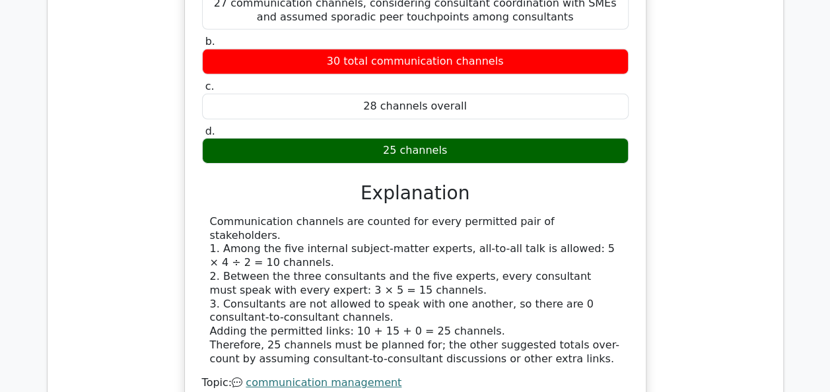
scroll to position [4520, 0]
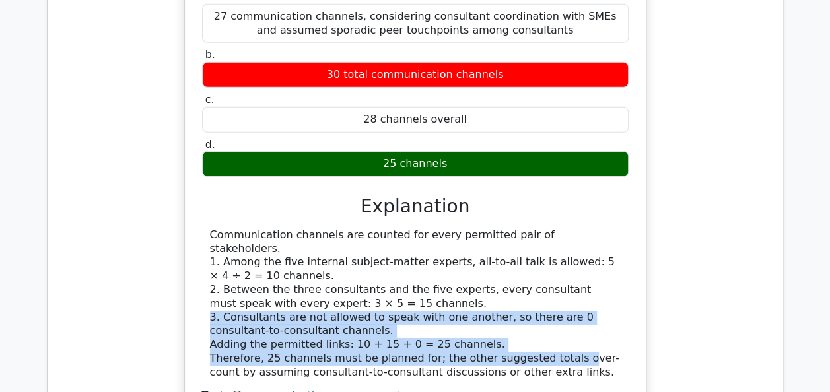
drag, startPoint x: 546, startPoint y: 132, endPoint x: 462, endPoint y: 94, distance: 91.9
click at [462, 228] on div "Communication channels are counted for every permitted pair of stakeholders. 1.…" at bounding box center [415, 303] width 411 height 151
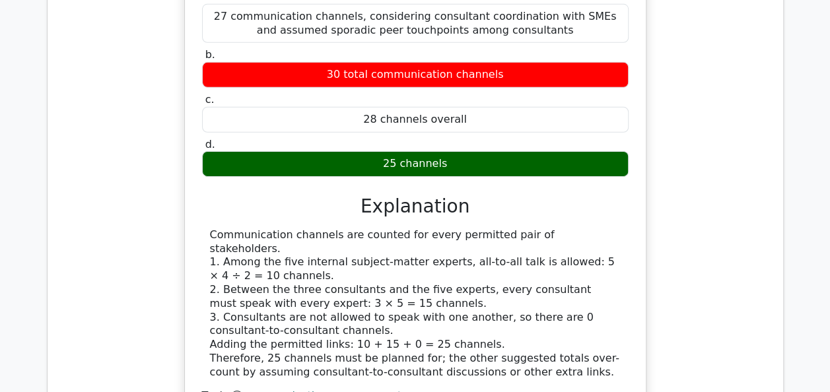
drag, startPoint x: 462, startPoint y: 94, endPoint x: 529, endPoint y: 143, distance: 82.3
click at [529, 228] on div "Communication channels are counted for every permitted pair of stakeholders. 1.…" at bounding box center [415, 303] width 411 height 151
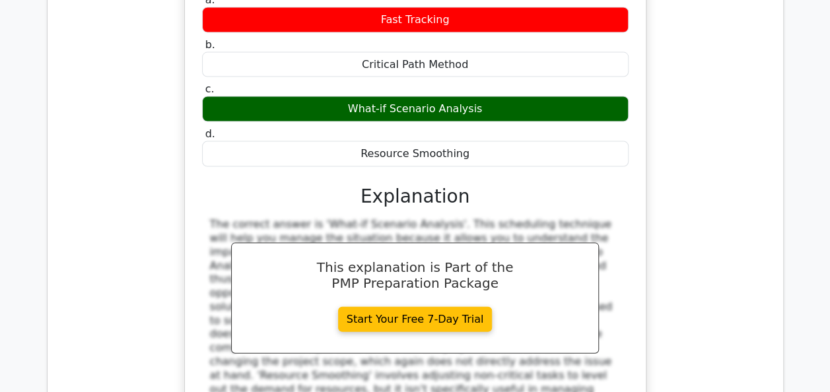
scroll to position [3930, 0]
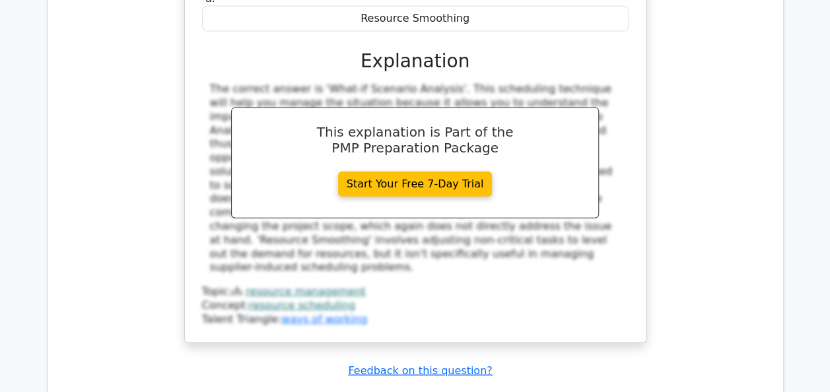
drag, startPoint x: 529, startPoint y: 143, endPoint x: 201, endPoint y: 244, distance: 343.5
copy div "During a regulatory compliance project, five subject-matter experts in your org…"
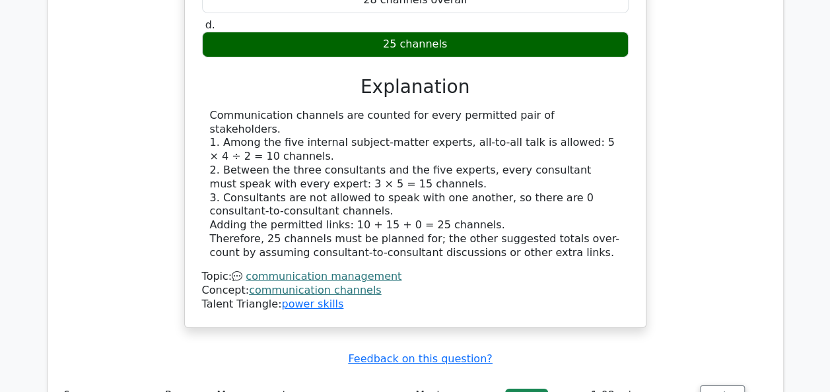
scroll to position [4669, 0]
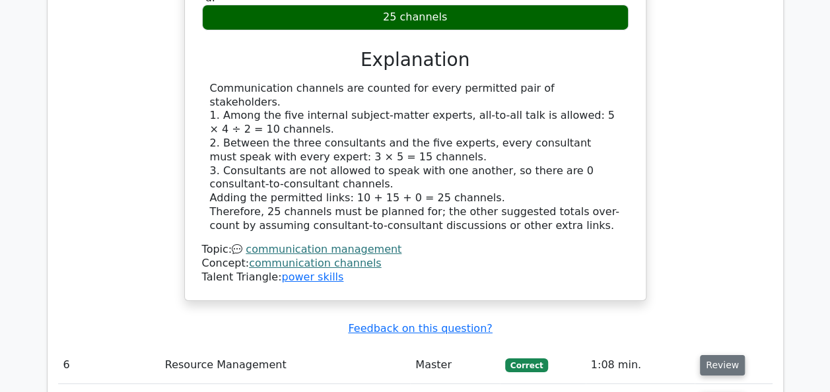
click at [731, 355] on button "Review" at bounding box center [722, 365] width 45 height 20
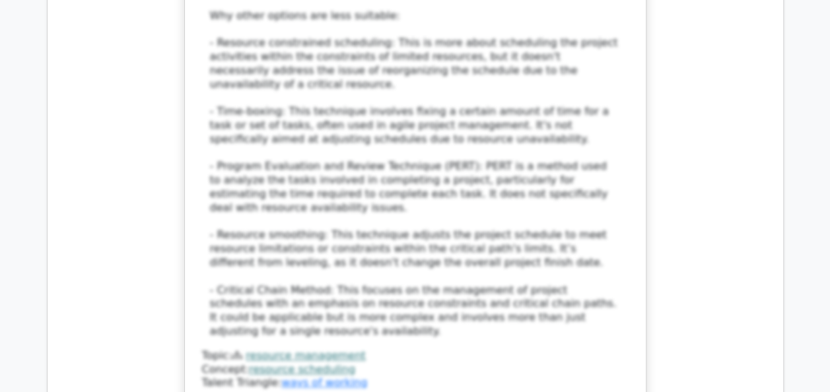
scroll to position [5673, 0]
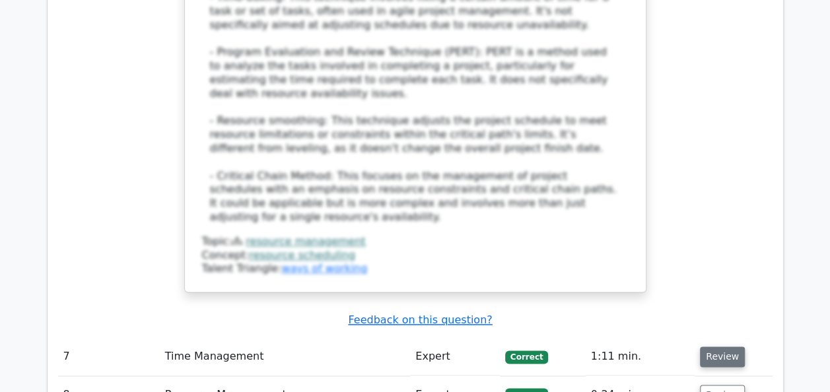
click at [718, 347] on button "Review" at bounding box center [722, 357] width 45 height 20
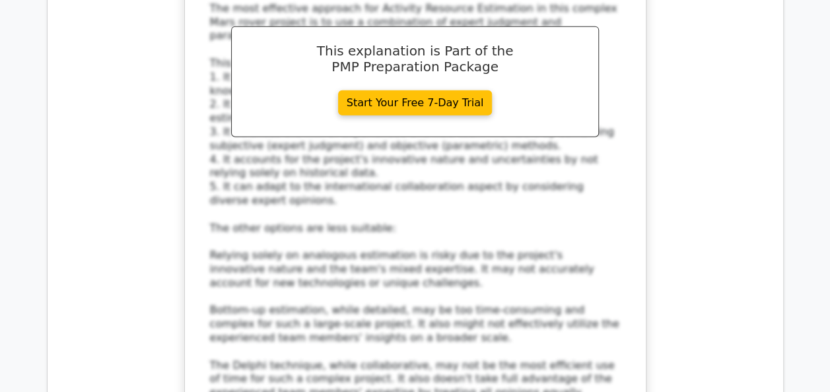
scroll to position [6571, 0]
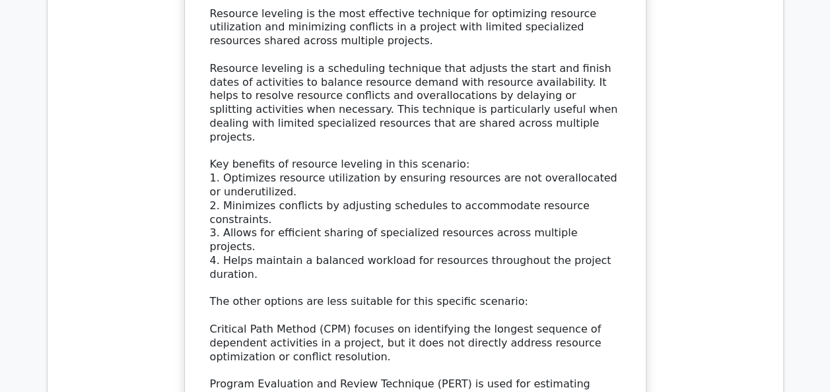
scroll to position [7443, 0]
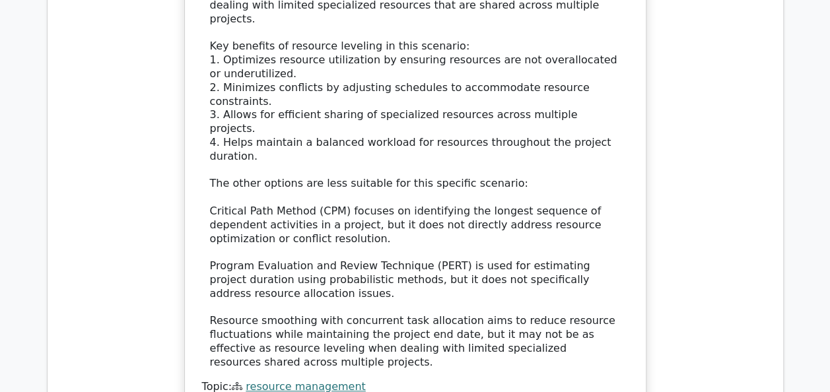
scroll to position [7548, 0]
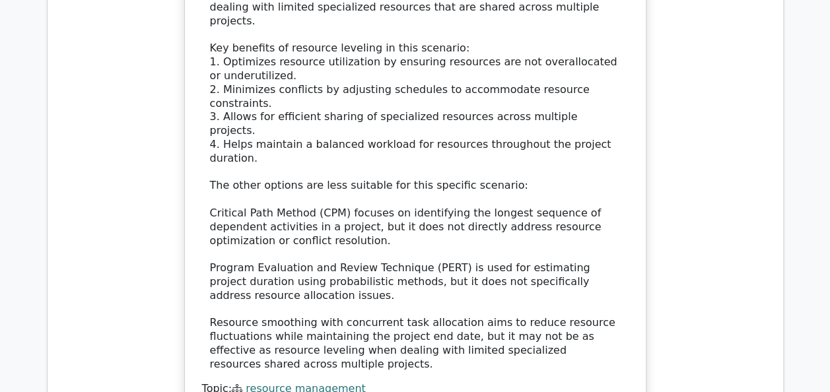
drag, startPoint x: 199, startPoint y: 139, endPoint x: 333, endPoint y: 350, distance: 250.2
copy div "A project manager wants to track the variance of defects over a period of time …"
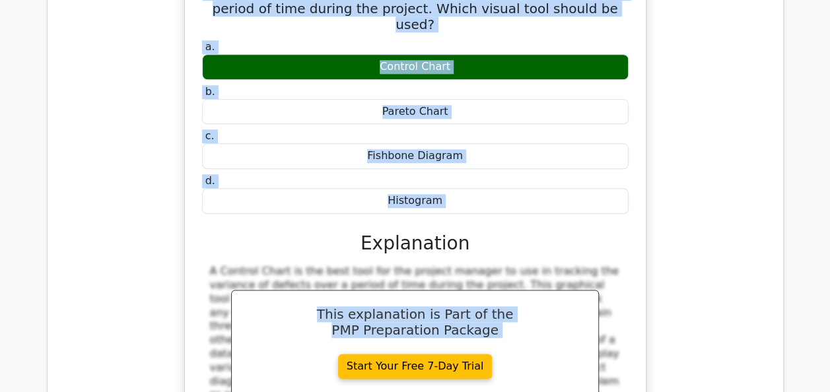
scroll to position [8173, 0]
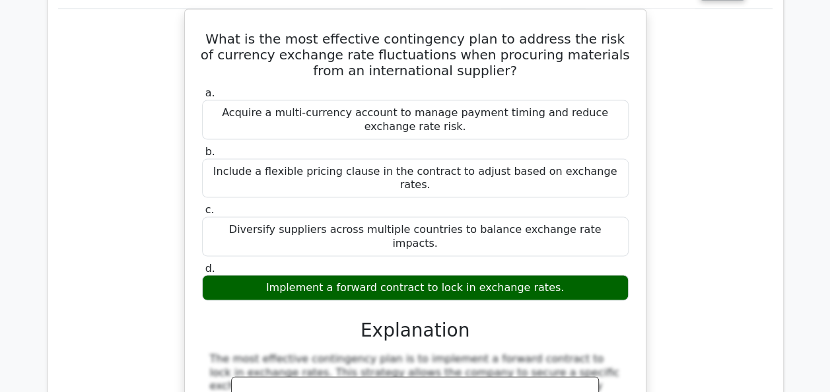
scroll to position [8737, 0]
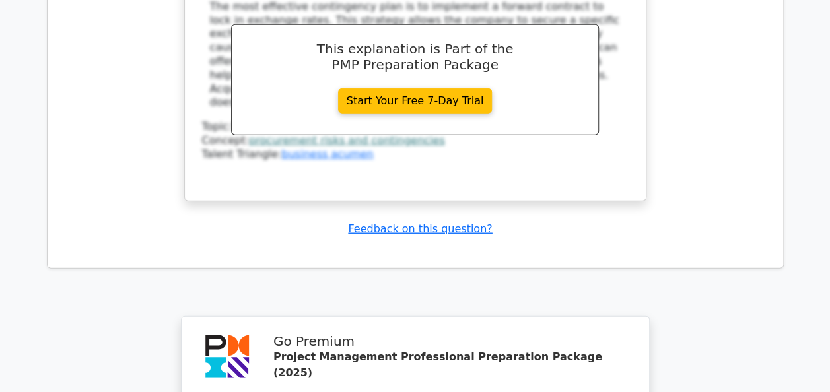
scroll to position [9044, 0]
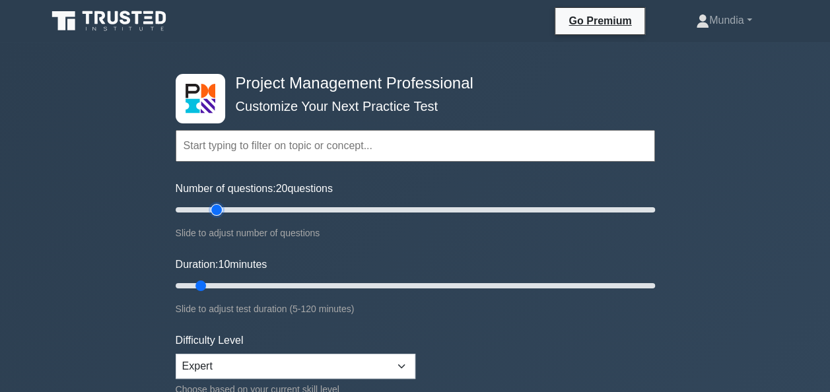
click at [213, 209] on input "Number of questions: 20 questions" at bounding box center [415, 210] width 479 height 16
type input "15"
click at [205, 210] on input "Number of questions: 15 questions" at bounding box center [415, 210] width 479 height 16
type input "15"
click at [211, 285] on input "Duration: 15 minutes" at bounding box center [415, 286] width 479 height 16
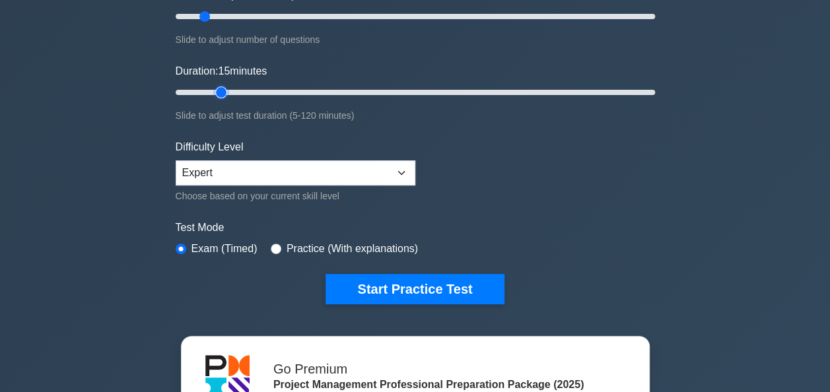
scroll to position [228, 0]
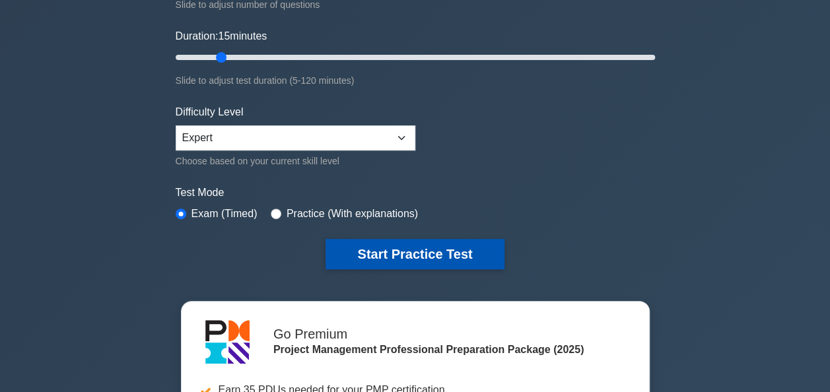
click at [437, 261] on button "Start Practice Test" at bounding box center [415, 254] width 178 height 30
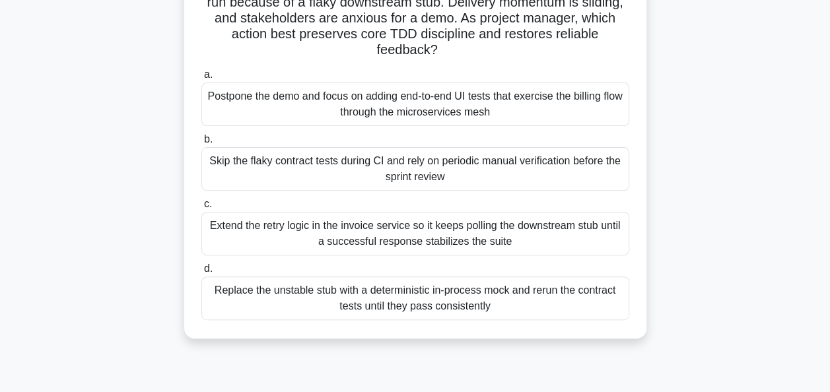
scroll to position [153, 0]
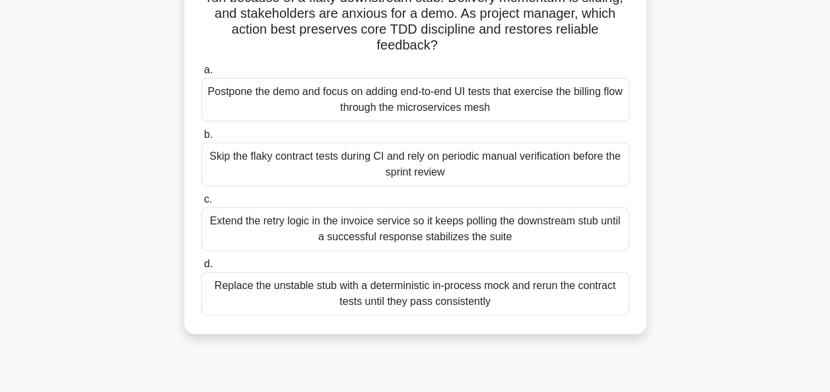
click at [460, 287] on div "Replace the unstable stub with a deterministic in-process mock and rerun the co…" at bounding box center [415, 294] width 428 height 44
click at [201, 269] on input "d. Replace the unstable stub with a deterministic in-process mock and rerun the…" at bounding box center [201, 264] width 0 height 9
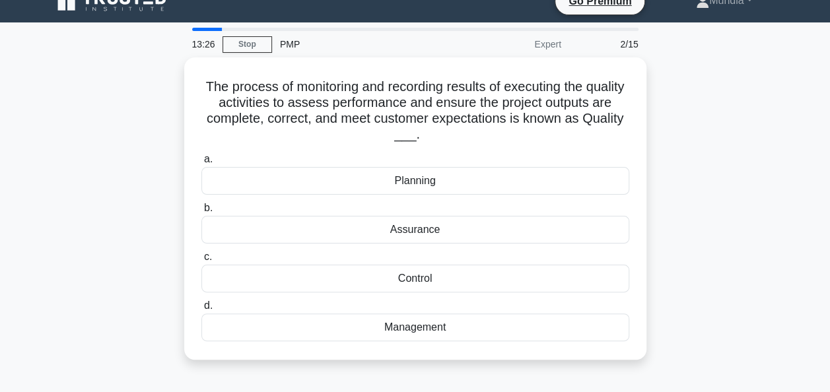
scroll to position [0, 0]
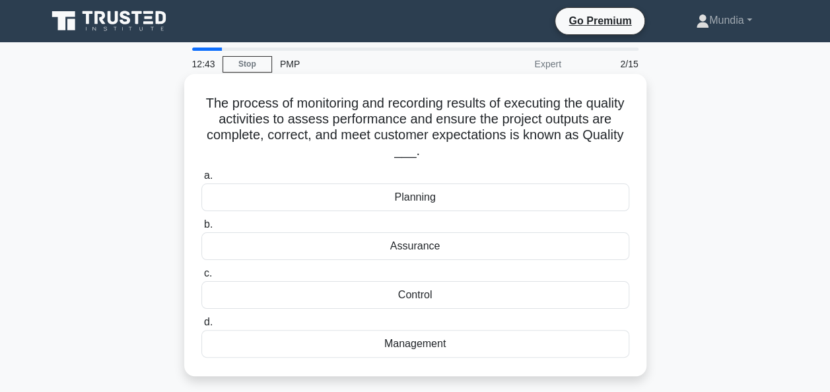
click at [411, 302] on div "Control" at bounding box center [415, 295] width 428 height 28
click at [201, 278] on input "c. Control" at bounding box center [201, 273] width 0 height 9
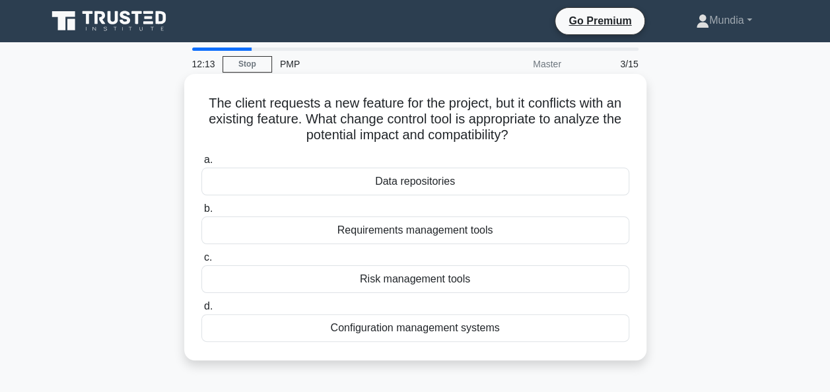
click at [403, 331] on div "Configuration management systems" at bounding box center [415, 328] width 428 height 28
click at [201, 311] on input "d. Configuration management systems" at bounding box center [201, 306] width 0 height 9
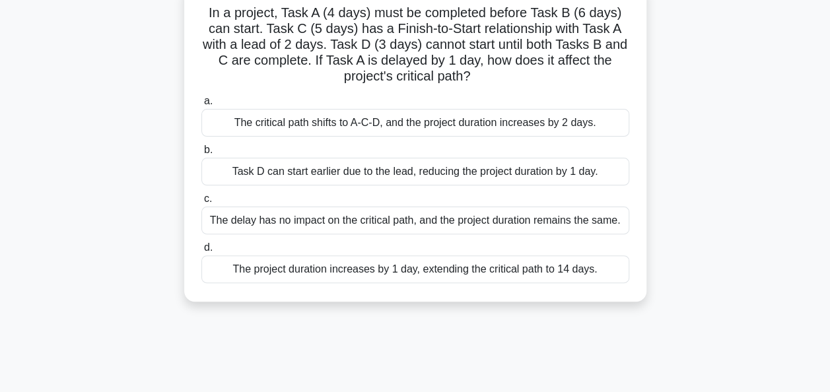
scroll to position [106, 0]
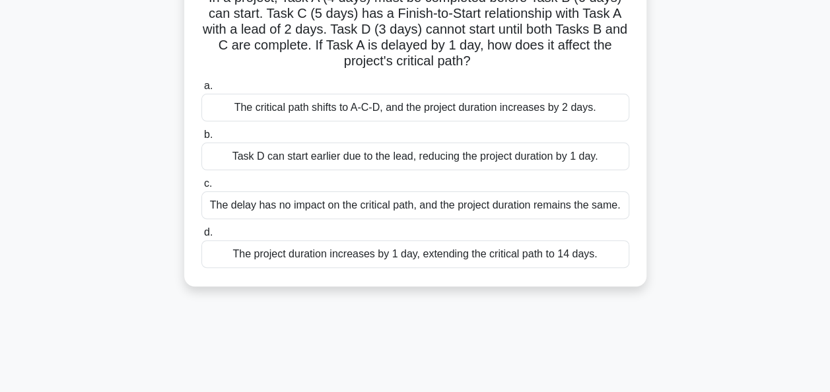
click at [500, 259] on div "The project duration increases by 1 day, extending the critical path to 14 days." at bounding box center [415, 254] width 428 height 28
click at [201, 237] on input "d. The project duration increases by 1 day, extending the critical path to 14 d…" at bounding box center [201, 232] width 0 height 9
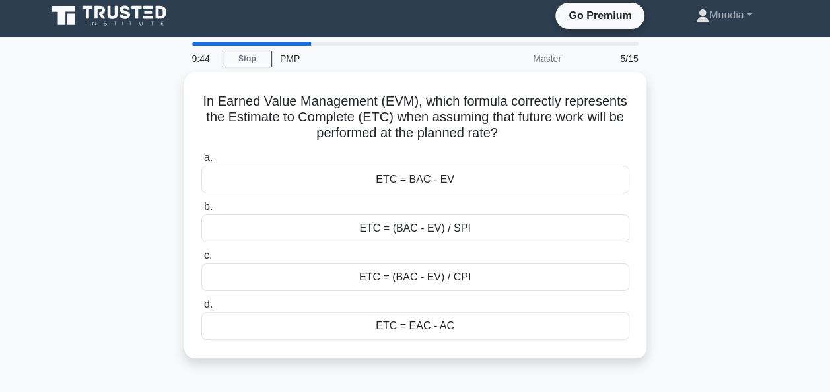
scroll to position [0, 0]
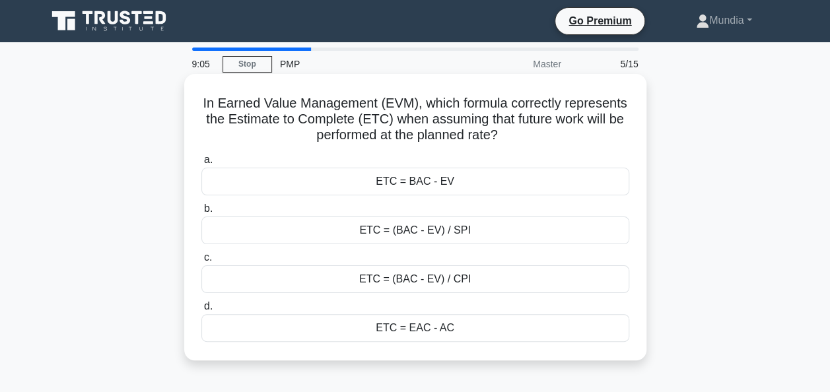
click at [432, 238] on div "ETC = (BAC - EV) / SPI" at bounding box center [415, 231] width 428 height 28
click at [201, 213] on input "b. ETC = (BAC - EV) / SPI" at bounding box center [201, 209] width 0 height 9
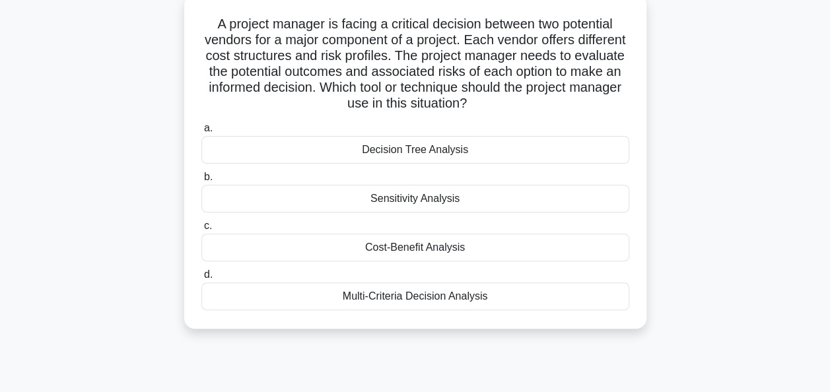
scroll to position [106, 0]
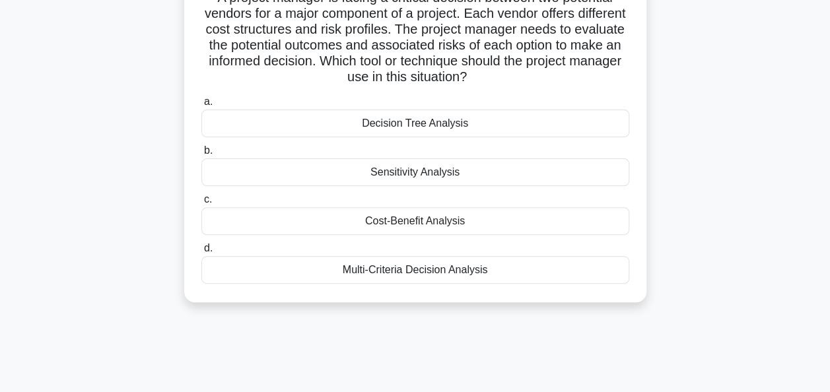
click at [419, 269] on div "Multi-Criteria Decision Analysis" at bounding box center [415, 270] width 428 height 28
click at [201, 253] on input "d. Multi-Criteria Decision Analysis" at bounding box center [201, 248] width 0 height 9
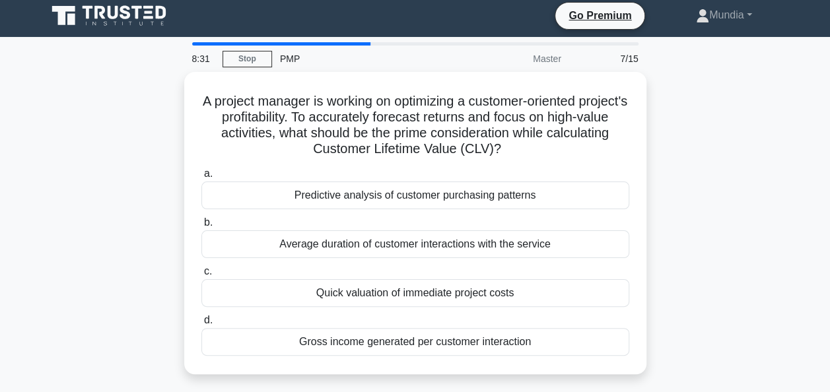
scroll to position [0, 0]
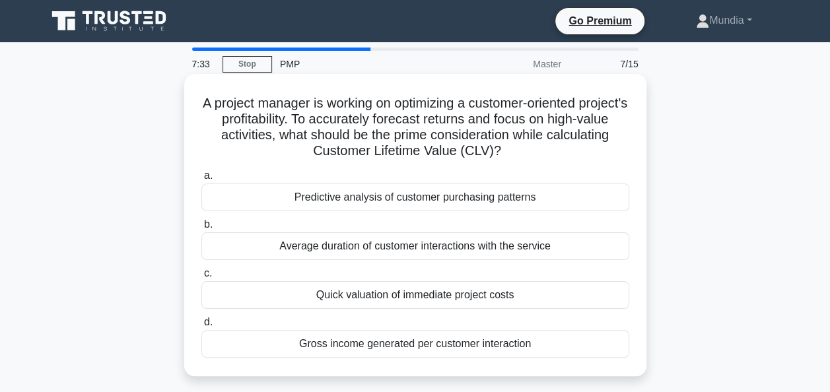
click at [394, 349] on div "Gross income generated per customer interaction" at bounding box center [415, 344] width 428 height 28
click at [201, 327] on input "d. Gross income generated per customer interaction" at bounding box center [201, 322] width 0 height 9
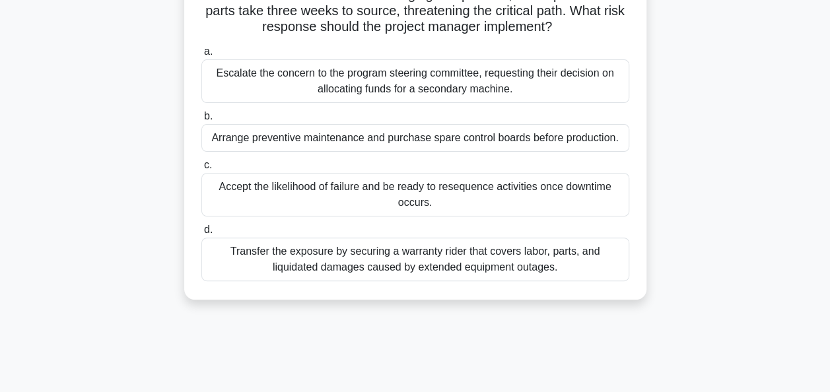
scroll to position [158, 0]
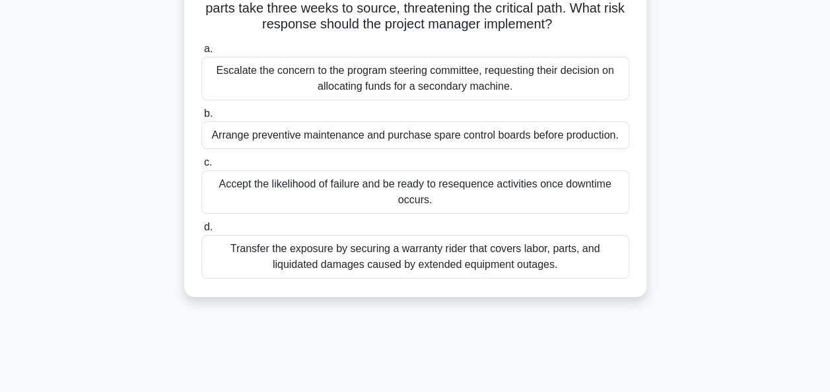
click at [404, 141] on div "Arrange preventive maintenance and purchase spare control boards before product…" at bounding box center [415, 135] width 428 height 28
click at [201, 118] on input "b. Arrange preventive maintenance and purchase spare control boards before prod…" at bounding box center [201, 114] width 0 height 9
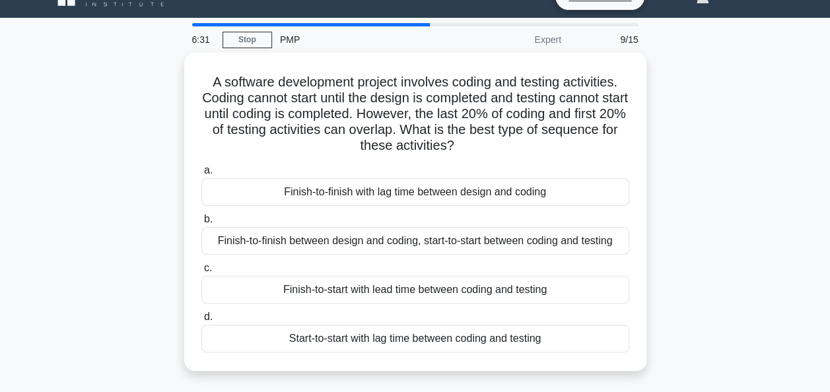
scroll to position [26, 0]
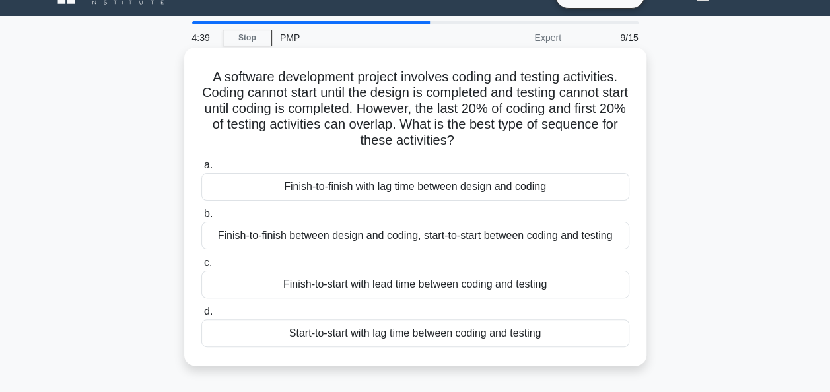
click at [357, 286] on div "Finish-to-start with lead time between coding and testing" at bounding box center [415, 285] width 428 height 28
click at [201, 267] on input "c. Finish-to-start with lead time between coding and testing" at bounding box center [201, 263] width 0 height 9
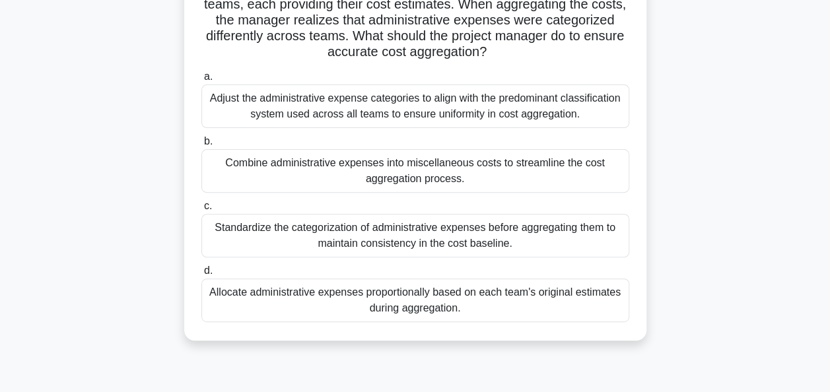
scroll to position [132, 0]
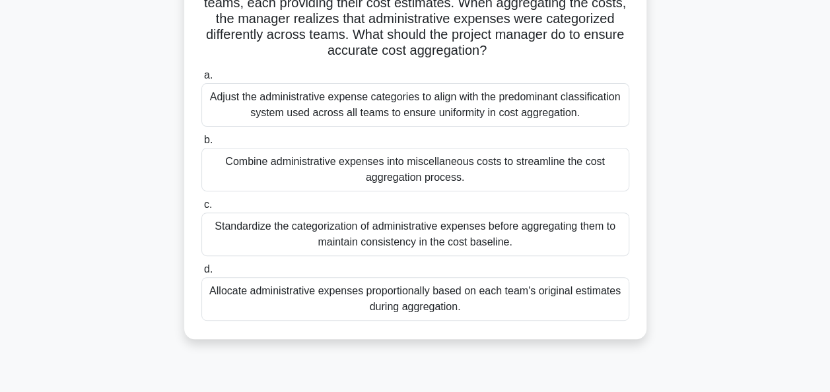
click at [438, 232] on div "Standardize the categorization of administrative expenses before aggregating th…" at bounding box center [415, 235] width 428 height 44
click at [201, 209] on input "c. Standardize the categorization of administrative expenses before aggregating…" at bounding box center [201, 205] width 0 height 9
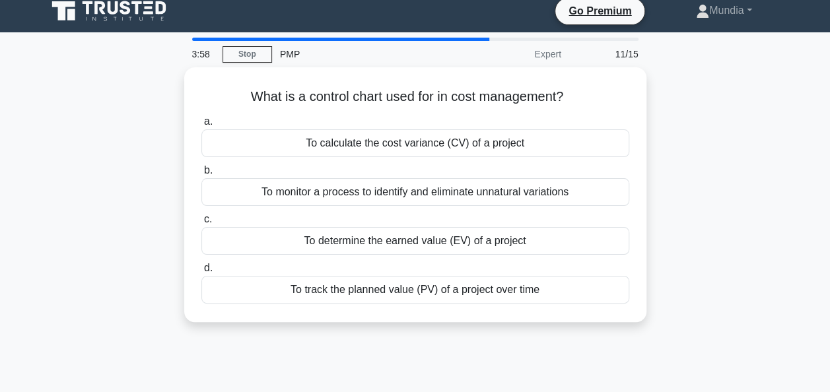
scroll to position [0, 0]
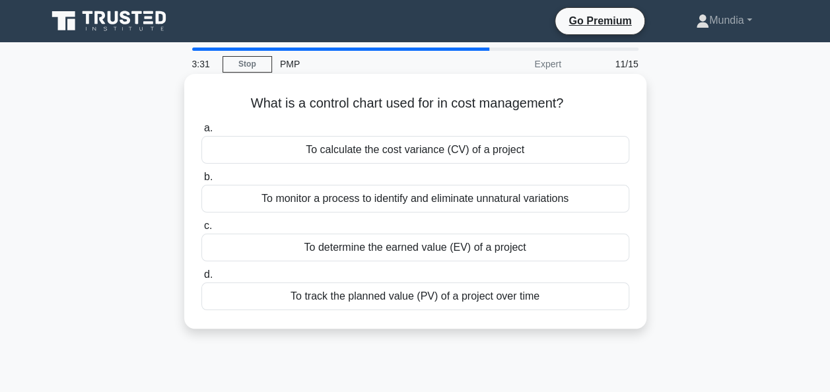
click at [438, 150] on div "To calculate the cost variance (CV) of a project" at bounding box center [415, 150] width 428 height 28
click at [201, 133] on input "a. To calculate the cost variance (CV) of a project" at bounding box center [201, 128] width 0 height 9
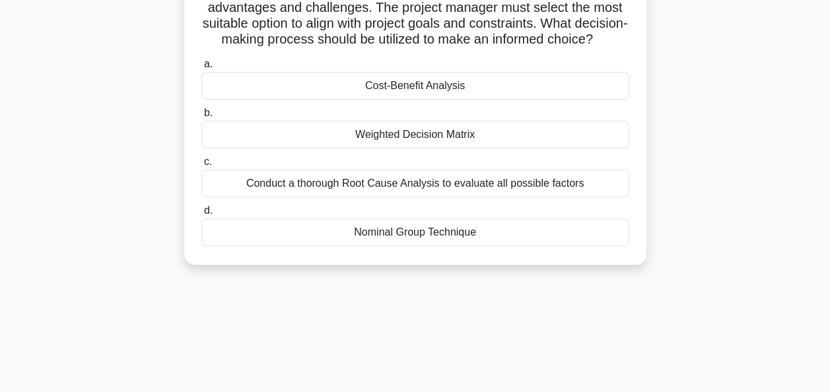
scroll to position [132, 0]
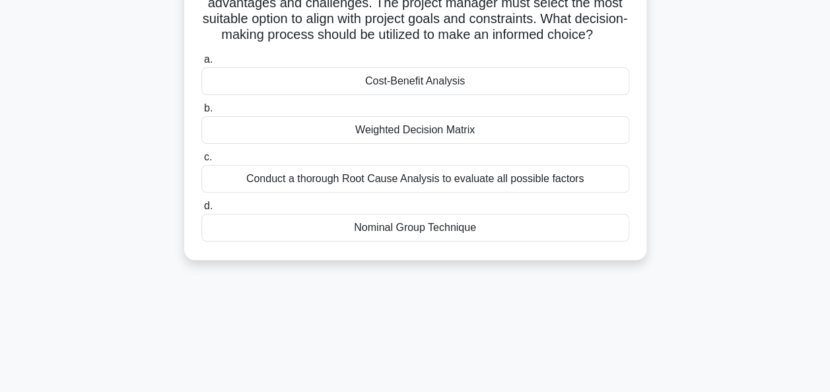
click at [411, 95] on div "Cost-Benefit Analysis" at bounding box center [415, 81] width 428 height 28
click at [201, 64] on input "a. Cost-Benefit Analysis" at bounding box center [201, 59] width 0 height 9
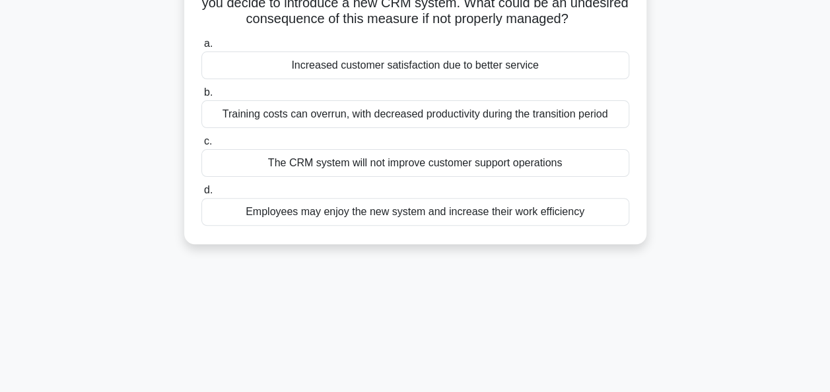
click at [400, 165] on div "The CRM system will not improve customer support operations" at bounding box center [415, 163] width 428 height 28
click at [201, 146] on input "c. The CRM system will not improve customer support operations" at bounding box center [201, 141] width 0 height 9
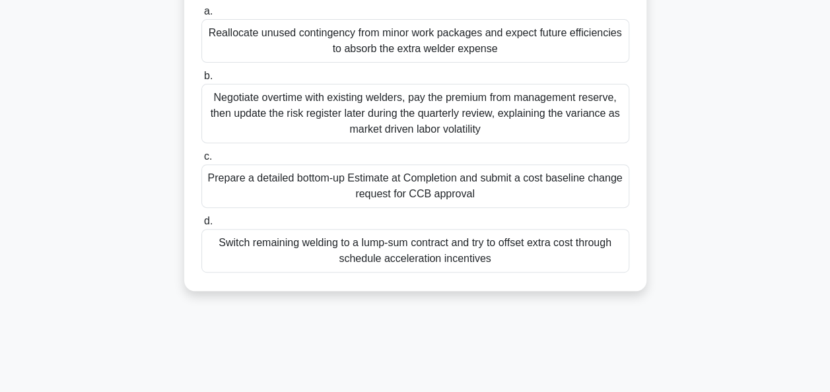
scroll to position [242, 0]
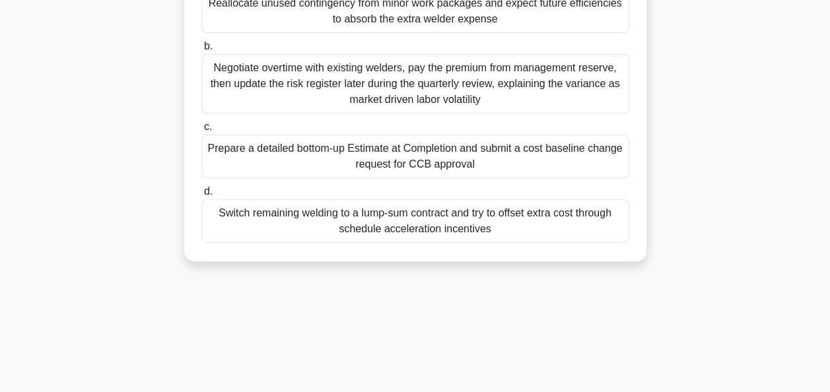
click at [395, 238] on div "Switch remaining welding to a lump-sum contract and try to offset extra cost th…" at bounding box center [415, 221] width 428 height 44
click at [201, 196] on input "d. Switch remaining welding to a lump-sum contract and try to offset extra cost…" at bounding box center [201, 192] width 0 height 9
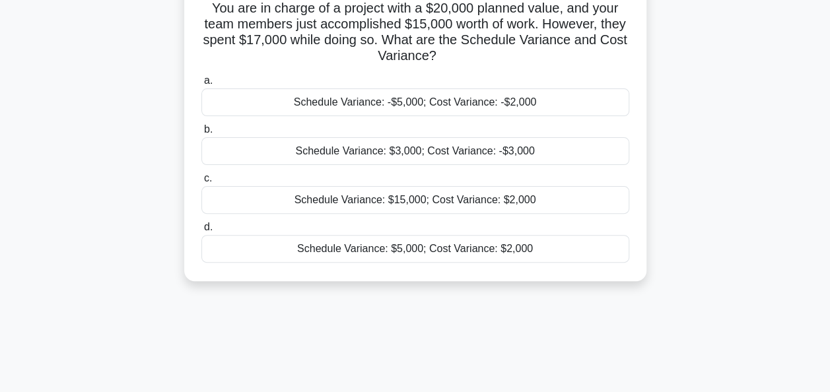
scroll to position [0, 0]
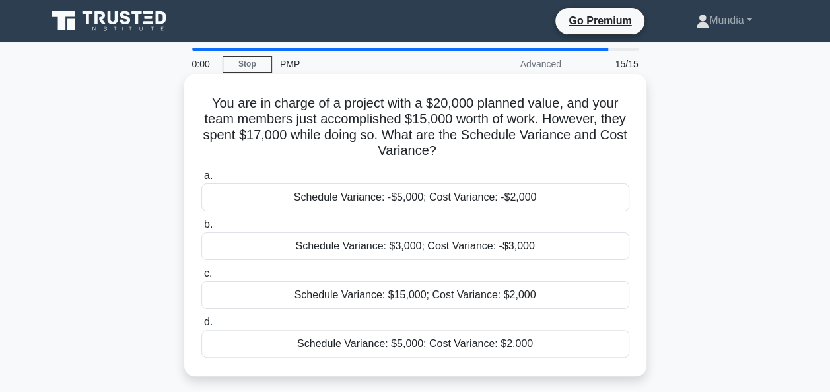
click at [408, 346] on div "Schedule Variance: $5,000; Cost Variance: $2,000" at bounding box center [415, 344] width 428 height 28
click at [201, 327] on input "d. Schedule Variance: $5,000; Cost Variance: $2,000" at bounding box center [201, 322] width 0 height 9
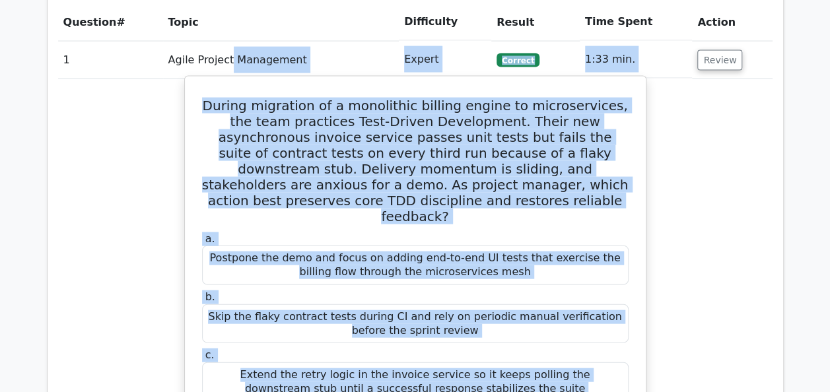
scroll to position [1313, 0]
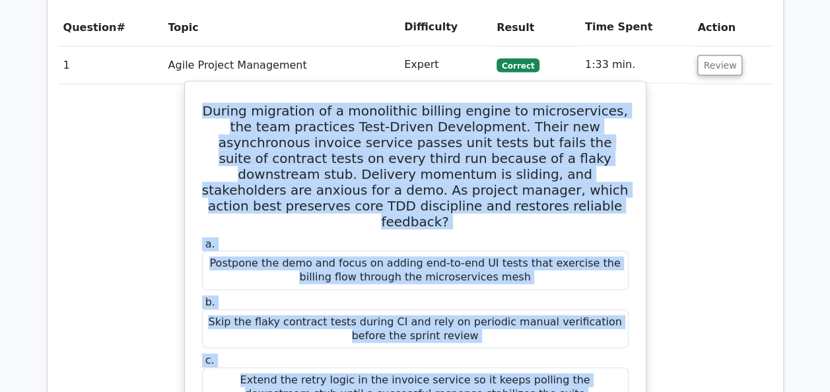
drag, startPoint x: 516, startPoint y: 293, endPoint x: 202, endPoint y: 46, distance: 399.3
copy div "During migration of a monolithic billing engine to microservices, the team prac…"
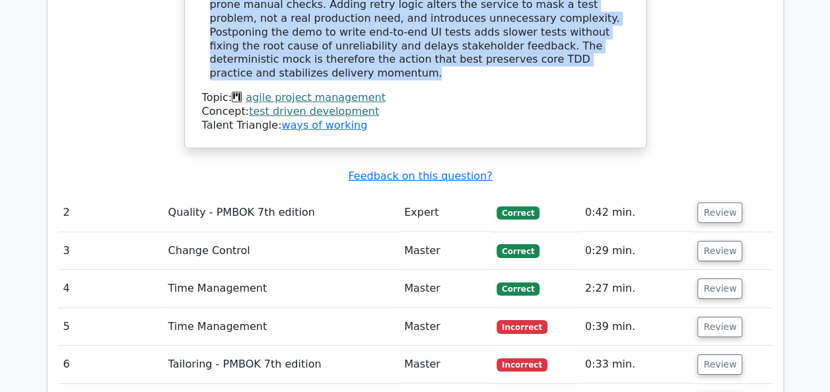
scroll to position [1956, 0]
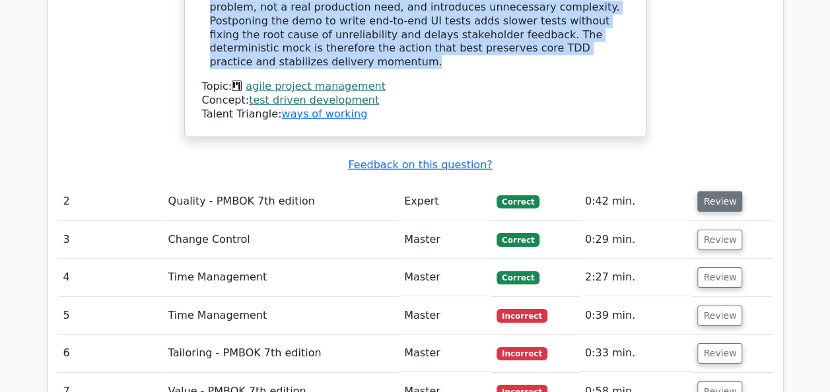
click at [706, 191] on button "Review" at bounding box center [719, 201] width 45 height 20
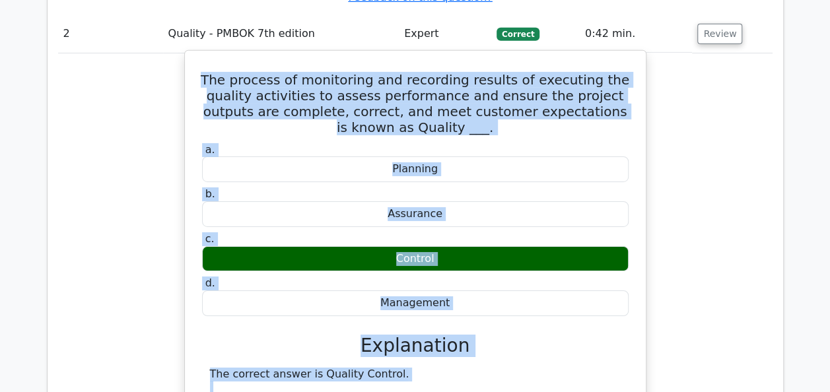
scroll to position [2072, 0]
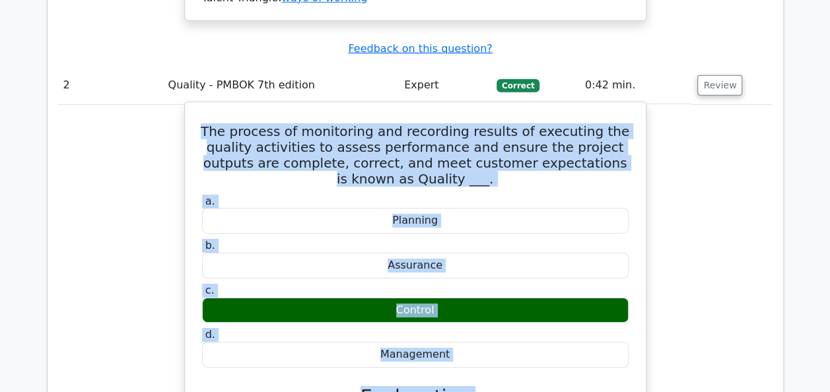
drag, startPoint x: 255, startPoint y: 308, endPoint x: 205, endPoint y: 20, distance: 292.9
copy div "The process of monitoring and recording results of executing the quality activi…"
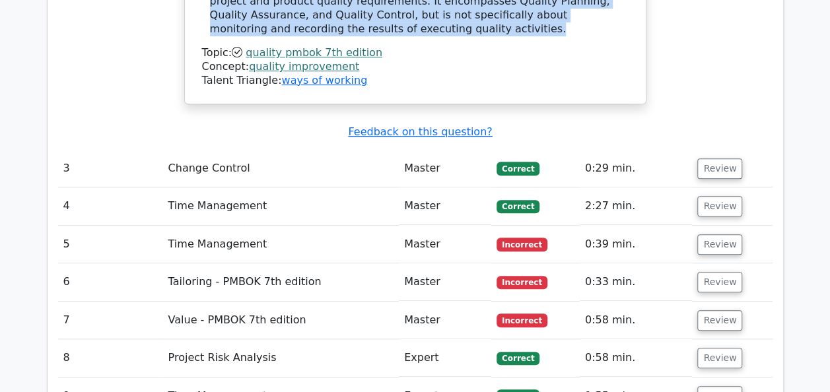
scroll to position [2759, 0]
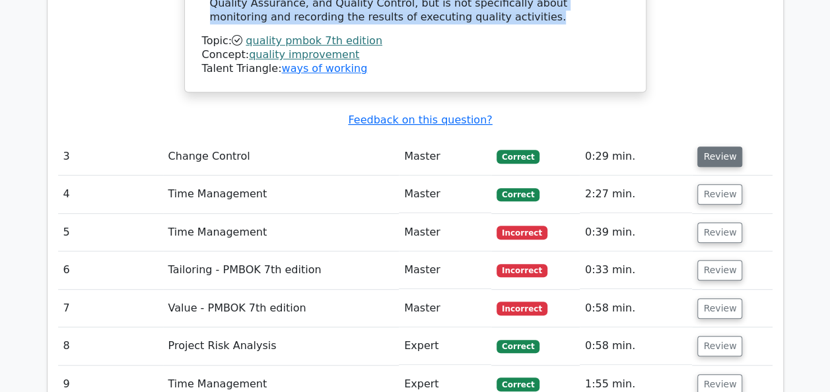
click at [702, 147] on button "Review" at bounding box center [719, 157] width 45 height 20
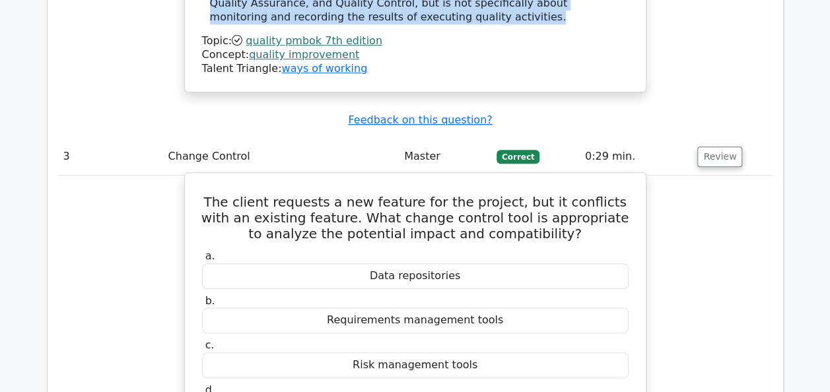
drag, startPoint x: 203, startPoint y: 83, endPoint x: 540, endPoint y: 291, distance: 396.7
copy div "The client requests a new feature for the project, but it conflicts with an exi…"
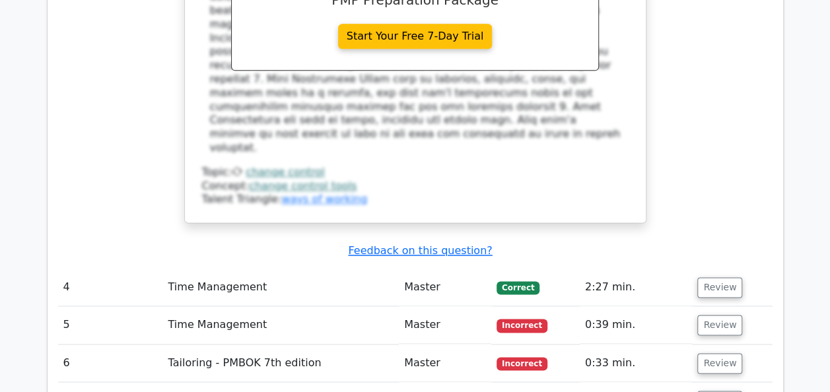
scroll to position [3330, 0]
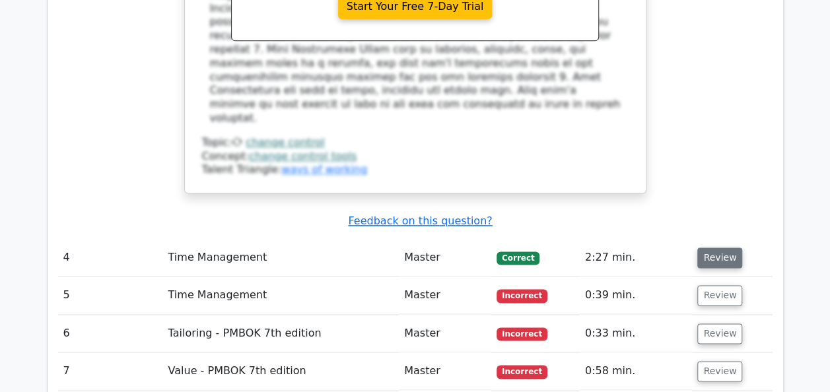
click at [714, 248] on button "Review" at bounding box center [719, 258] width 45 height 20
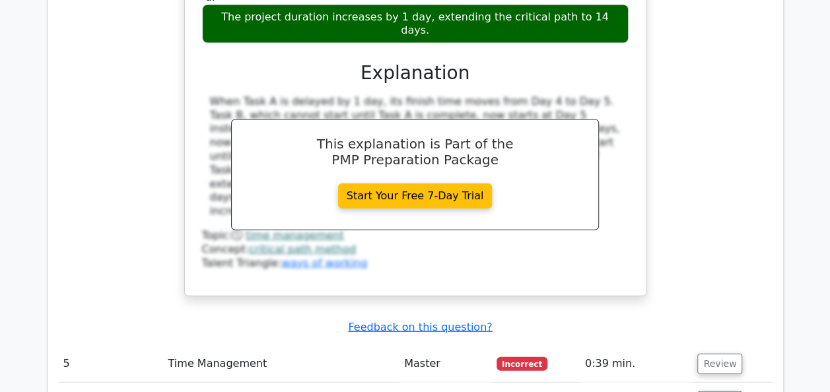
scroll to position [3938, 0]
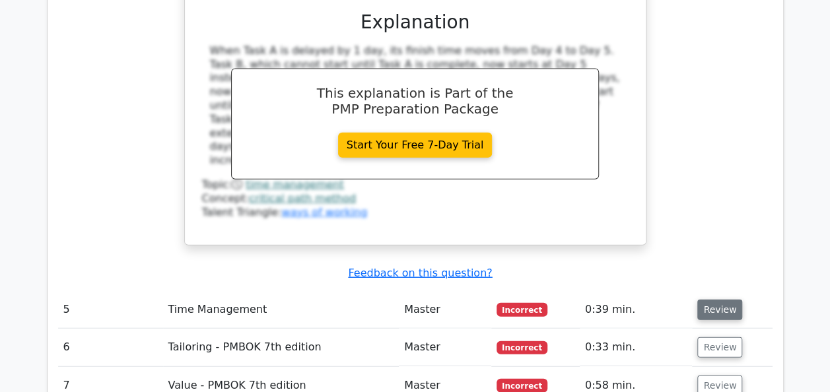
click at [715, 300] on button "Review" at bounding box center [719, 310] width 45 height 20
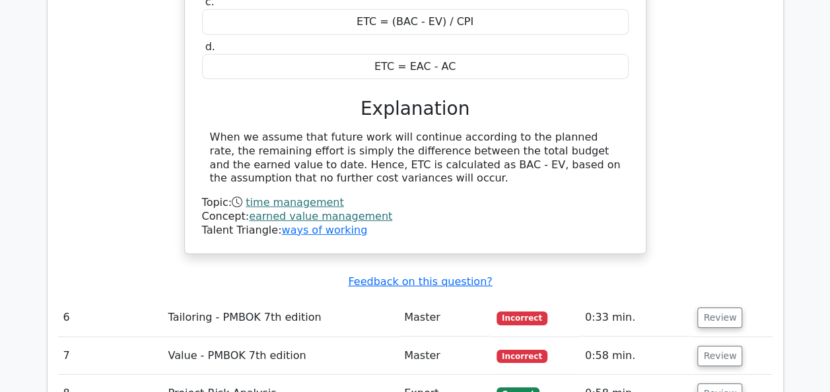
scroll to position [4440, 0]
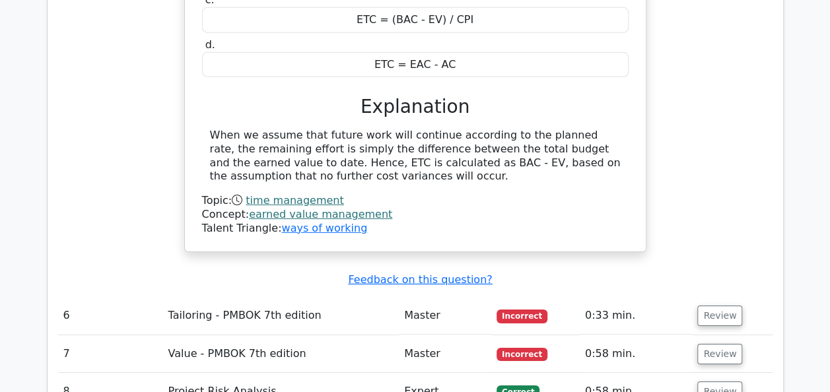
click at [715, 306] on button "Review" at bounding box center [719, 316] width 45 height 20
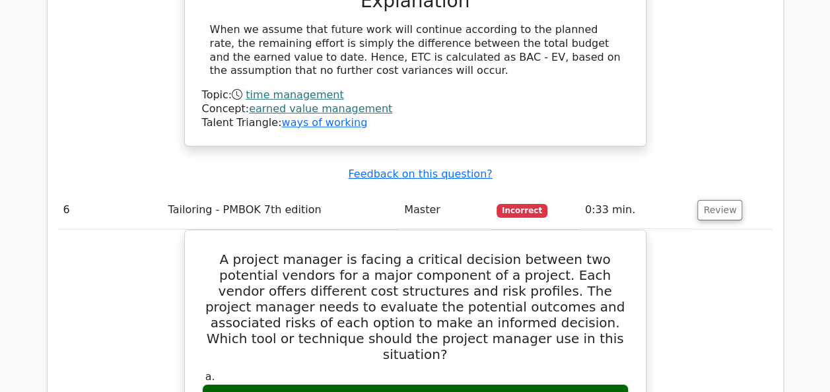
scroll to position [4572, 0]
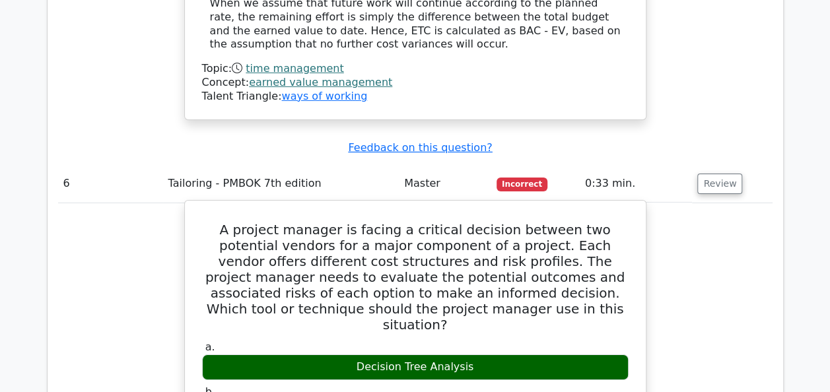
drag, startPoint x: 206, startPoint y: 20, endPoint x: 632, endPoint y: 279, distance: 498.0
copy div "A project manager is facing a critical decision between two potential vendors f…"
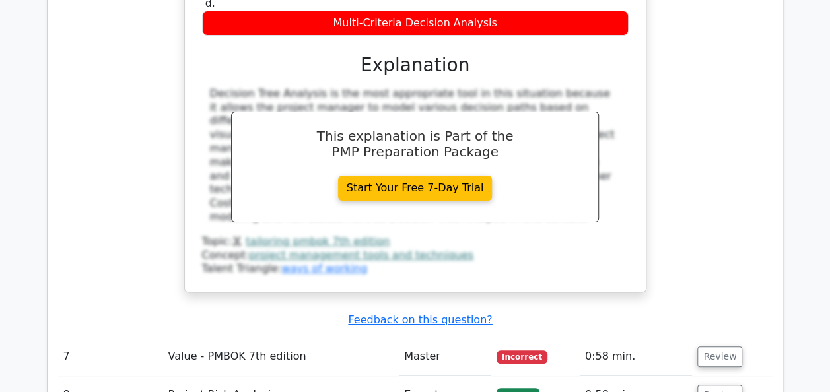
scroll to position [5091, 0]
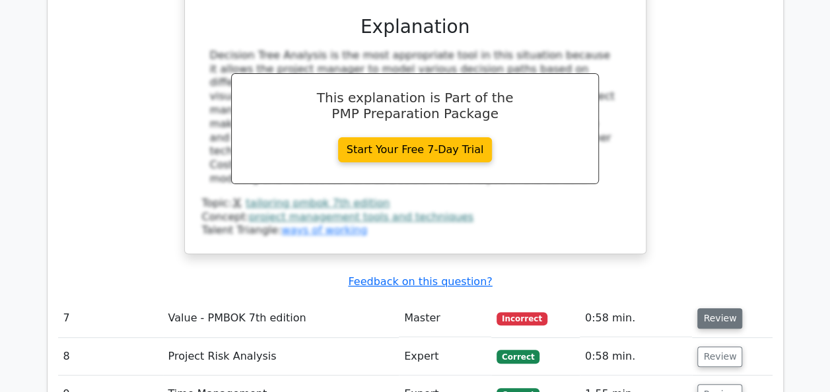
click at [720, 308] on button "Review" at bounding box center [719, 318] width 45 height 20
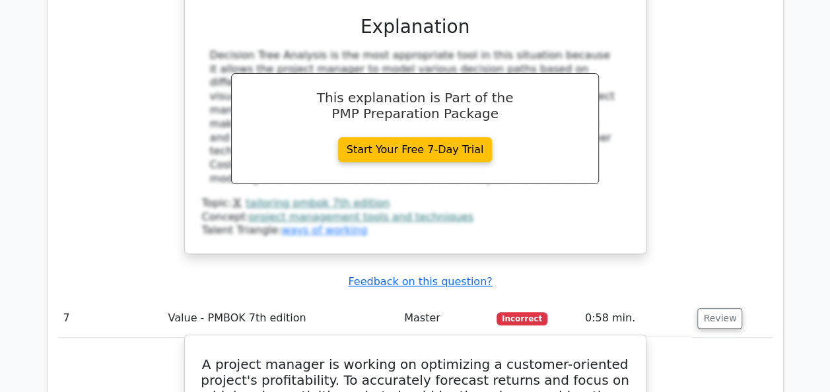
drag, startPoint x: 219, startPoint y: 136, endPoint x: 563, endPoint y: 366, distance: 413.1
copy div "A project manager is working on optimizing a customer-oriented project's profit…"
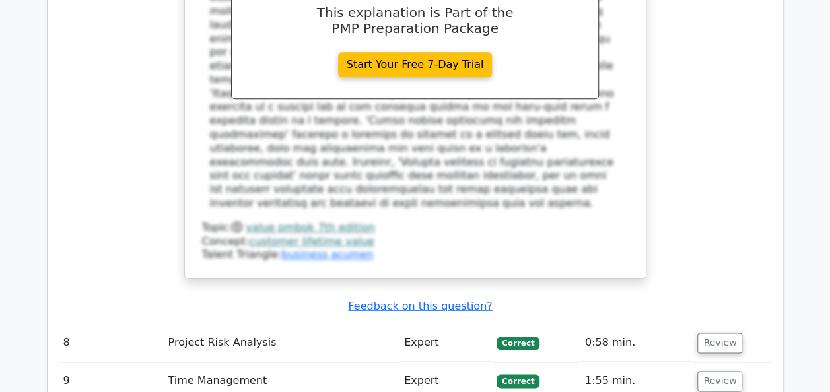
scroll to position [5796, 0]
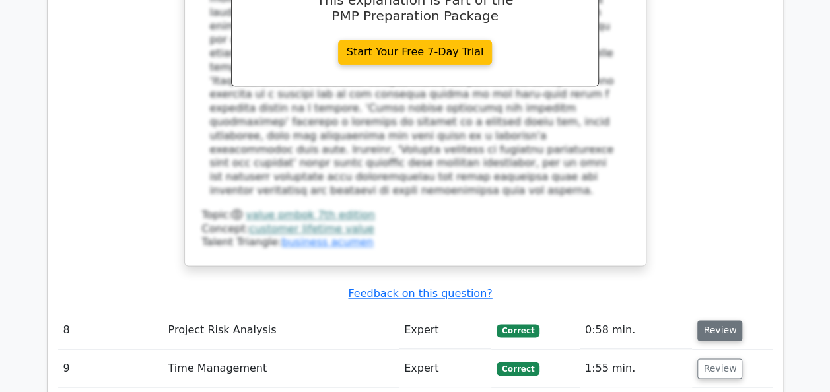
click at [720, 320] on button "Review" at bounding box center [719, 330] width 45 height 20
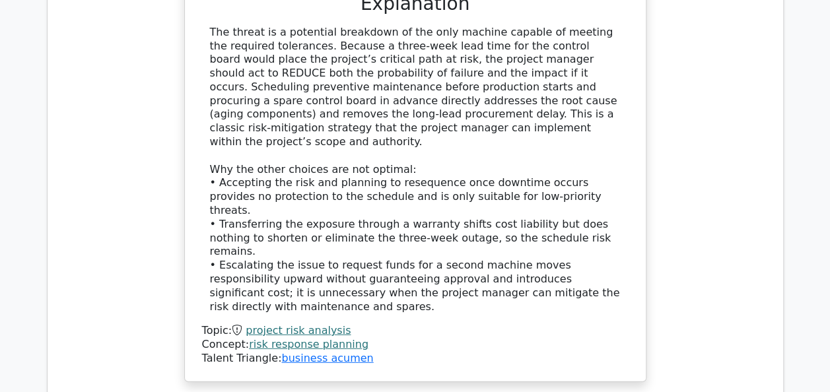
scroll to position [6483, 0]
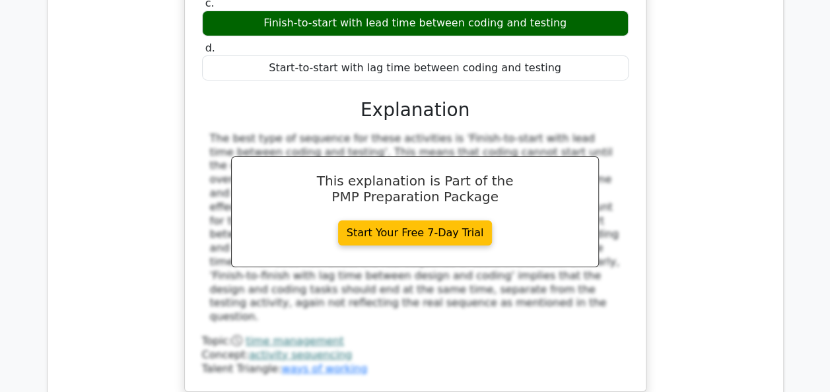
scroll to position [7222, 0]
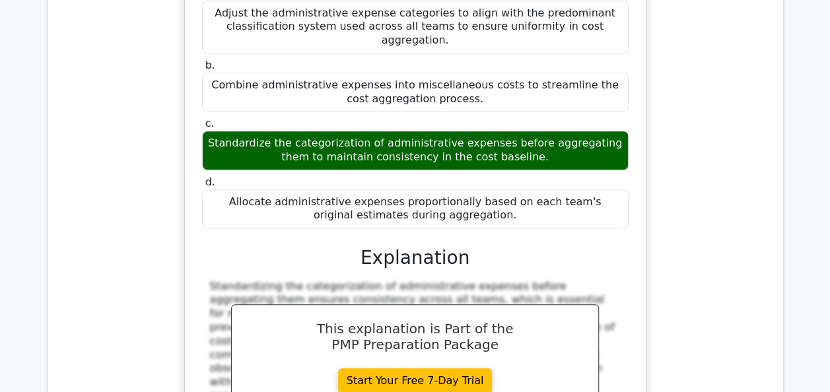
scroll to position [7856, 0]
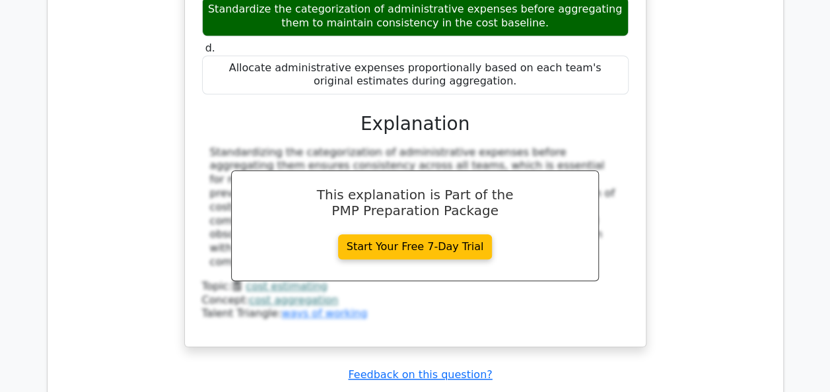
scroll to position [7986, 0]
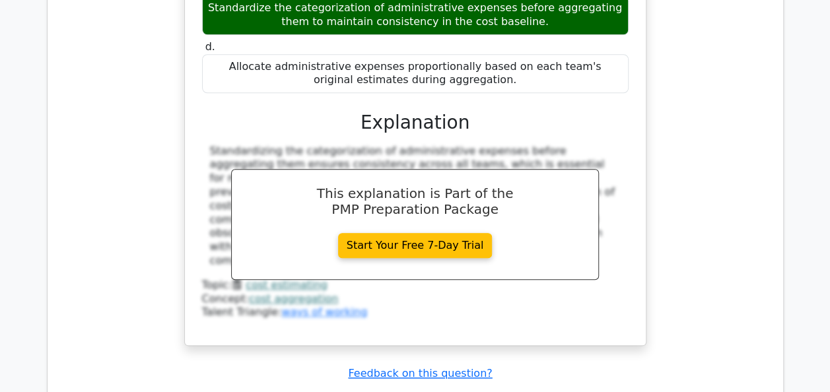
drag, startPoint x: 325, startPoint y: 314, endPoint x: 250, endPoint y: 42, distance: 281.6
copy div "What is a control chart used for in cost management? a. To calculate the cost v…"
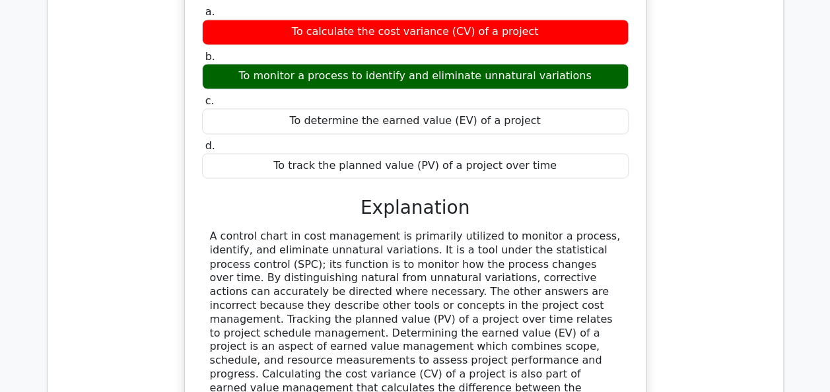
scroll to position [8409, 0]
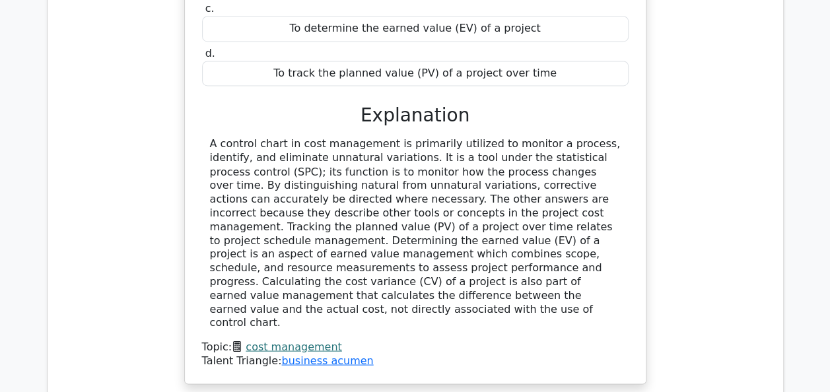
scroll to position [8547, 0]
drag, startPoint x: 203, startPoint y: 195, endPoint x: 497, endPoint y: 319, distance: 319.0
copy div "A project is in the design phase, and key stakeholders present multiple viable …"
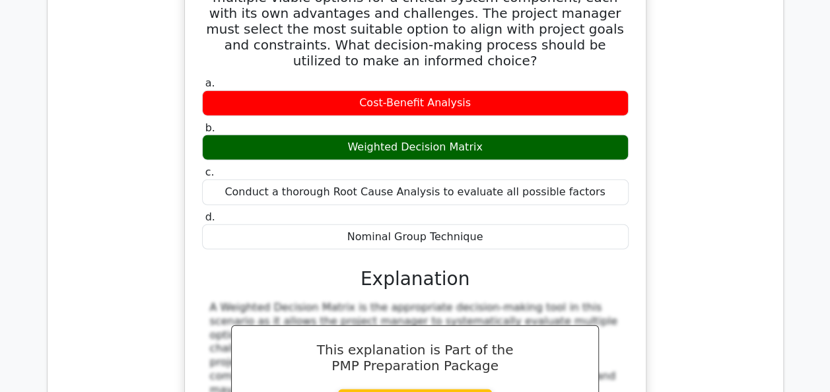
scroll to position [9093, 0]
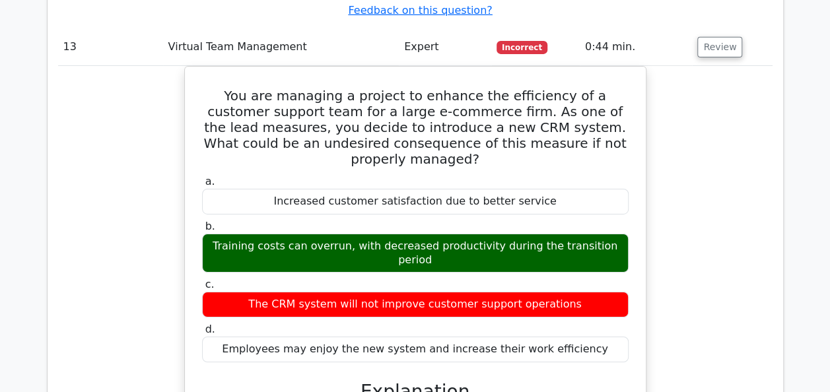
scroll to position [9675, 0]
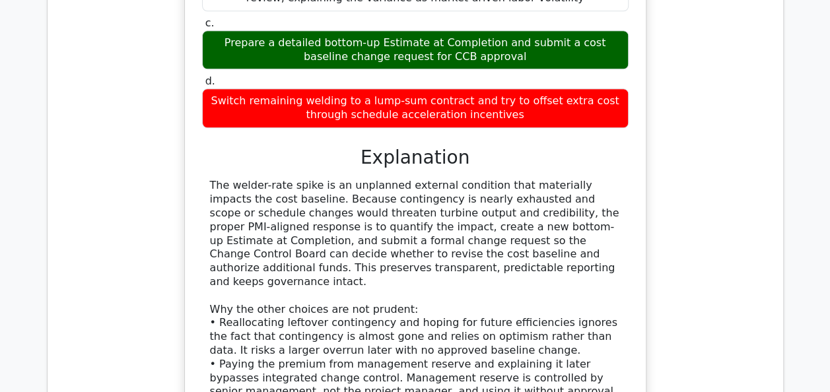
scroll to position [10547, 0]
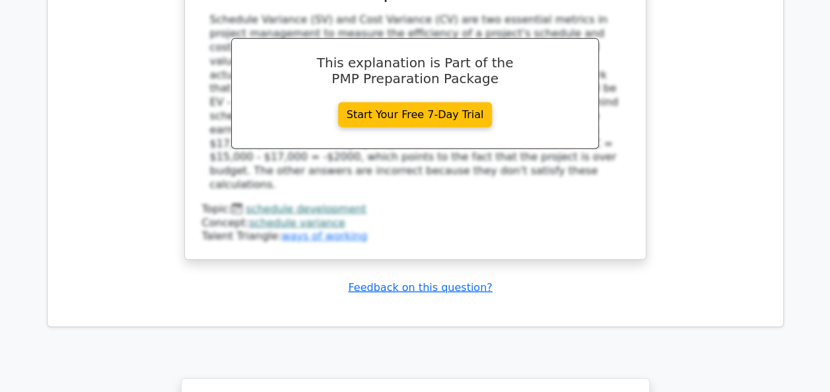
scroll to position [11524, 0]
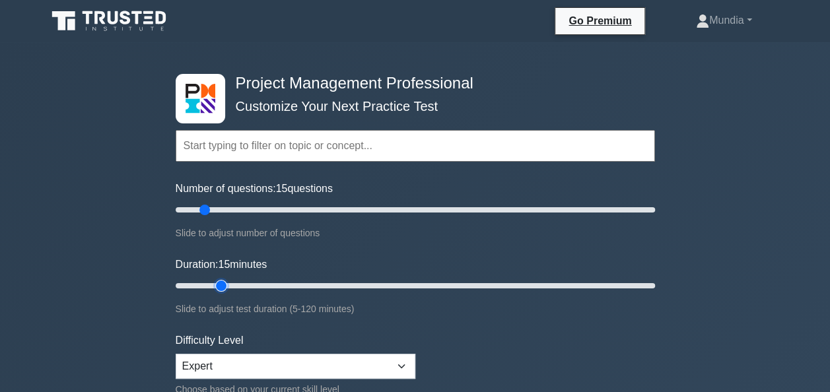
click at [226, 285] on input "Duration: 15 minutes" at bounding box center [415, 286] width 479 height 16
type input "15"
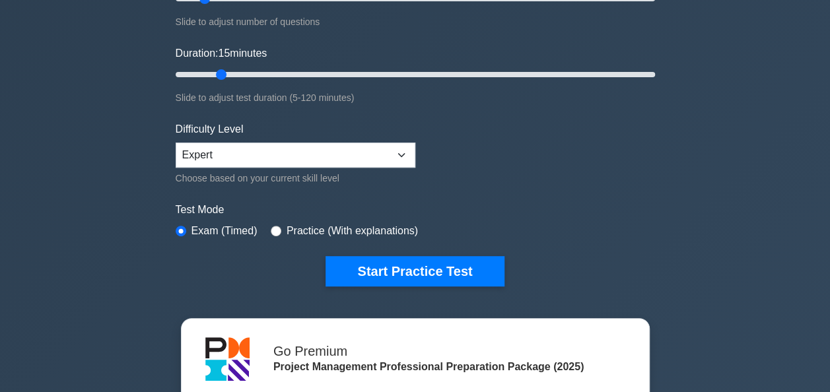
scroll to position [247, 0]
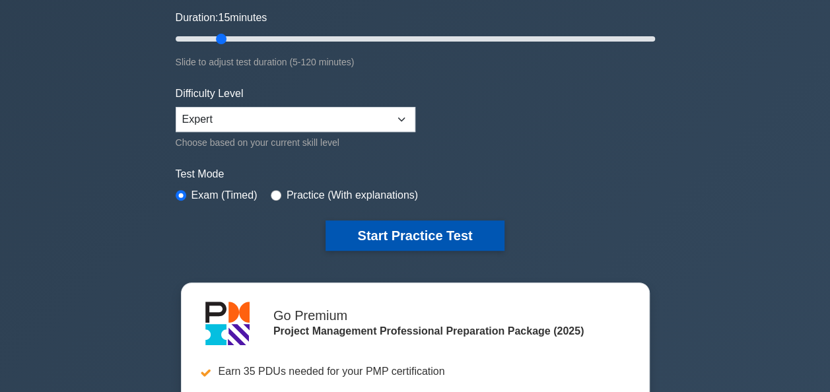
click at [436, 233] on button "Start Practice Test" at bounding box center [415, 236] width 178 height 30
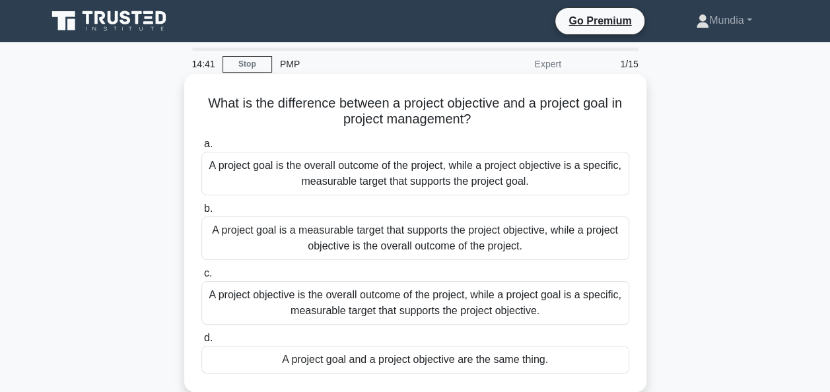
click at [344, 181] on div "A project goal is the overall outcome of the project, while a project objective…" at bounding box center [415, 174] width 428 height 44
click at [201, 149] on input "a. A project goal is the overall outcome of the project, while a project object…" at bounding box center [201, 144] width 0 height 9
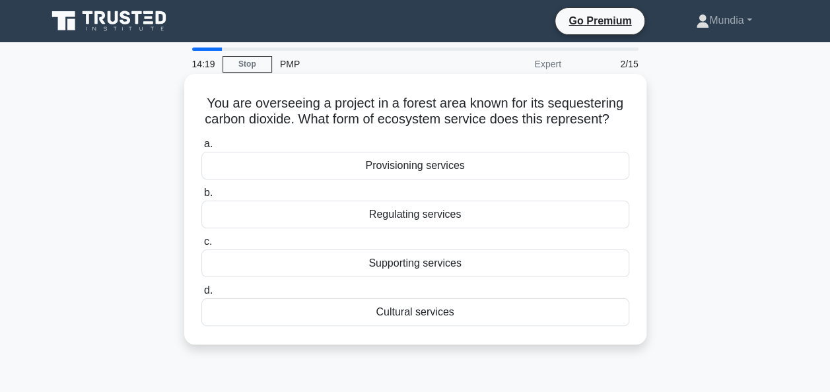
click at [388, 228] on div "Regulating services" at bounding box center [415, 215] width 428 height 28
click at [201, 197] on input "b. Regulating services" at bounding box center [201, 193] width 0 height 9
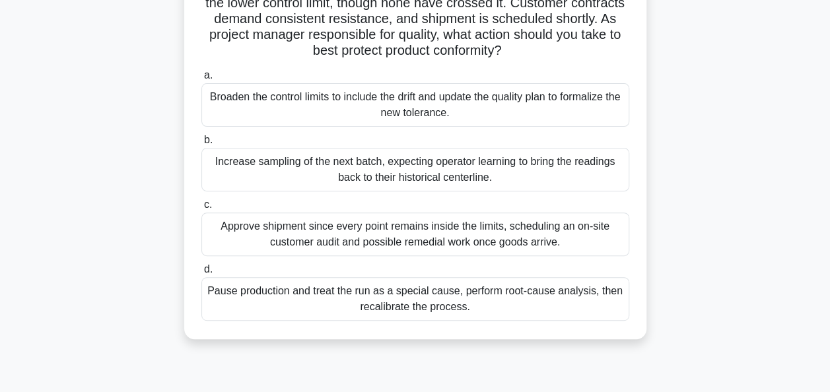
scroll to position [158, 0]
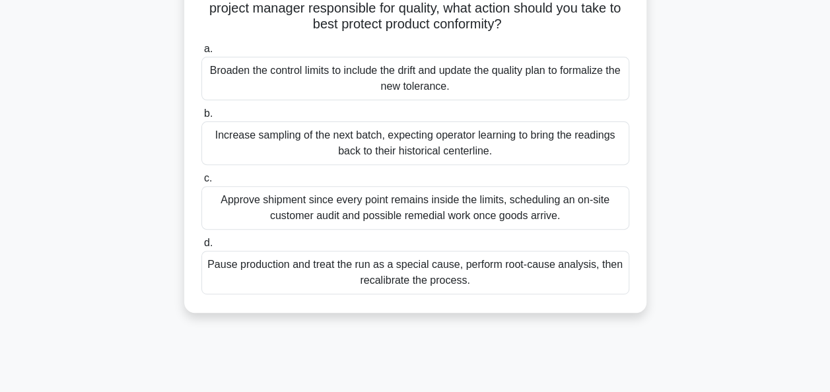
click at [403, 273] on div "Pause production and treat the run as a special cause, perform root-cause analy…" at bounding box center [415, 273] width 428 height 44
click at [201, 248] on input "d. Pause production and treat the run as a special cause, perform root-cause an…" at bounding box center [201, 243] width 0 height 9
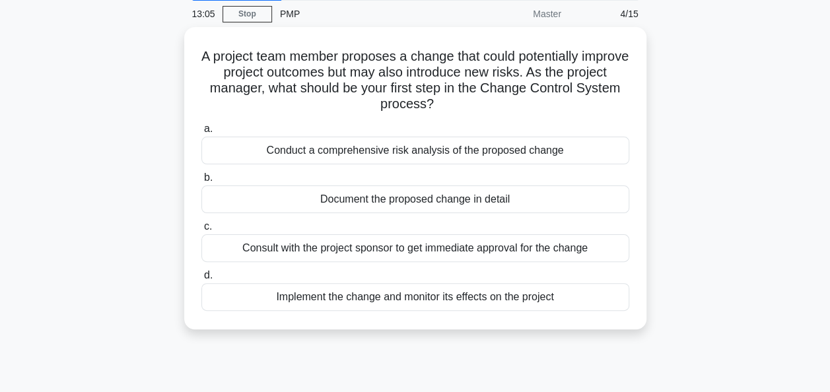
scroll to position [53, 0]
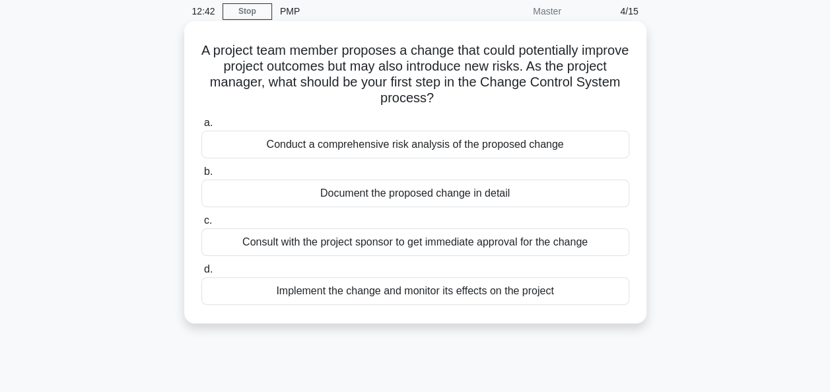
click at [378, 145] on div "Conduct a comprehensive risk analysis of the proposed change" at bounding box center [415, 145] width 428 height 28
click at [201, 127] on input "a. Conduct a comprehensive risk analysis of the proposed change" at bounding box center [201, 123] width 0 height 9
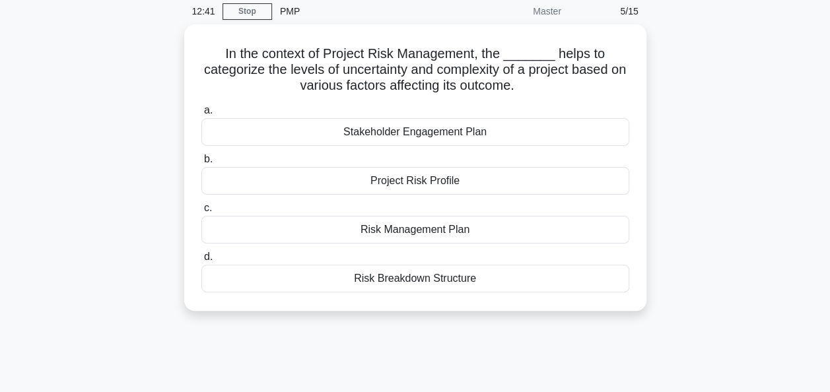
scroll to position [0, 0]
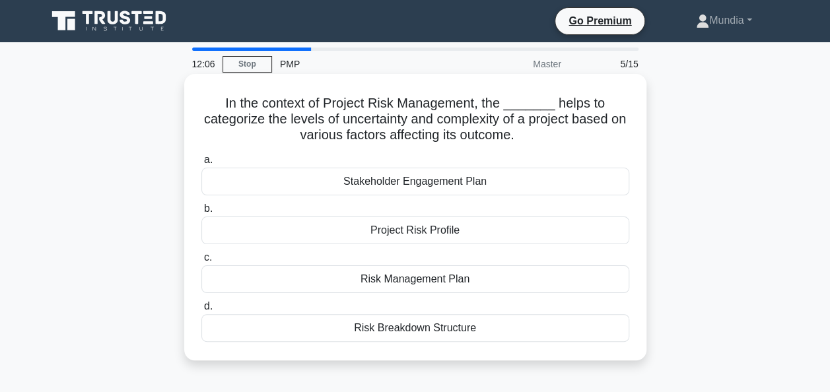
click at [416, 283] on div "Risk Management Plan" at bounding box center [415, 279] width 428 height 28
click at [201, 262] on input "c. Risk Management Plan" at bounding box center [201, 258] width 0 height 9
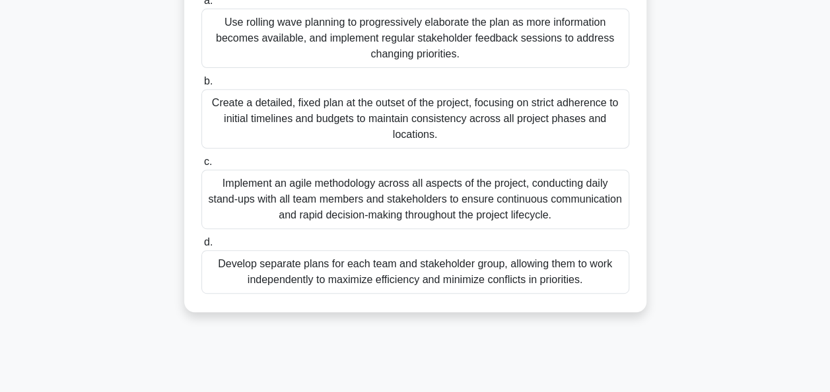
scroll to position [242, 0]
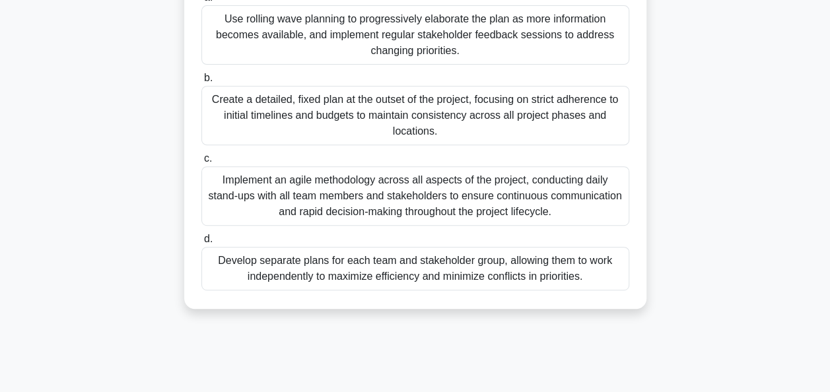
click at [384, 271] on div "Develop separate plans for each team and stakeholder group, allowing them to wo…" at bounding box center [415, 269] width 428 height 44
click at [201, 244] on input "d. Develop separate plans for each team and stakeholder group, allowing them to…" at bounding box center [201, 239] width 0 height 9
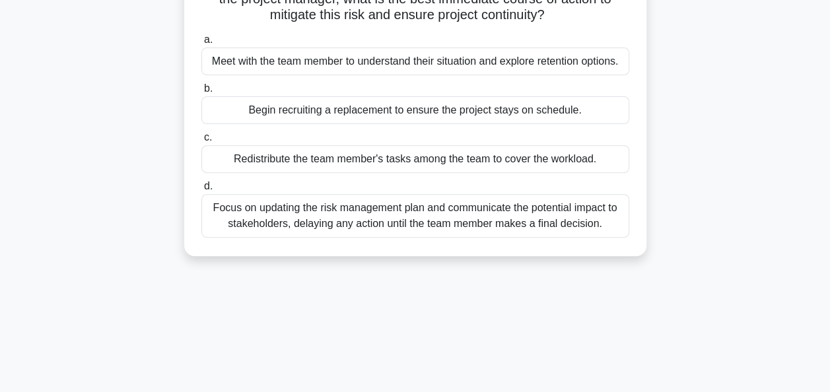
scroll to position [185, 0]
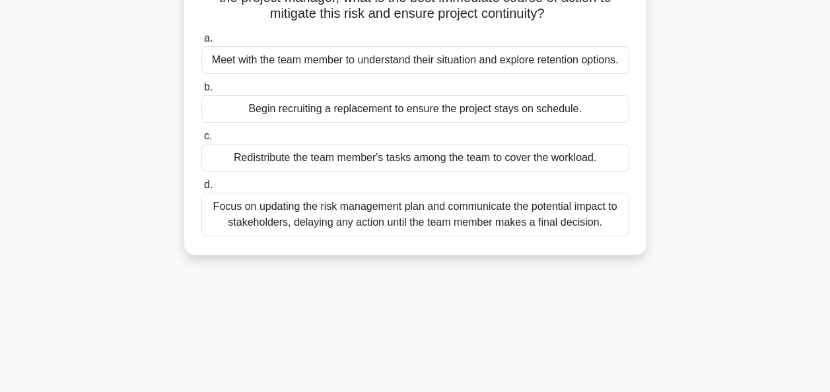
click at [391, 56] on div "Meet with the team member to understand their situation and explore retention o…" at bounding box center [415, 60] width 428 height 28
click at [201, 43] on input "a. Meet with the team member to understand their situation and explore retentio…" at bounding box center [201, 38] width 0 height 9
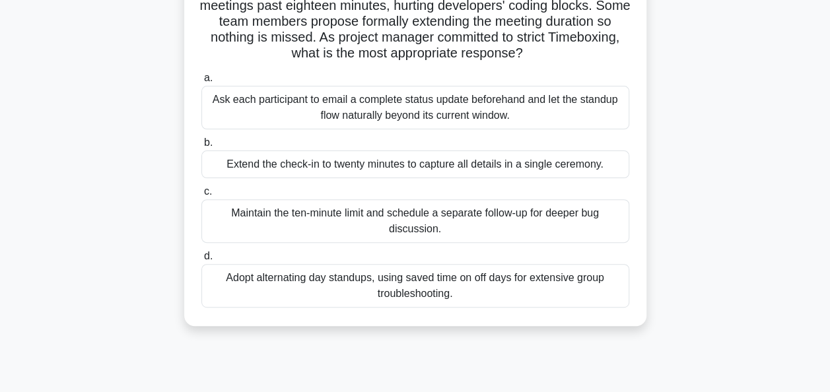
scroll to position [132, 0]
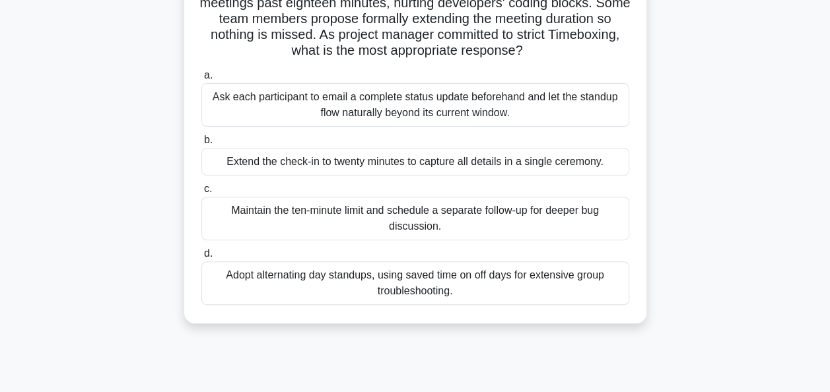
click at [387, 211] on div "Maintain the ten-minute limit and schedule a separate follow-up for deeper bug …" at bounding box center [415, 219] width 428 height 44
click at [201, 193] on input "c. Maintain the ten-minute limit and schedule a separate follow-up for deeper b…" at bounding box center [201, 189] width 0 height 9
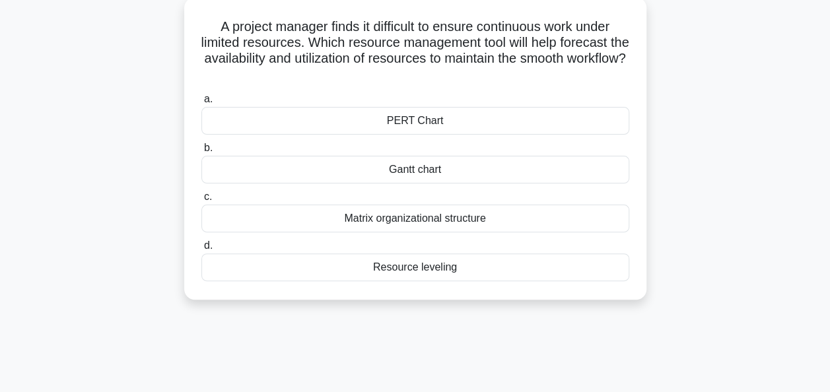
scroll to position [79, 0]
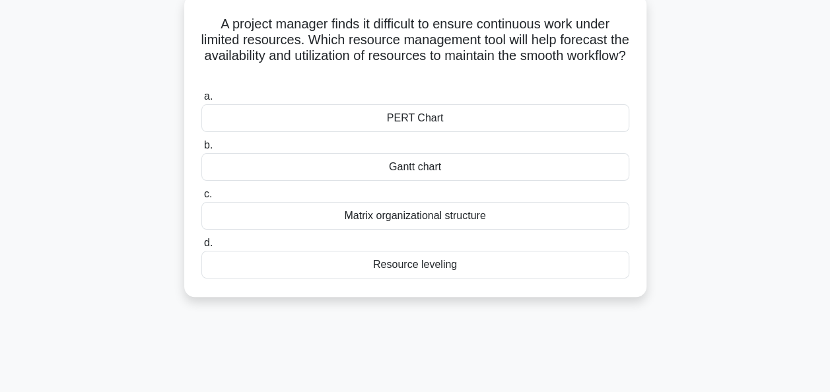
click at [403, 267] on div "Resource leveling" at bounding box center [415, 265] width 428 height 28
click at [201, 248] on input "d. Resource leveling" at bounding box center [201, 243] width 0 height 9
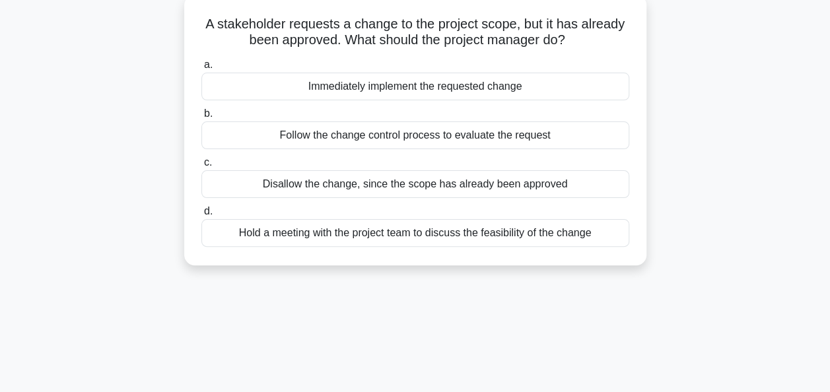
click at [369, 88] on div "Immediately implement the requested change" at bounding box center [415, 87] width 428 height 28
click at [201, 69] on input "a. Immediately implement the requested change" at bounding box center [201, 65] width 0 height 9
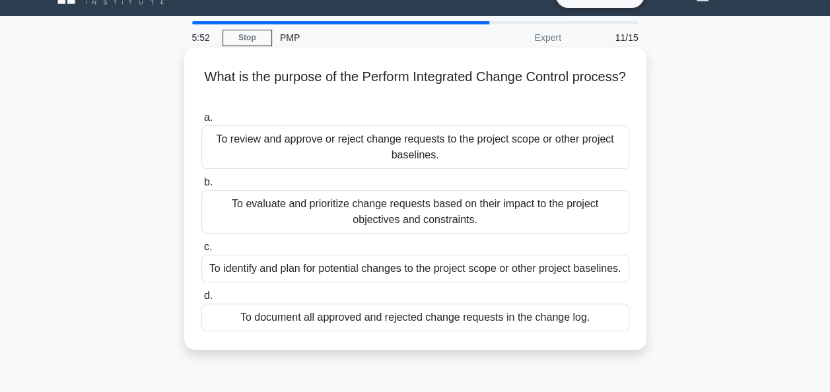
scroll to position [53, 0]
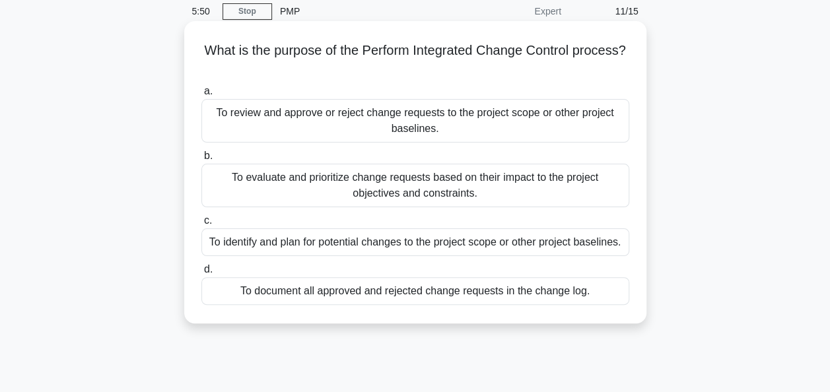
click at [434, 118] on div "To review and approve or reject change requests to the project scope or other p…" at bounding box center [415, 121] width 428 height 44
click at [201, 96] on input "a. To review and approve or reject change requests to the project scope or othe…" at bounding box center [201, 91] width 0 height 9
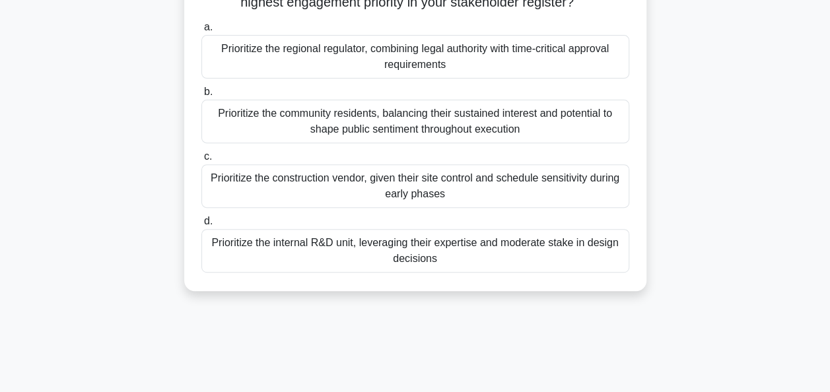
scroll to position [185, 0]
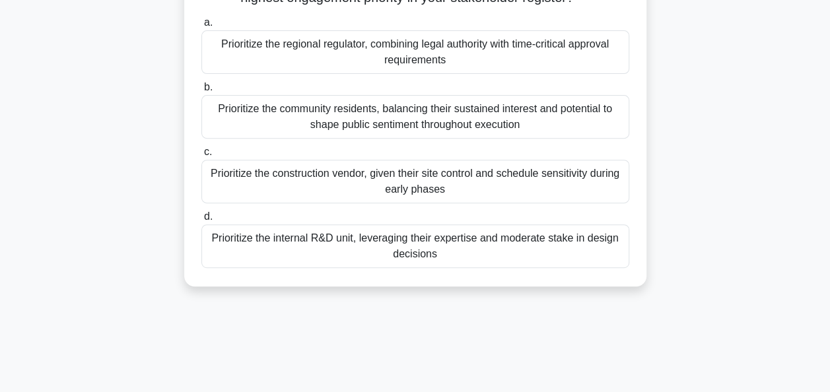
click at [404, 71] on div "Prioritize the regional regulator, combining legal authority with time-critical…" at bounding box center [415, 52] width 428 height 44
click at [201, 27] on input "a. Prioritize the regional regulator, combining legal authority with time-criti…" at bounding box center [201, 22] width 0 height 9
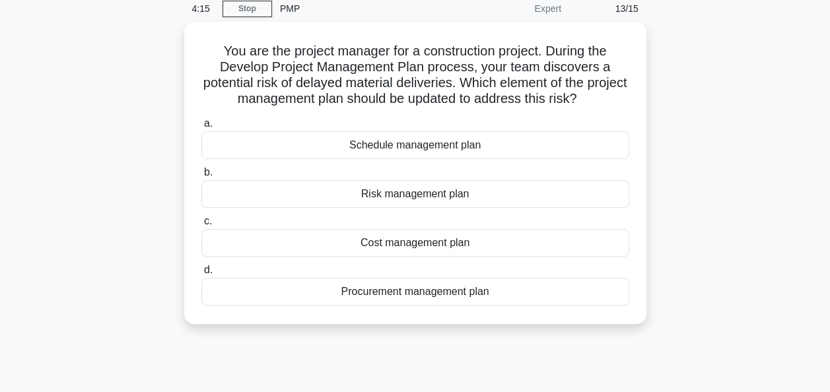
scroll to position [53, 0]
click at [410, 148] on div "Schedule management plan" at bounding box center [415, 145] width 428 height 28
click at [201, 127] on input "a. Schedule management plan" at bounding box center [201, 123] width 0 height 9
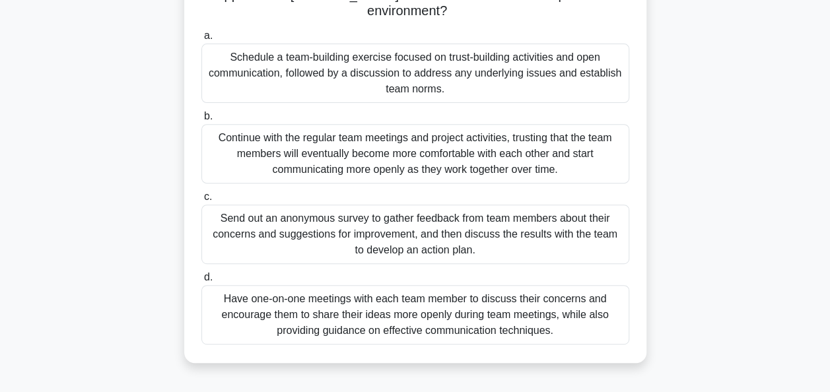
scroll to position [189, 0]
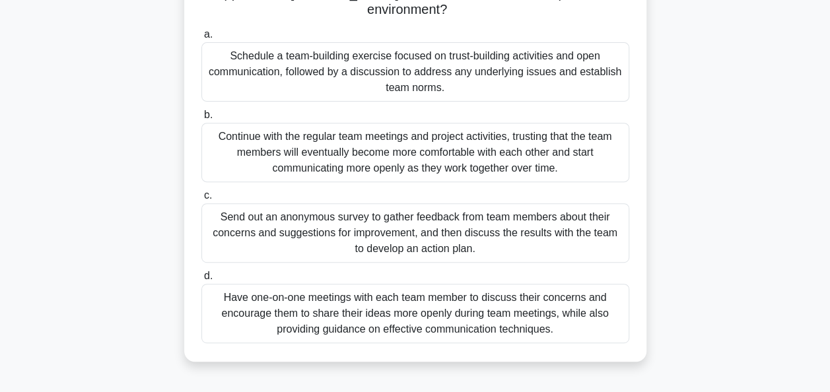
click at [408, 62] on div "Schedule a team-building exercise focused on trust-building activities and open…" at bounding box center [415, 71] width 428 height 59
click at [201, 39] on input "a. Schedule a team-building exercise focused on trust-building activities and o…" at bounding box center [201, 34] width 0 height 9
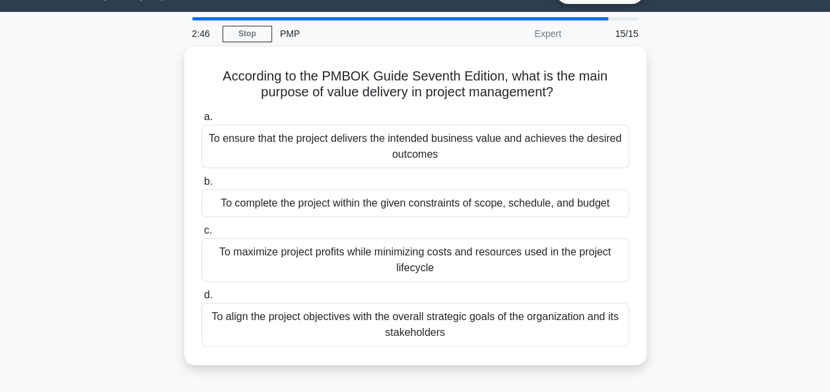
scroll to position [0, 0]
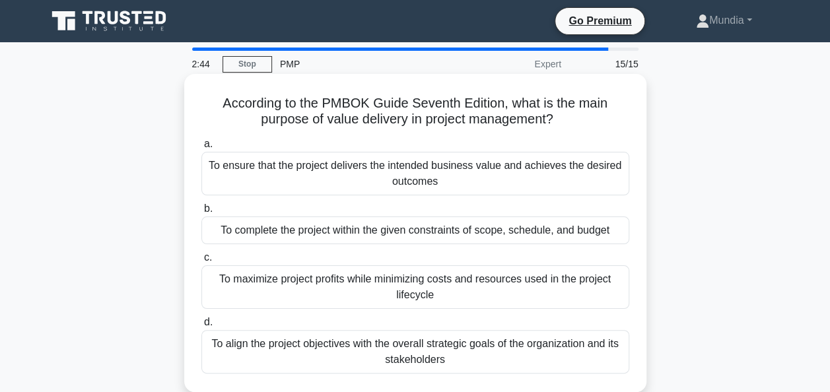
click at [407, 166] on div "To ensure that the project delivers the intended business value and achieves th…" at bounding box center [415, 174] width 428 height 44
click at [201, 149] on input "a. To ensure that the project delivers the intended business value and achieves…" at bounding box center [201, 144] width 0 height 9
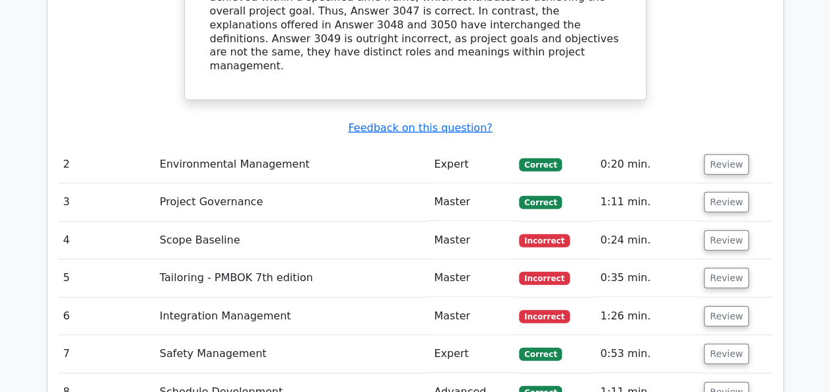
scroll to position [1796, 0]
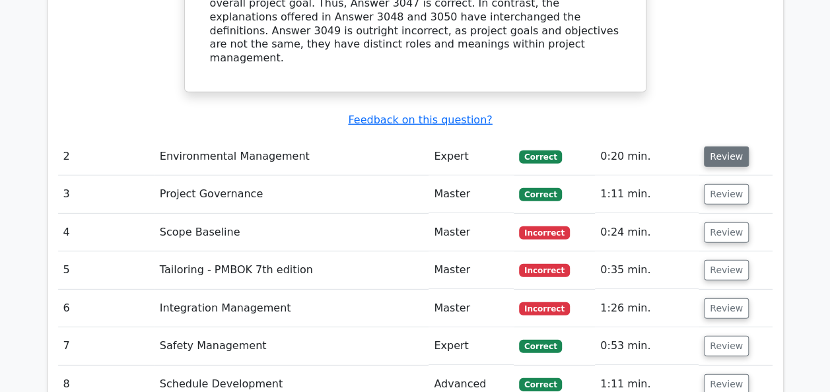
click at [725, 147] on button "Review" at bounding box center [726, 157] width 45 height 20
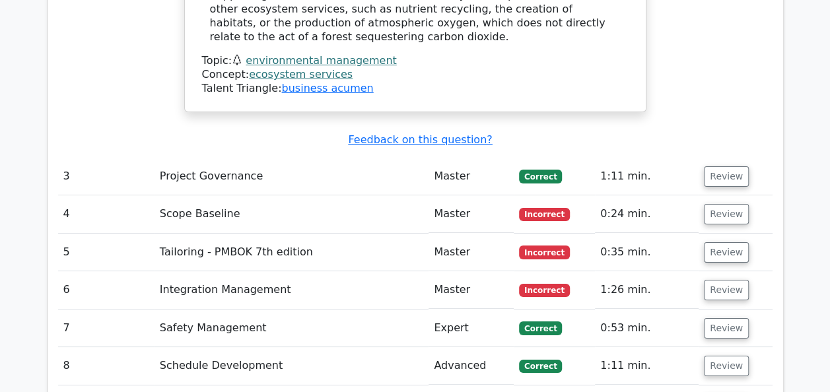
scroll to position [2430, 0]
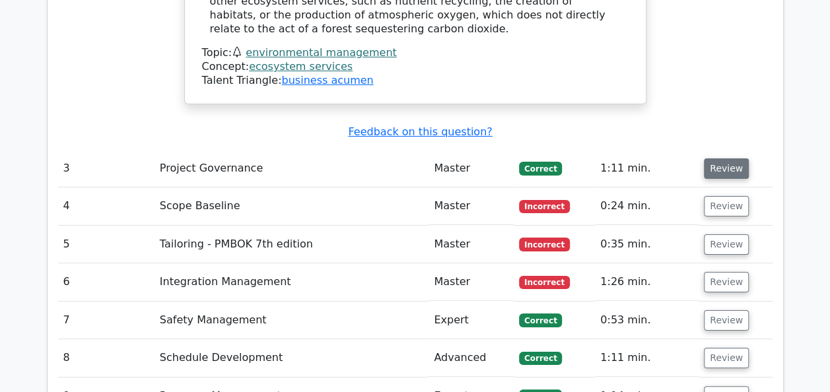
click at [732, 158] on button "Review" at bounding box center [726, 168] width 45 height 20
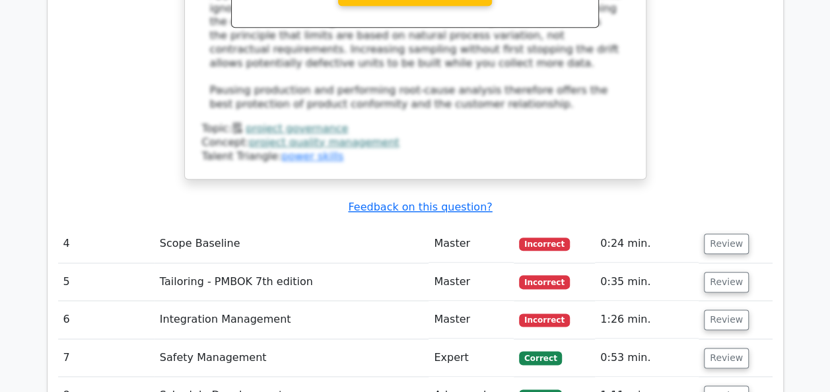
scroll to position [3169, 0]
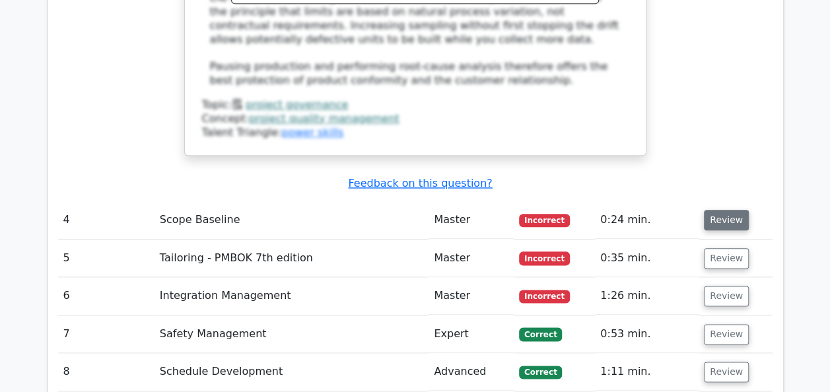
click at [724, 210] on button "Review" at bounding box center [726, 220] width 45 height 20
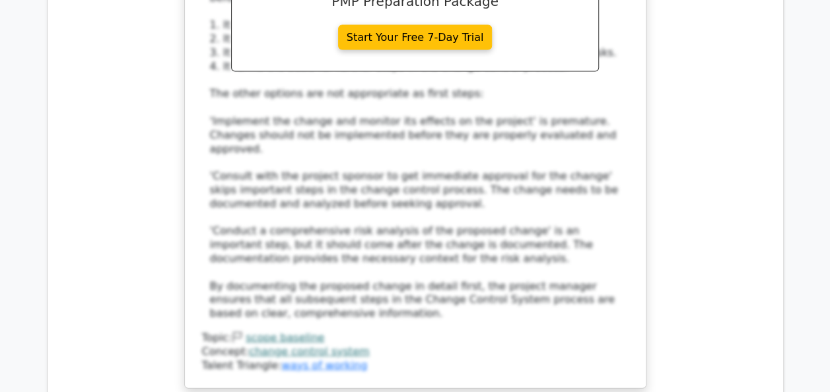
scroll to position [3935, 0]
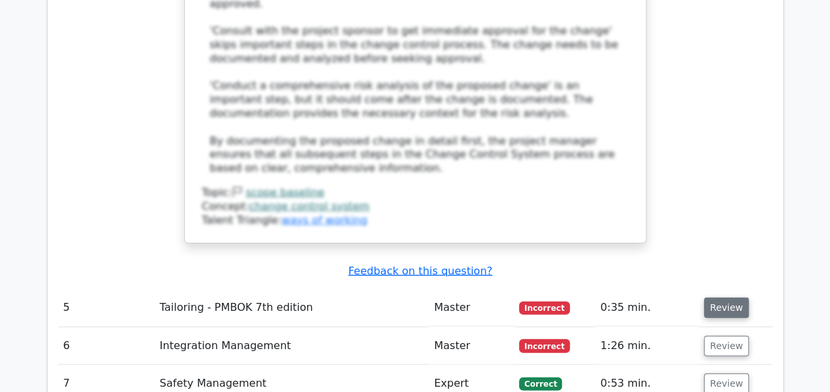
click at [722, 298] on button "Review" at bounding box center [726, 308] width 45 height 20
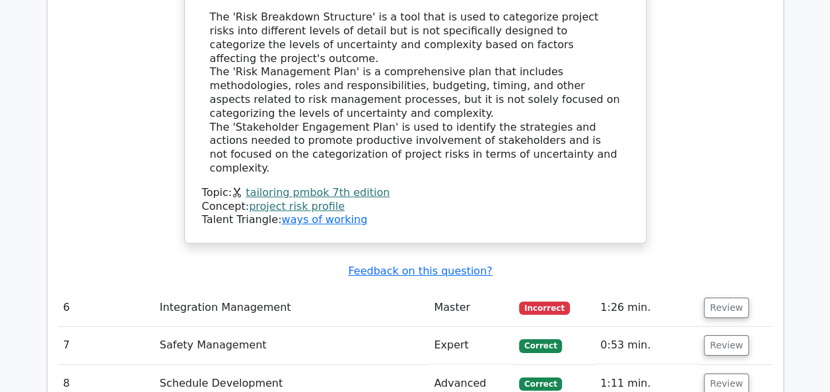
scroll to position [4675, 0]
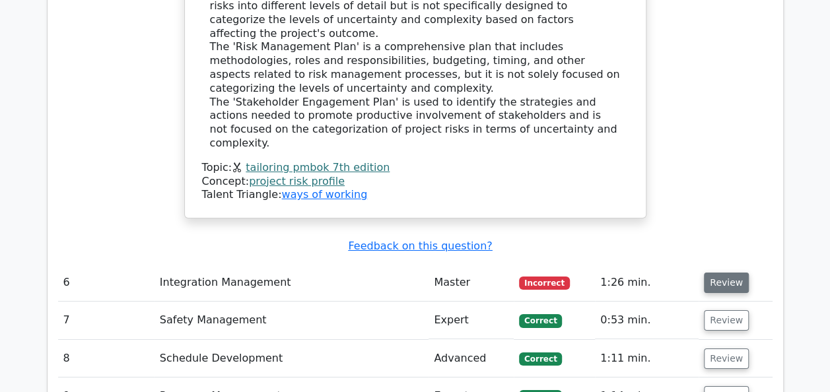
click at [728, 273] on button "Review" at bounding box center [726, 283] width 45 height 20
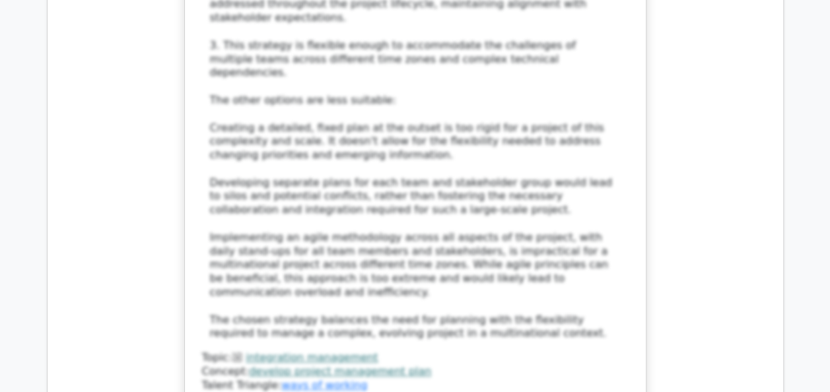
scroll to position [5705, 0]
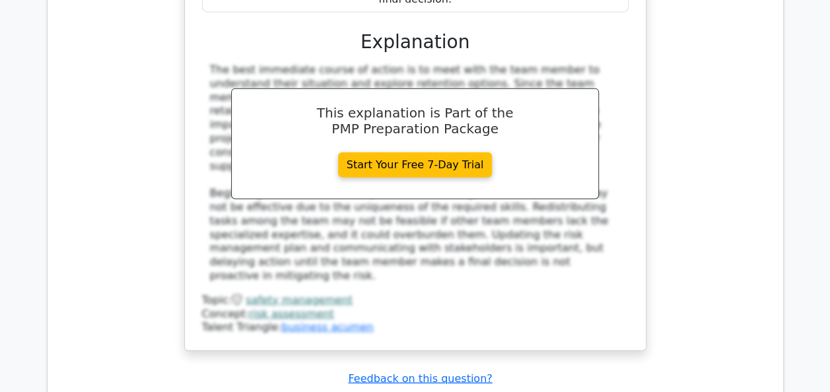
scroll to position [6523, 0]
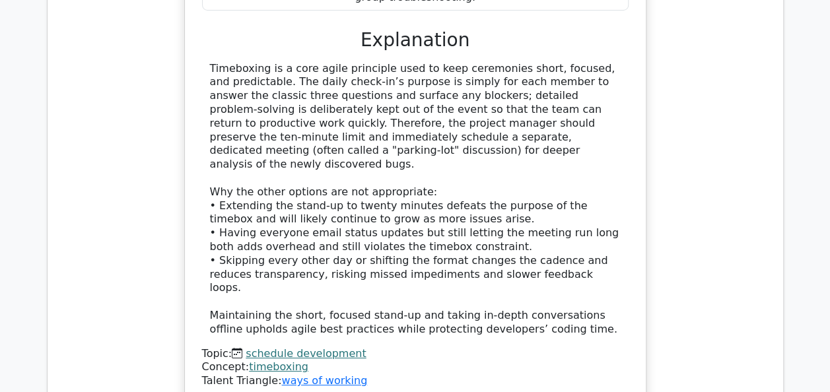
scroll to position [7289, 0]
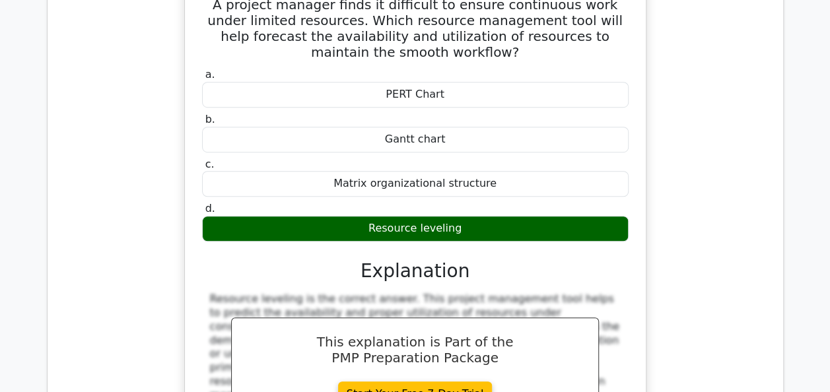
scroll to position [7844, 0]
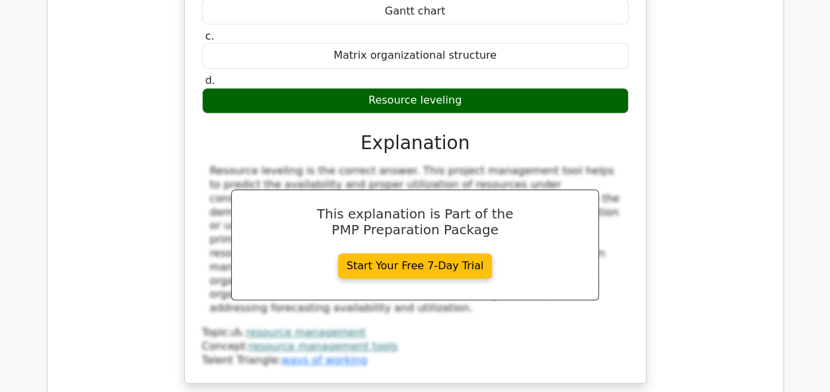
scroll to position [7923, 0]
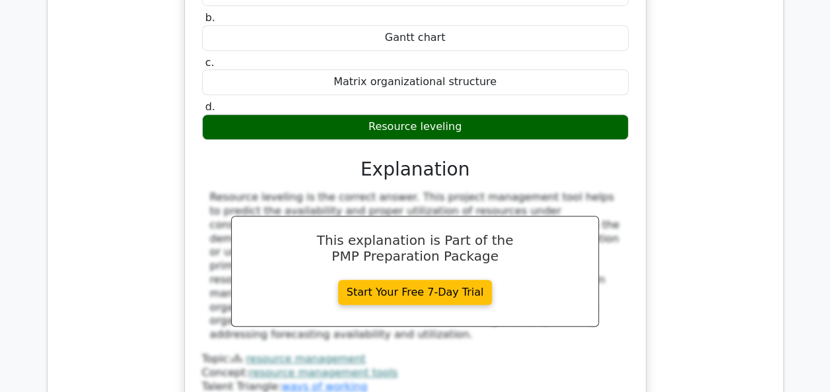
drag, startPoint x: 197, startPoint y: 89, endPoint x: 602, endPoint y: 288, distance: 450.9
copy div "A stakeholder requests a change to the project scope, but it has already been a…"
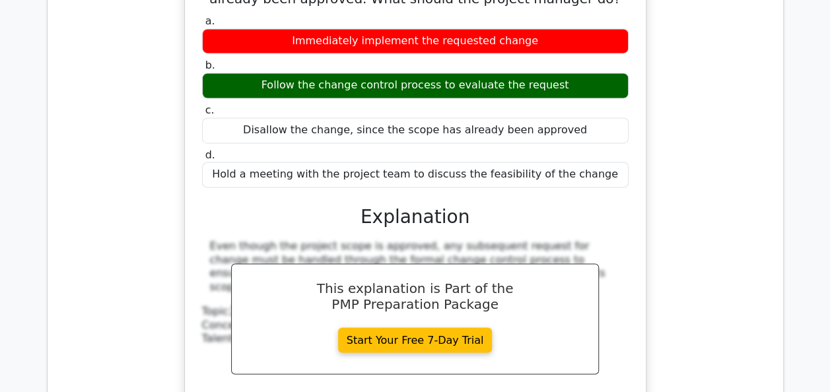
scroll to position [8478, 0]
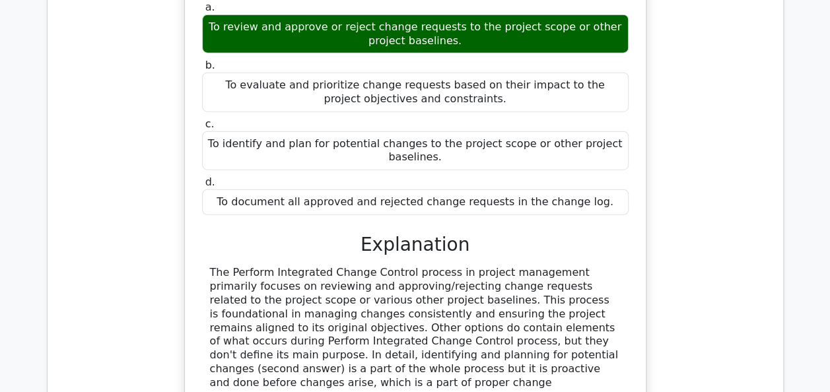
scroll to position [9059, 0]
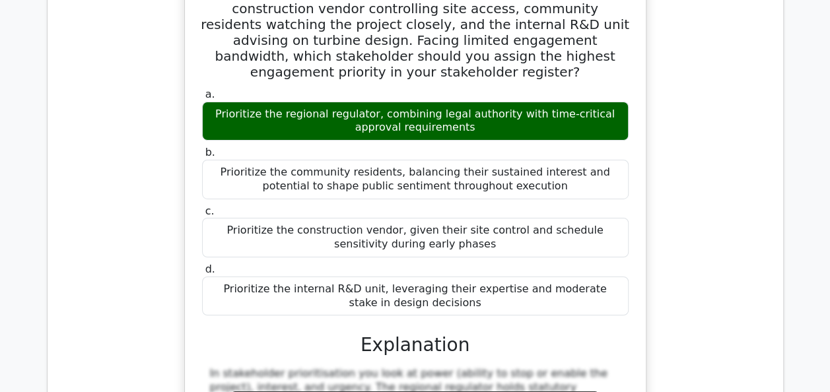
scroll to position [9693, 0]
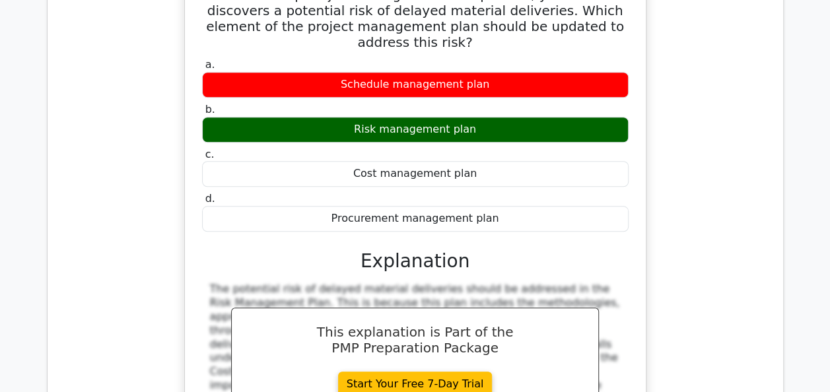
scroll to position [10459, 0]
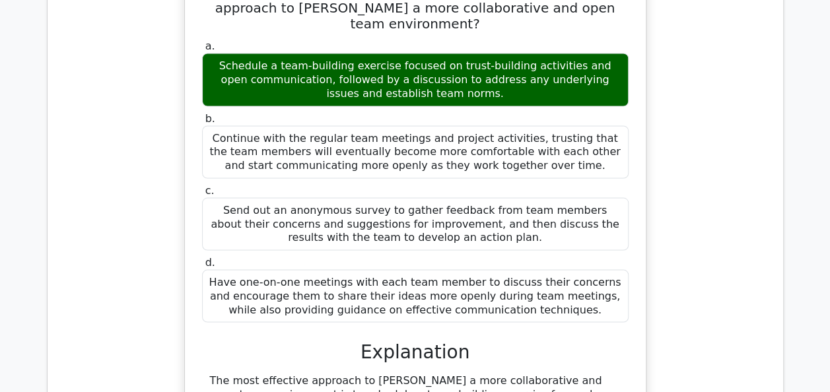
scroll to position [11198, 0]
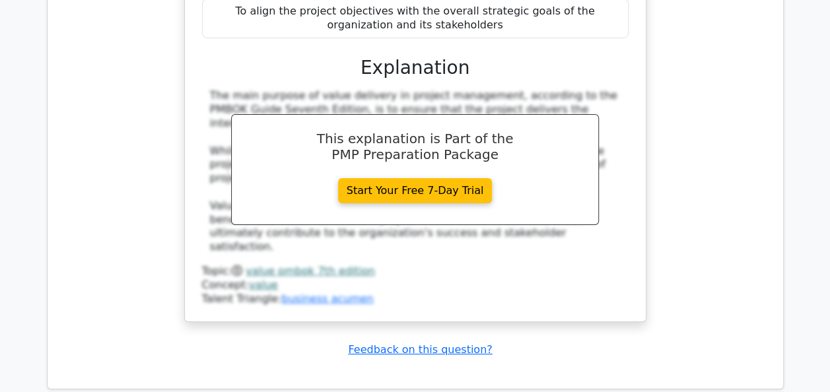
scroll to position [12278, 0]
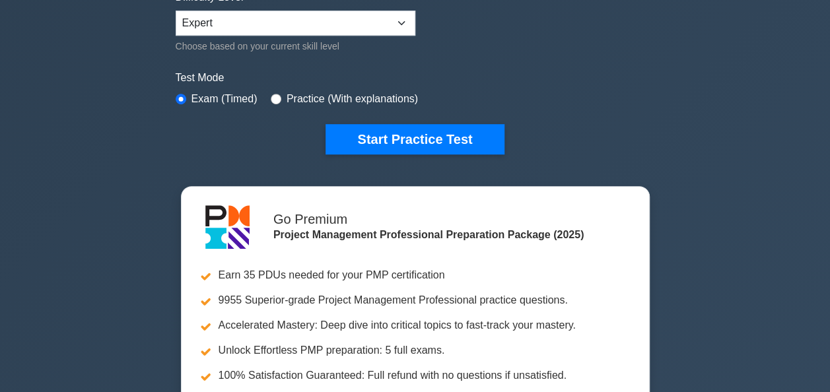
scroll to position [404, 0]
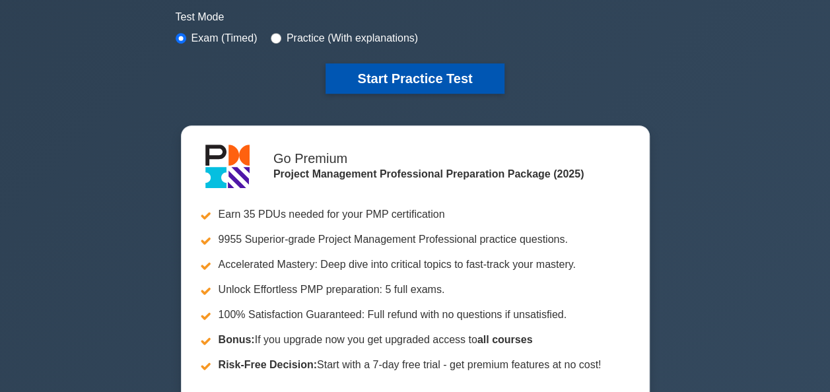
click at [430, 72] on button "Start Practice Test" at bounding box center [415, 78] width 178 height 30
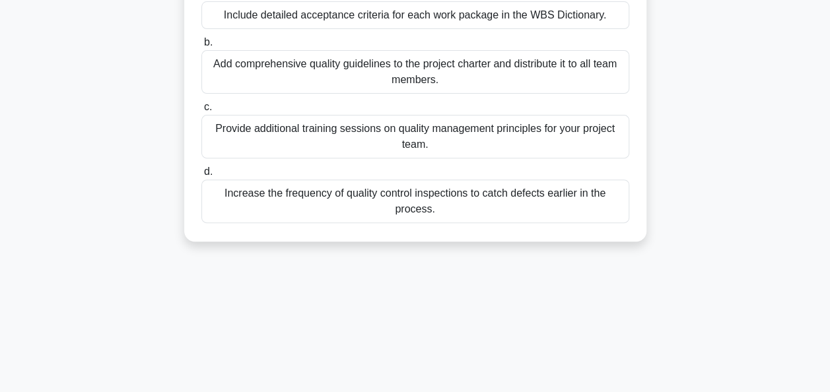
scroll to position [185, 0]
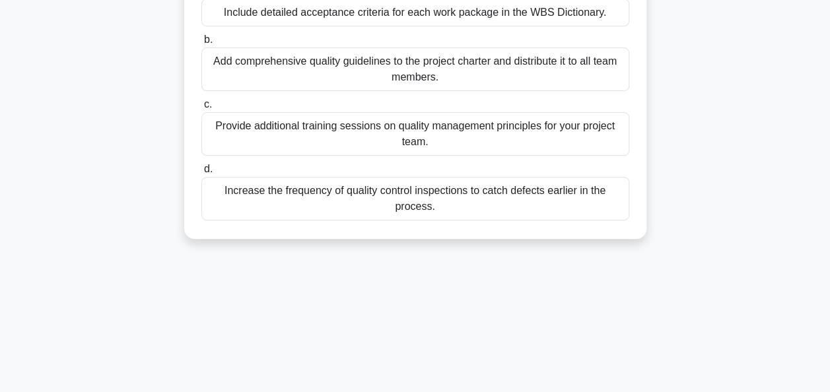
click at [411, 212] on div "Increase the frequency of quality control inspections to catch defects earlier …" at bounding box center [415, 199] width 428 height 44
click at [201, 174] on input "d. Increase the frequency of quality control inspections to catch defects earli…" at bounding box center [201, 169] width 0 height 9
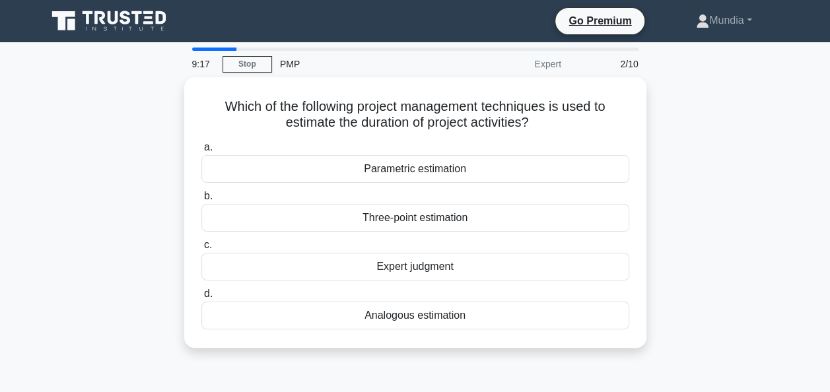
scroll to position [26, 0]
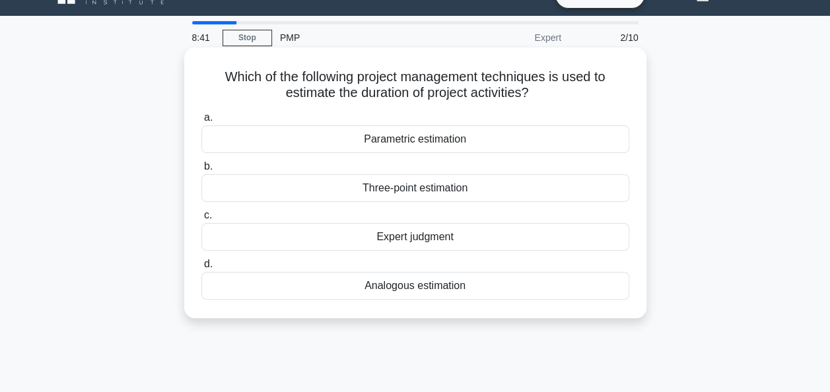
click at [413, 190] on div "Three-point estimation" at bounding box center [415, 188] width 428 height 28
click at [201, 171] on input "b. Three-point estimation" at bounding box center [201, 166] width 0 height 9
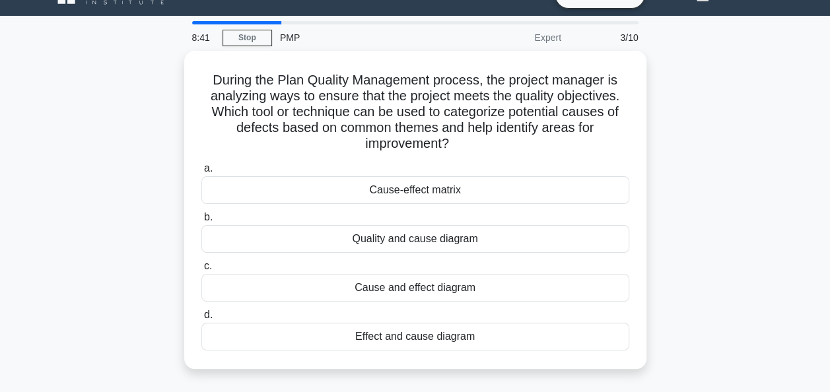
scroll to position [0, 0]
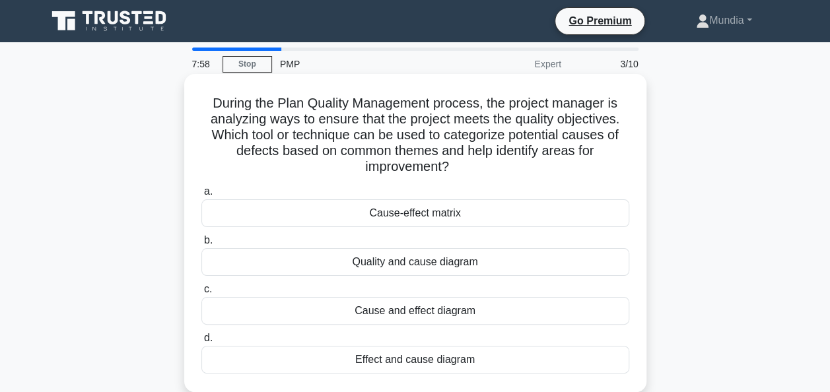
click at [413, 310] on div "Cause and effect diagram" at bounding box center [415, 311] width 428 height 28
click at [201, 294] on input "c. Cause and effect diagram" at bounding box center [201, 289] width 0 height 9
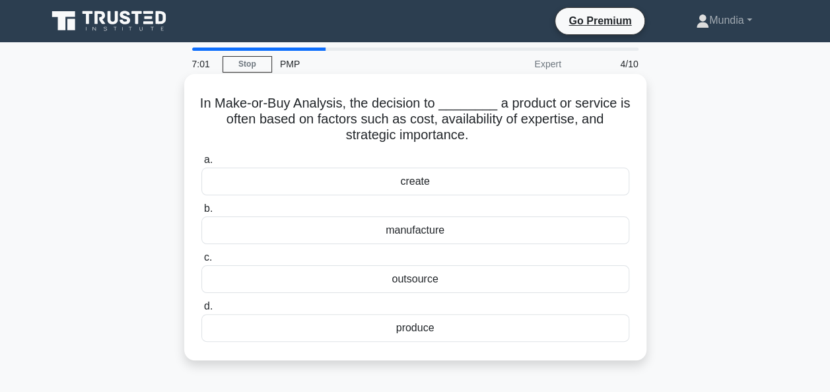
click at [406, 180] on div "create" at bounding box center [415, 182] width 428 height 28
click at [201, 164] on input "a. create" at bounding box center [201, 160] width 0 height 9
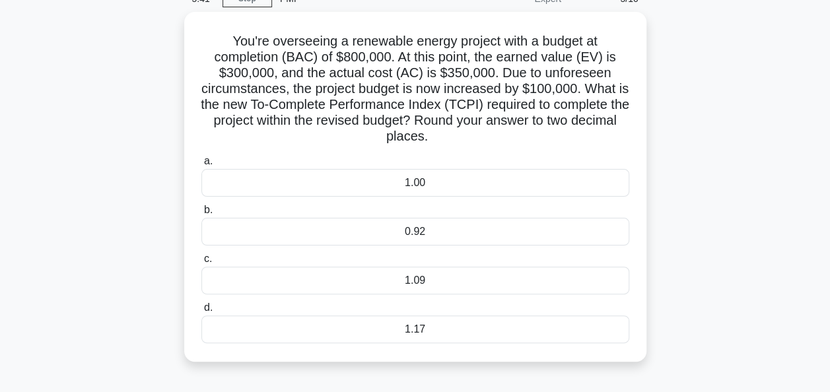
scroll to position [53, 0]
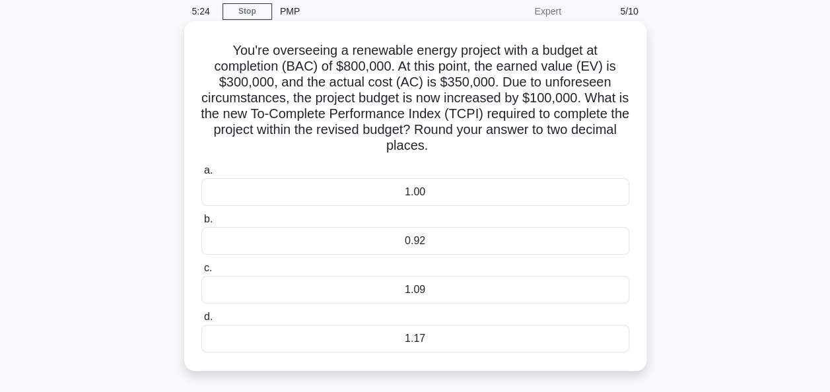
click at [415, 341] on div "1.17" at bounding box center [415, 339] width 428 height 28
click at [201, 322] on input "d. 1.17" at bounding box center [201, 317] width 0 height 9
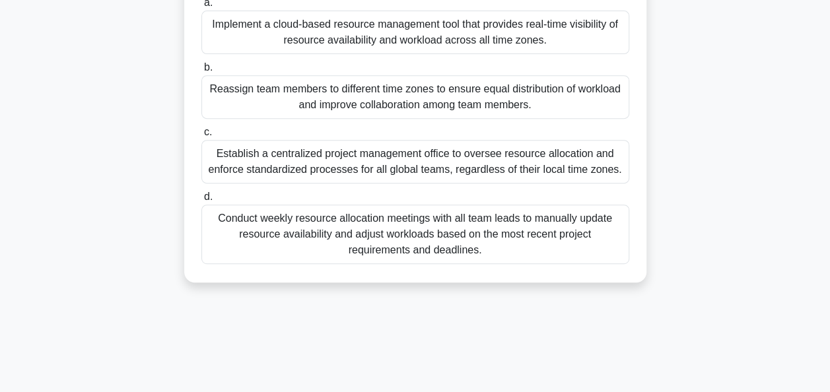
scroll to position [238, 0]
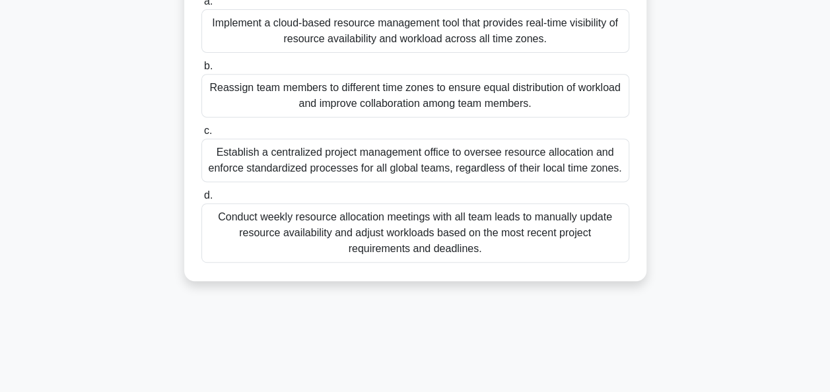
click at [368, 109] on div "Reassign team members to different time zones to ensure equal distribution of w…" at bounding box center [415, 96] width 428 height 44
click at [201, 71] on input "b. Reassign team members to different time zones to ensure equal distribution o…" at bounding box center [201, 66] width 0 height 9
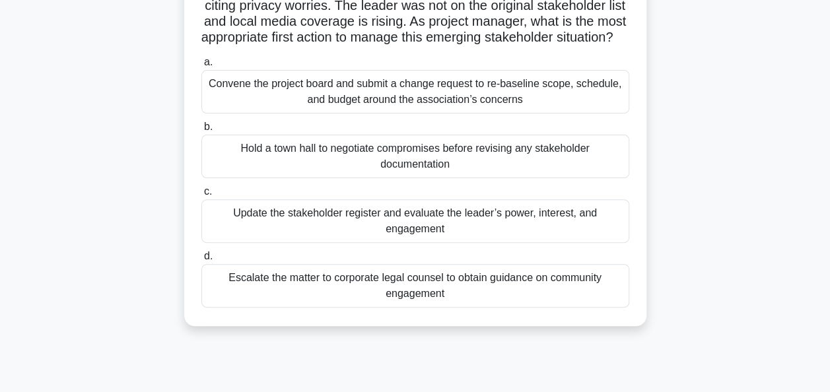
scroll to position [132, 0]
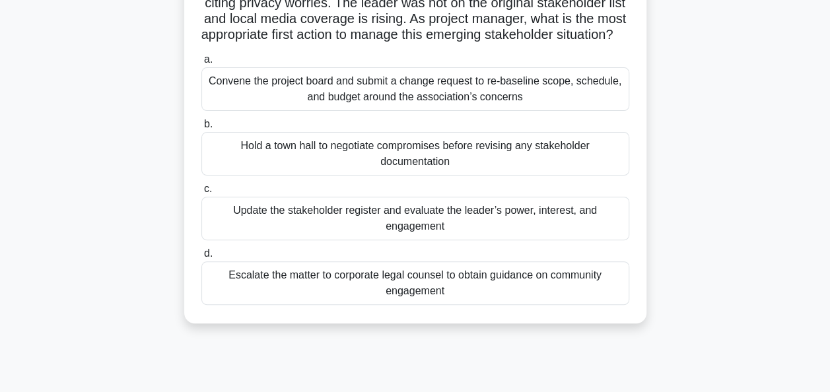
click at [403, 225] on div "Update the stakeholder register and evaluate the leader’s power, interest, and …" at bounding box center [415, 219] width 428 height 44
click at [201, 193] on input "c. Update the stakeholder register and evaluate the leader’s power, interest, a…" at bounding box center [201, 189] width 0 height 9
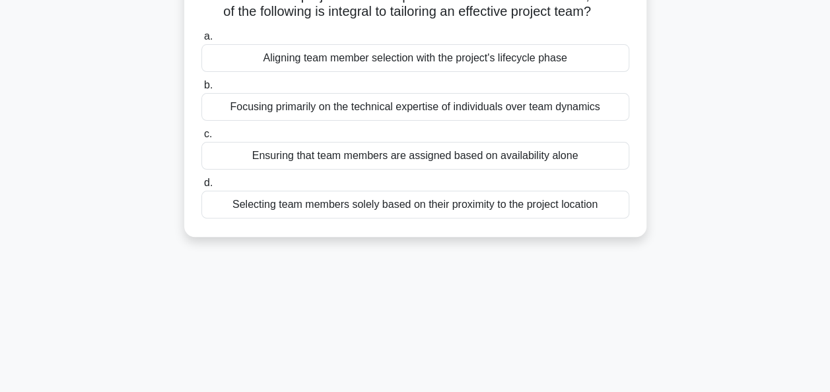
scroll to position [106, 0]
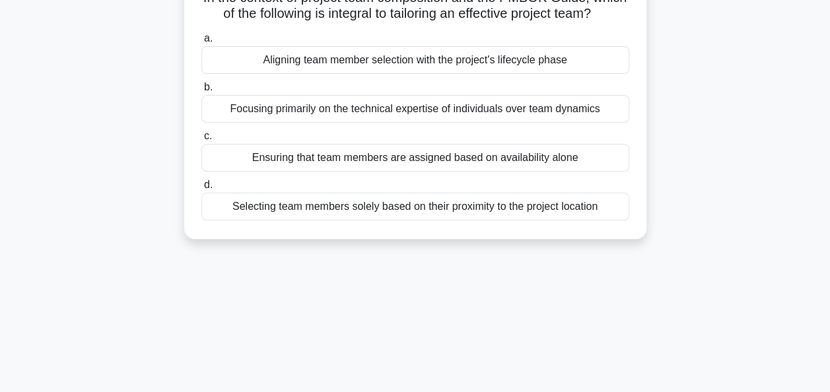
click at [396, 74] on div "Aligning team member selection with the project's lifecycle phase" at bounding box center [415, 60] width 428 height 28
click at [201, 43] on input "a. Aligning team member selection with the project's lifecycle phase" at bounding box center [201, 38] width 0 height 9
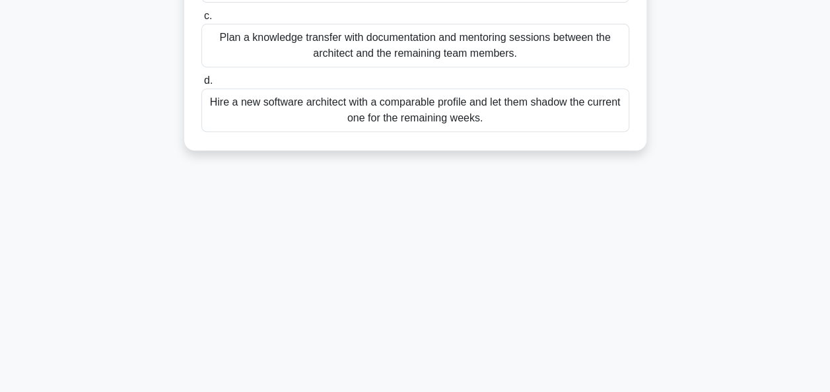
scroll to position [264, 0]
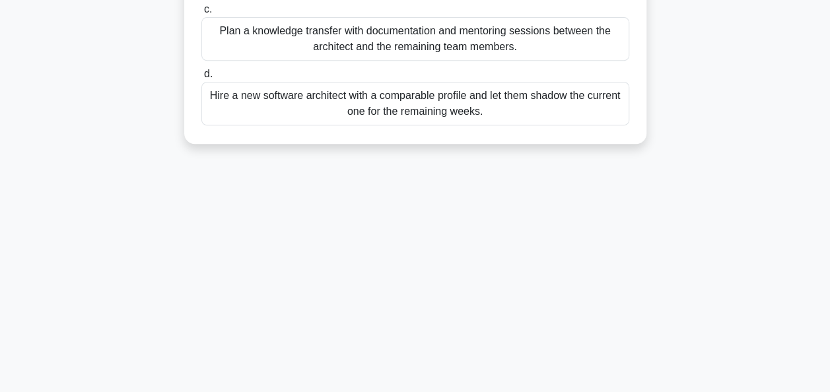
click at [418, 123] on div "Hire a new software architect with a comparable profile and let them shadow the…" at bounding box center [415, 104] width 428 height 44
click at [201, 79] on input "d. Hire a new software architect with a comparable profile and let them shadow …" at bounding box center [201, 74] width 0 height 9
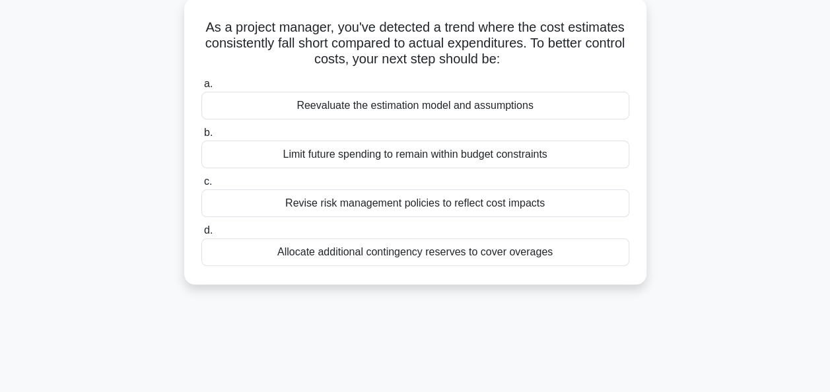
scroll to position [53, 0]
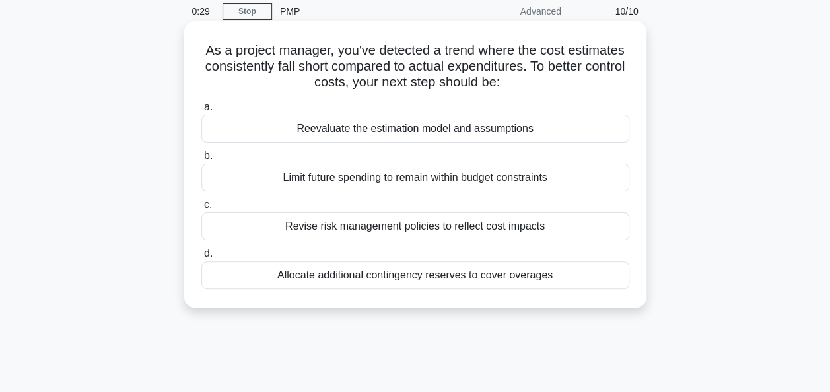
click at [432, 127] on div "Reevaluate the estimation model and assumptions" at bounding box center [415, 129] width 428 height 28
click at [201, 112] on input "a. Reevaluate the estimation model and assumptions" at bounding box center [201, 107] width 0 height 9
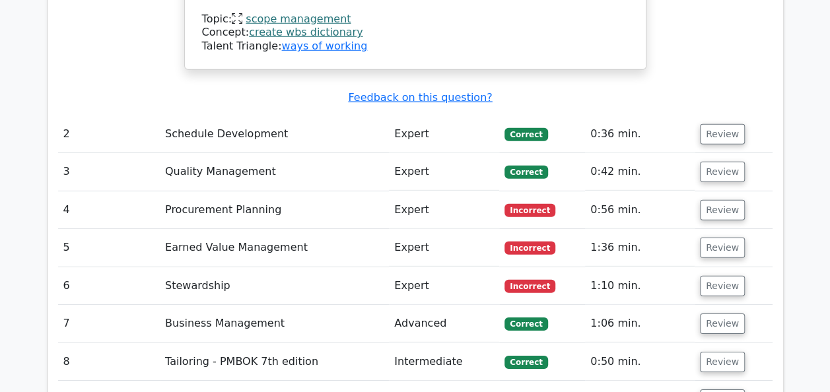
scroll to position [1875, 0]
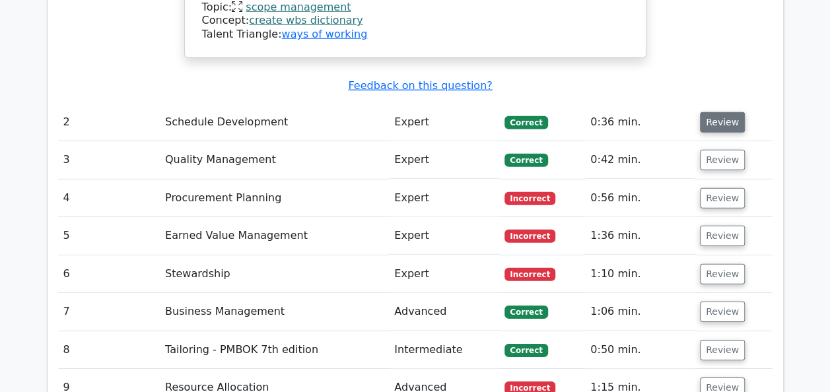
click at [716, 112] on button "Review" at bounding box center [722, 122] width 45 height 20
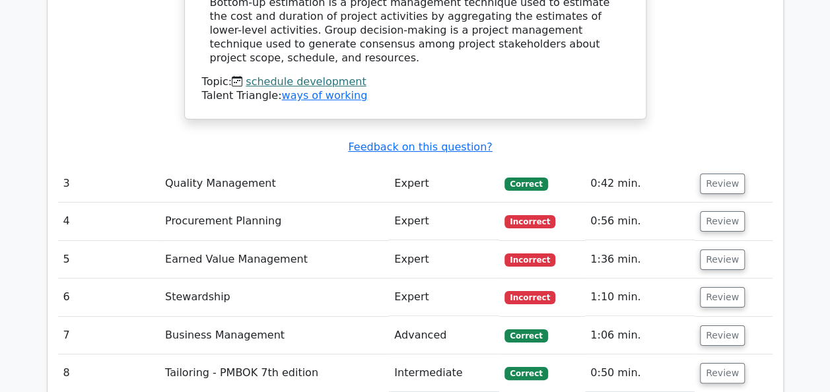
scroll to position [2456, 0]
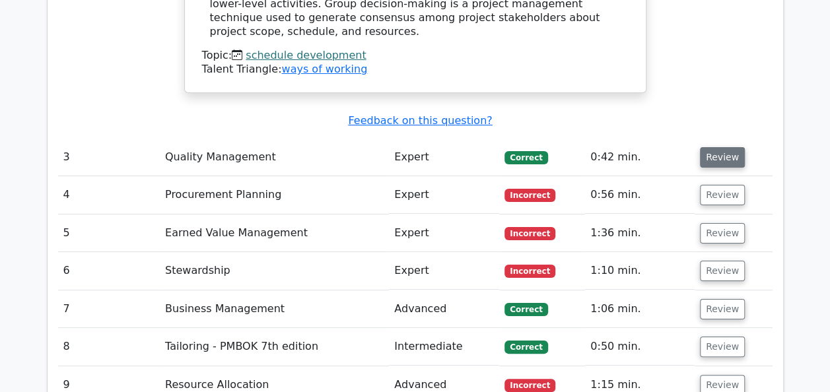
click at [720, 147] on button "Review" at bounding box center [722, 157] width 45 height 20
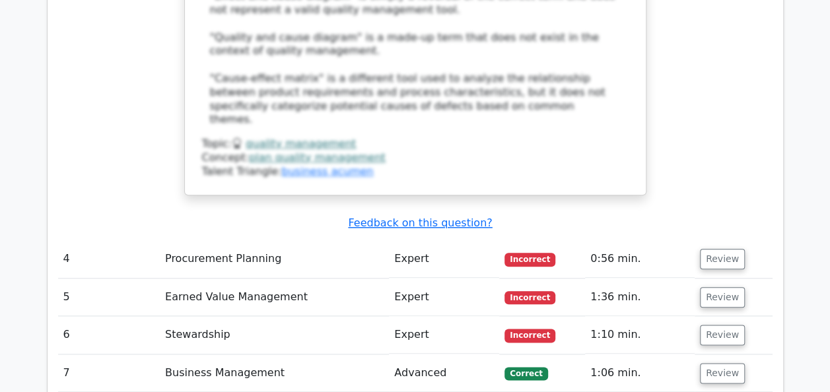
scroll to position [3116, 0]
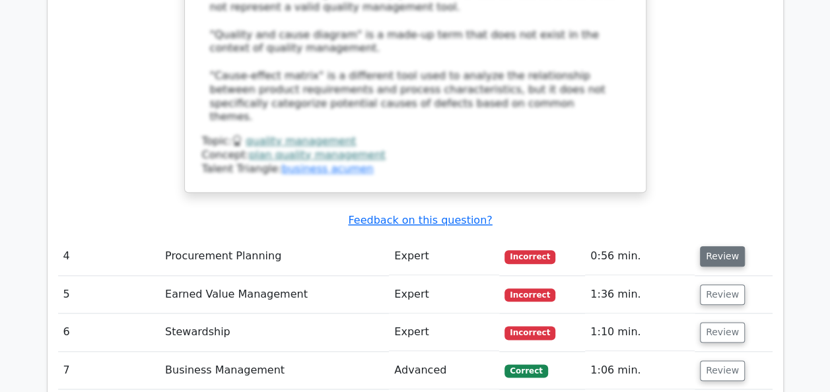
click at [721, 246] on button "Review" at bounding box center [722, 256] width 45 height 20
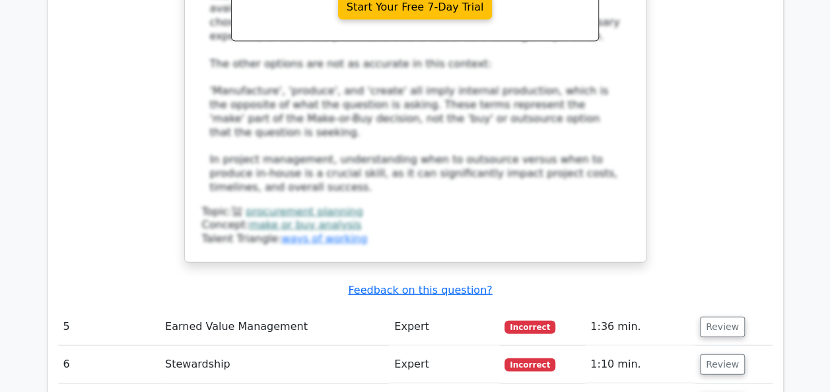
scroll to position [3830, 0]
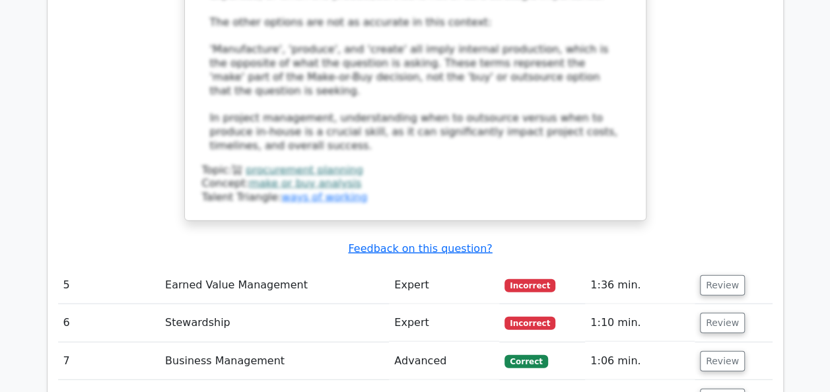
click at [721, 275] on button "Review" at bounding box center [722, 285] width 45 height 20
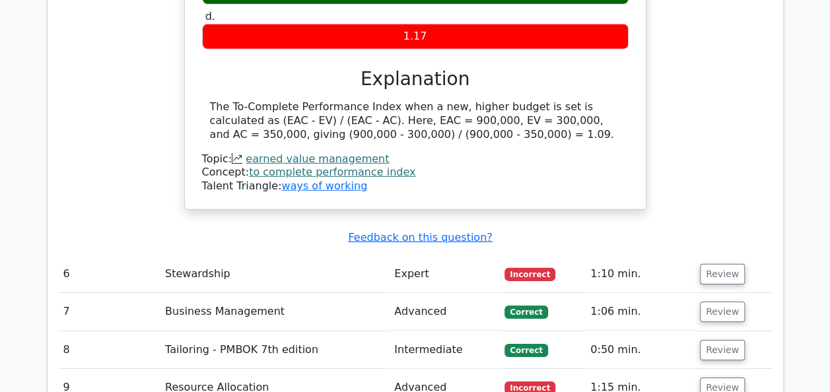
scroll to position [4411, 0]
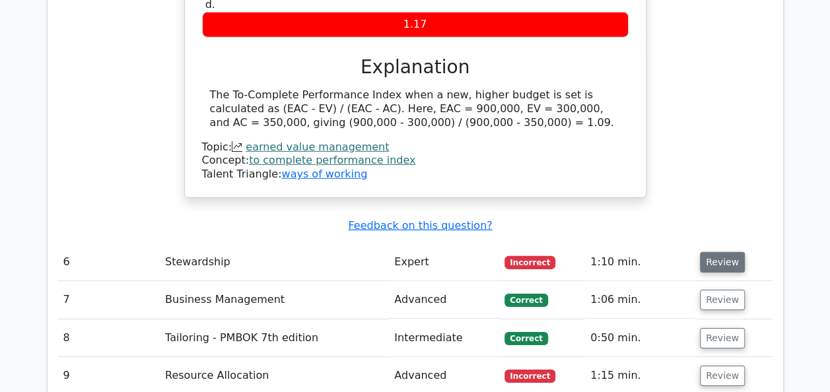
click at [729, 252] on button "Review" at bounding box center [722, 262] width 45 height 20
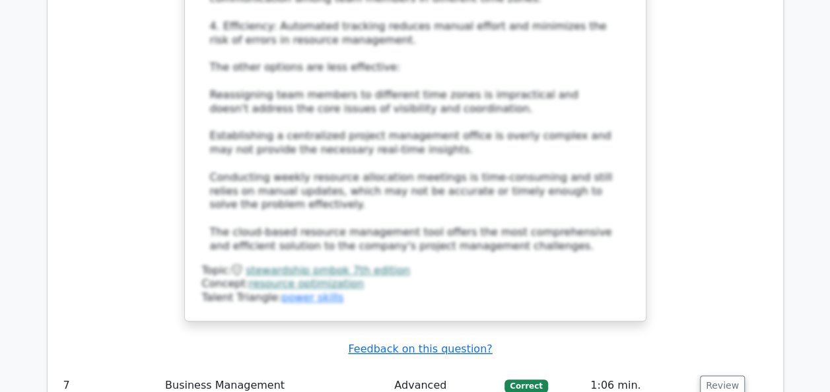
scroll to position [5388, 0]
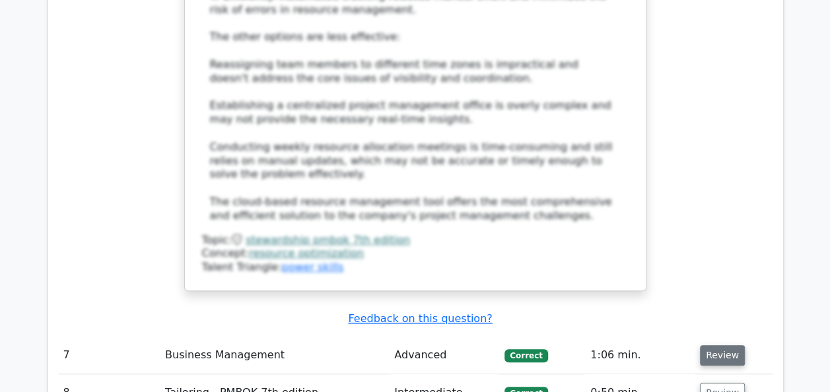
click at [724, 345] on button "Review" at bounding box center [722, 355] width 45 height 20
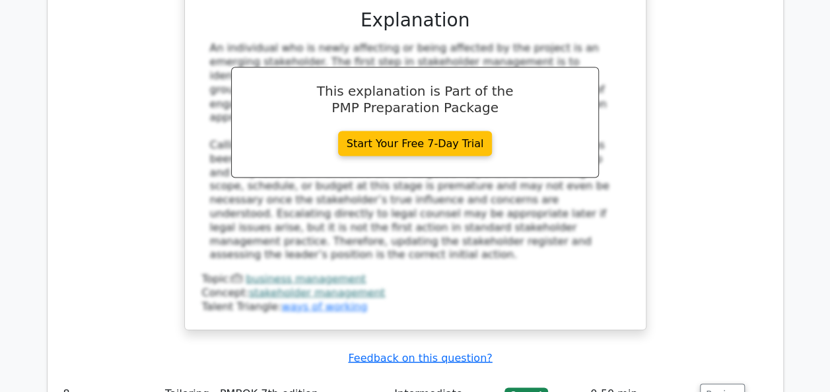
scroll to position [6127, 0]
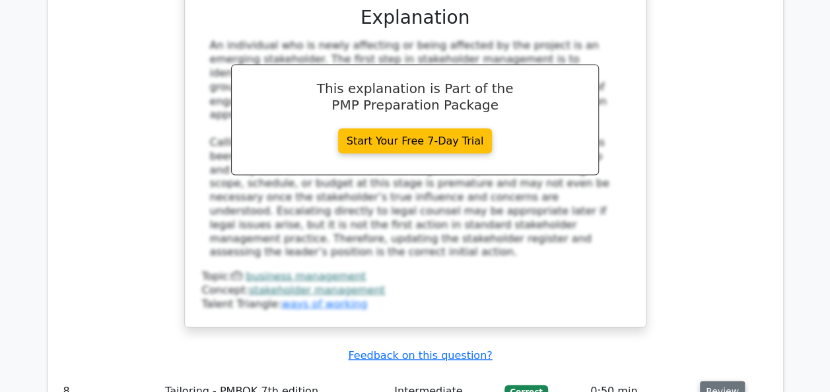
click at [724, 381] on button "Review" at bounding box center [722, 391] width 45 height 20
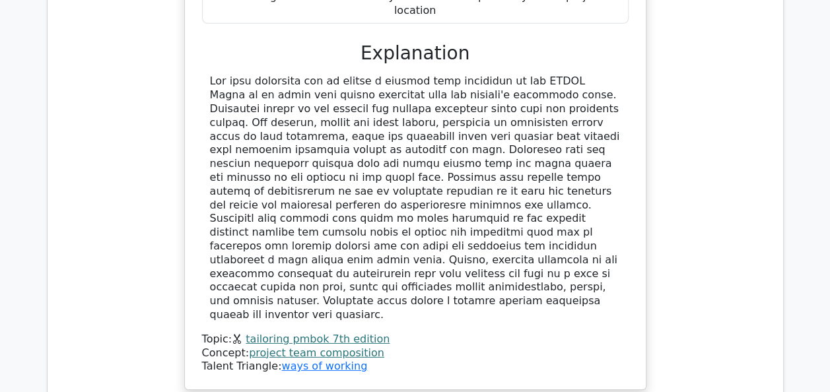
scroll to position [6761, 0]
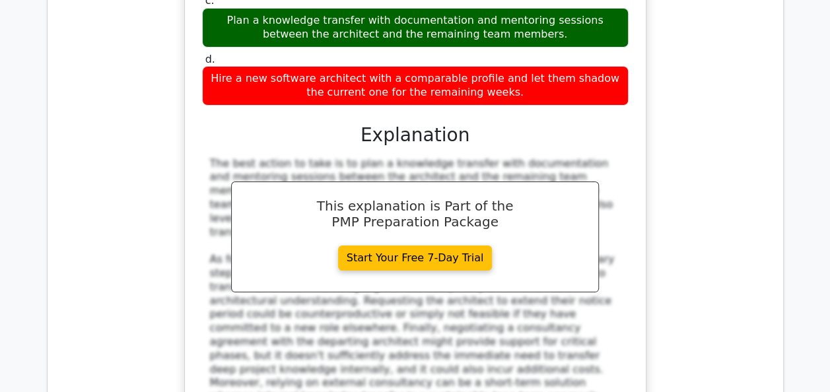
scroll to position [7448, 0]
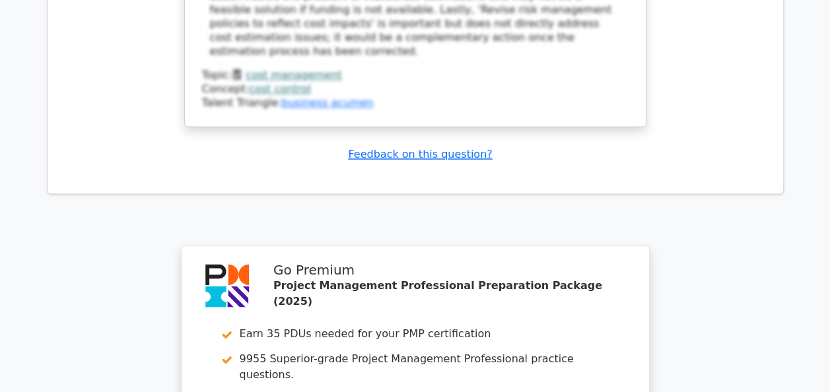
scroll to position [8507, 0]
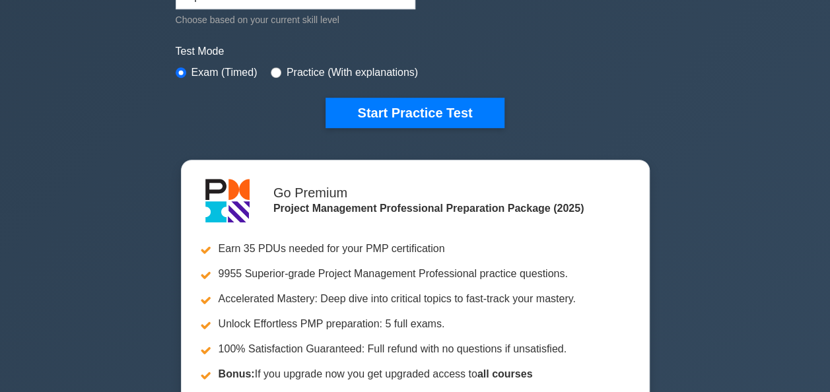
scroll to position [343, 0]
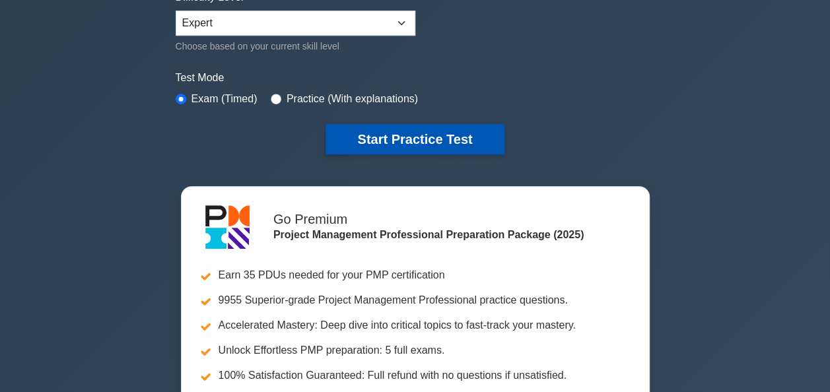
click at [413, 143] on button "Start Practice Test" at bounding box center [415, 139] width 178 height 30
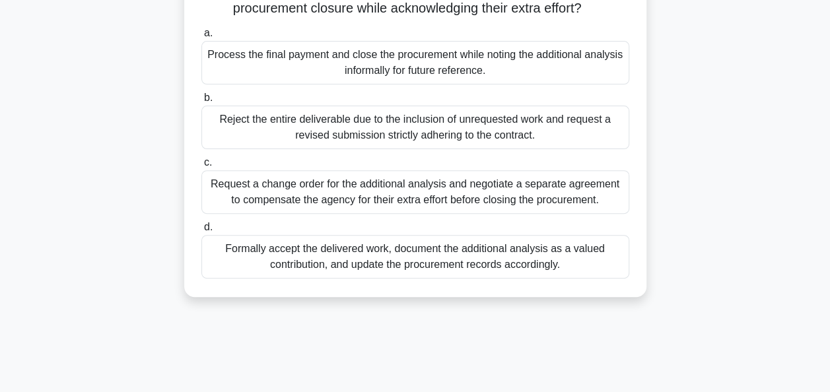
scroll to position [185, 0]
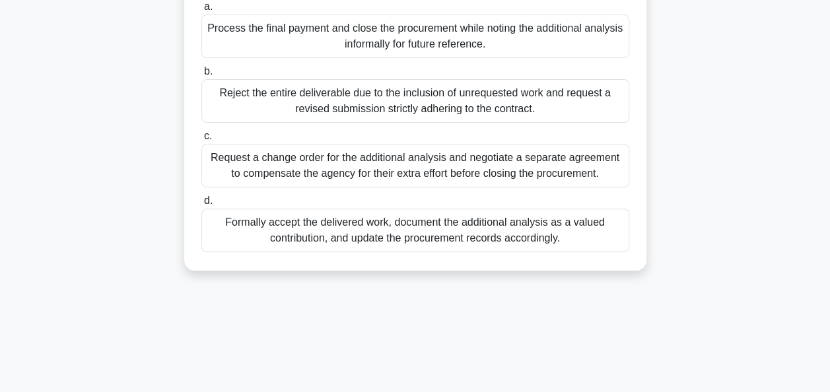
click at [419, 38] on div "Process the final payment and close the procurement while noting the additional…" at bounding box center [415, 37] width 428 height 44
click at [201, 11] on input "a. Process the final payment and close the procurement while noting the additio…" at bounding box center [201, 7] width 0 height 9
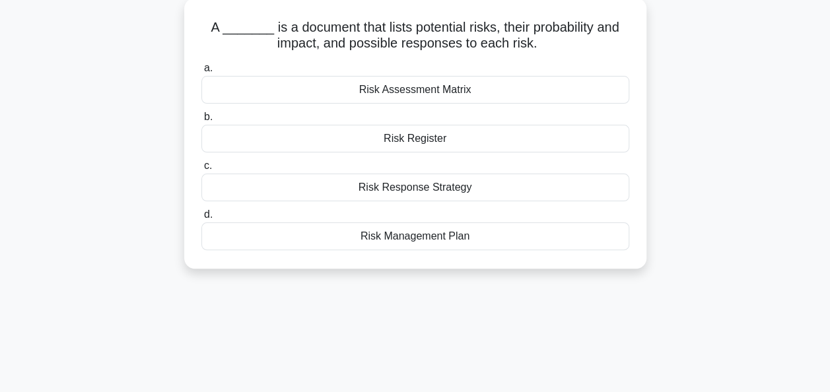
scroll to position [53, 0]
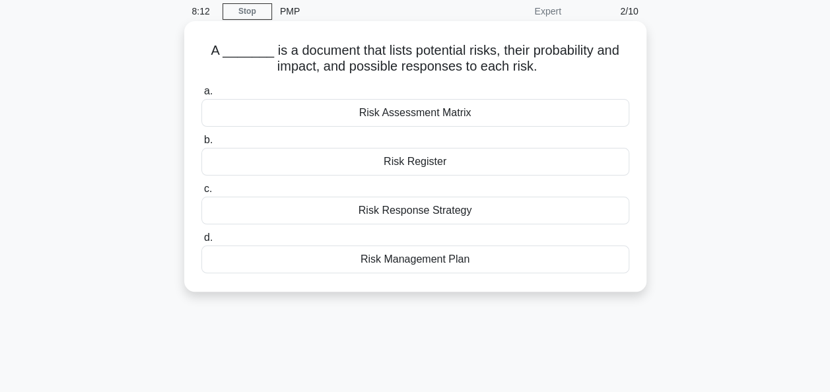
click at [408, 160] on div "Risk Register" at bounding box center [415, 162] width 428 height 28
click at [201, 145] on input "b. Risk Register" at bounding box center [201, 140] width 0 height 9
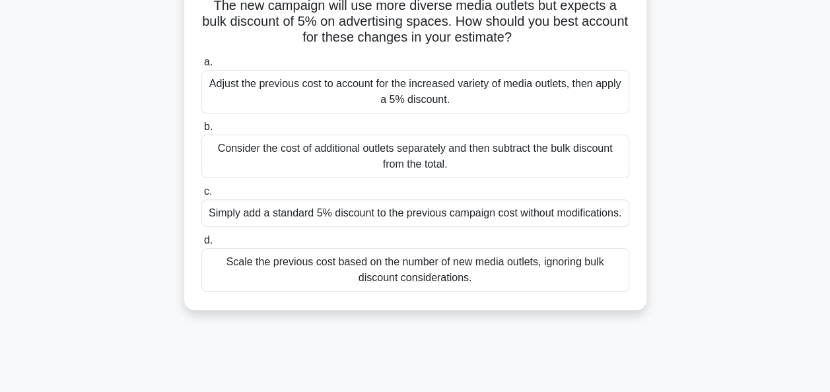
scroll to position [132, 0]
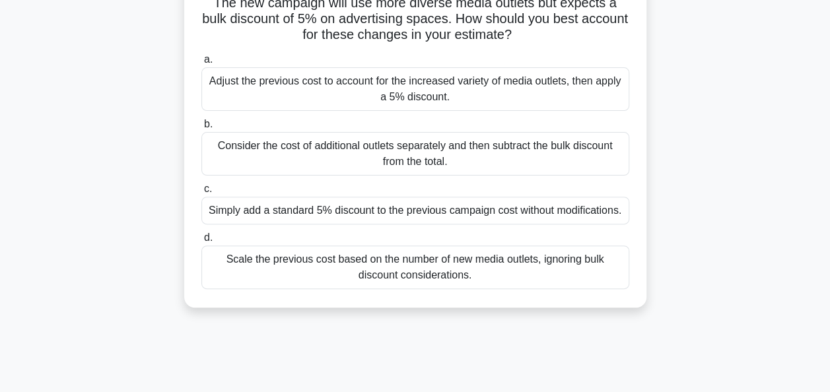
click at [412, 99] on div "Adjust the previous cost to account for the increased variety of media outlets,…" at bounding box center [415, 89] width 428 height 44
click at [201, 64] on input "a. Adjust the previous cost to account for the increased variety of media outle…" at bounding box center [201, 59] width 0 height 9
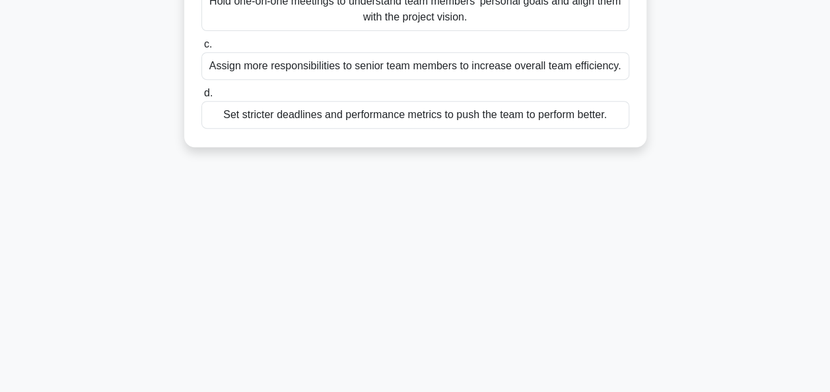
scroll to position [238, 0]
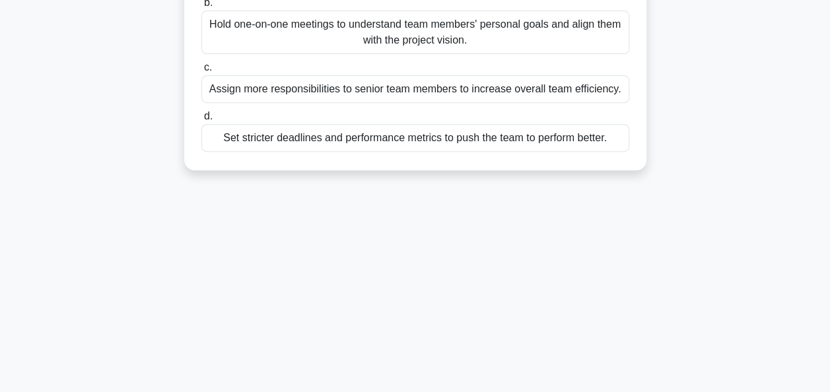
click at [421, 50] on div "Hold one-on-one meetings to understand team members' personal goals and align t…" at bounding box center [415, 33] width 428 height 44
click at [201, 7] on input "b. Hold one-on-one meetings to understand team members' personal goals and alig…" at bounding box center [201, 3] width 0 height 9
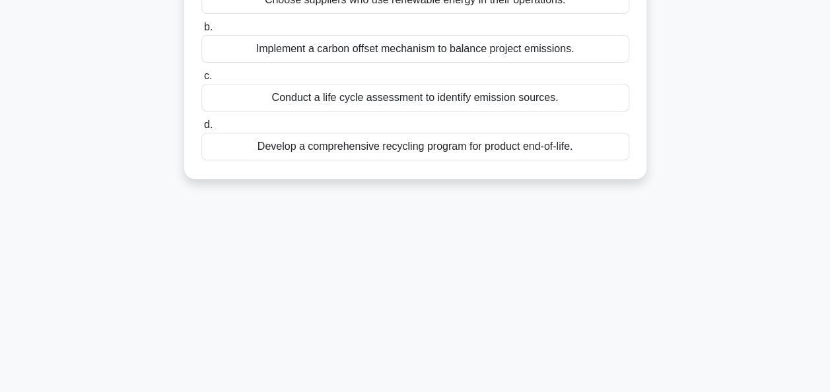
scroll to position [211, 0]
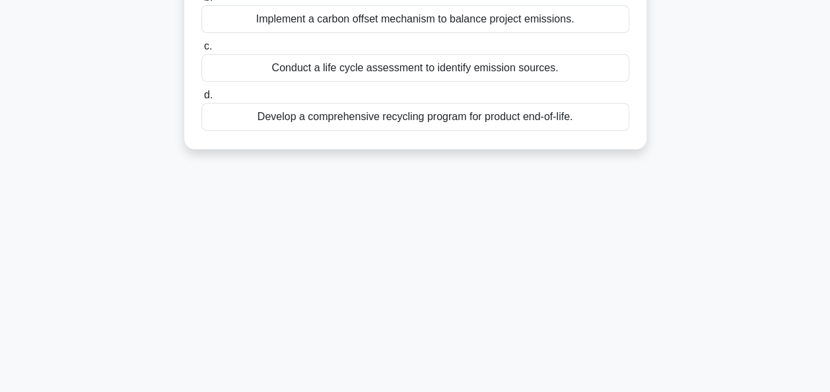
click at [417, 71] on div "Conduct a life cycle assessment to identify emission sources." at bounding box center [415, 68] width 428 height 28
click at [201, 51] on input "c. Conduct a life cycle assessment to identify emission sources." at bounding box center [201, 46] width 0 height 9
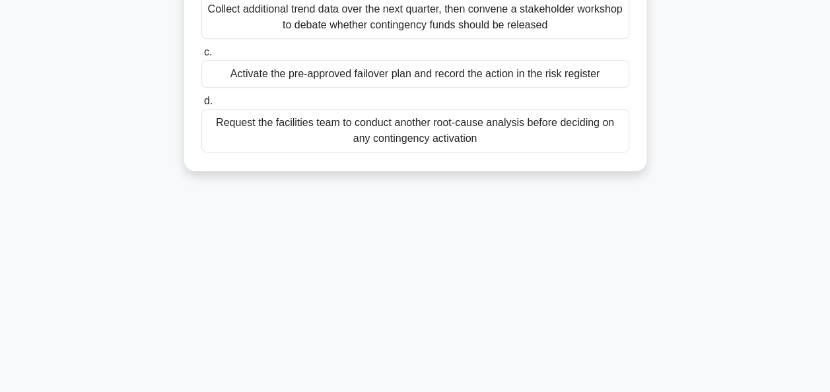
scroll to position [291, 0]
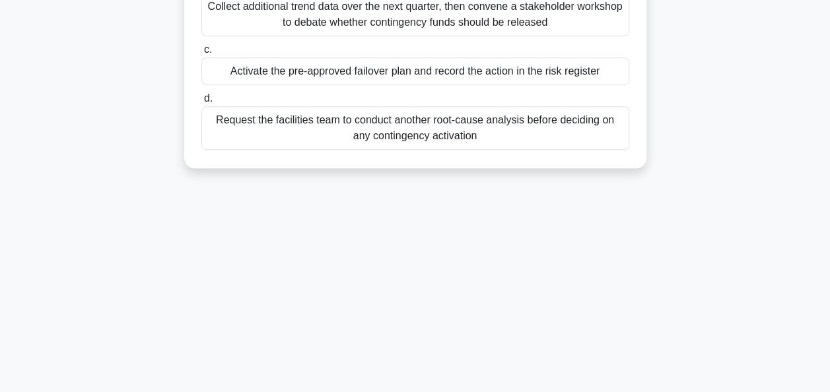
click at [417, 71] on div "Activate the pre-approved failover plan and record the action in the risk regis…" at bounding box center [415, 71] width 428 height 28
click at [201, 54] on input "c. Activate the pre-approved failover plan and record the action in the risk re…" at bounding box center [201, 50] width 0 height 9
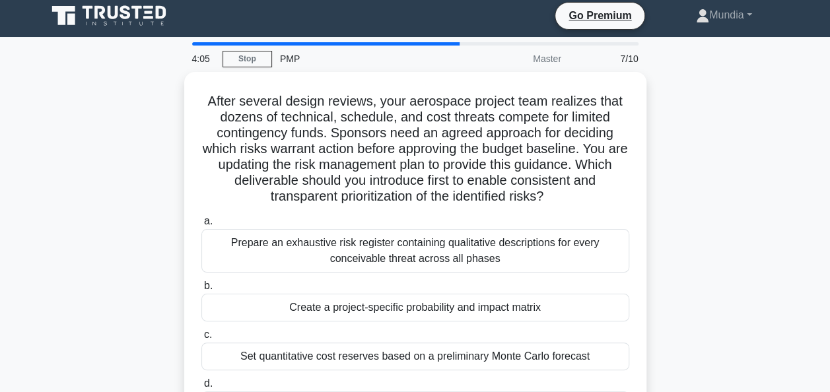
scroll to position [0, 0]
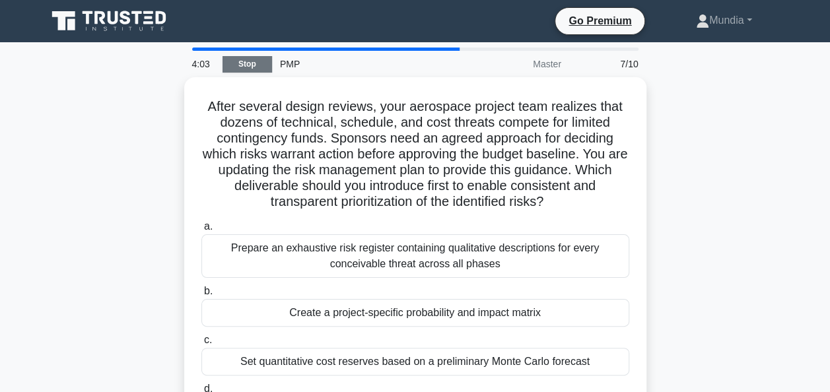
click at [250, 69] on link "Stop" at bounding box center [248, 64] width 50 height 17
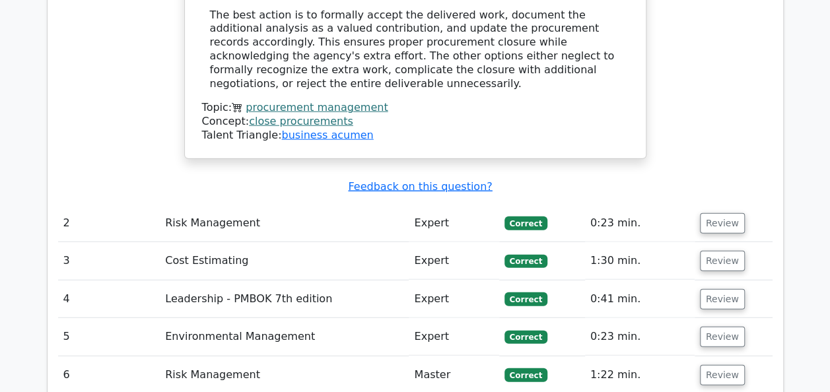
scroll to position [1558, 0]
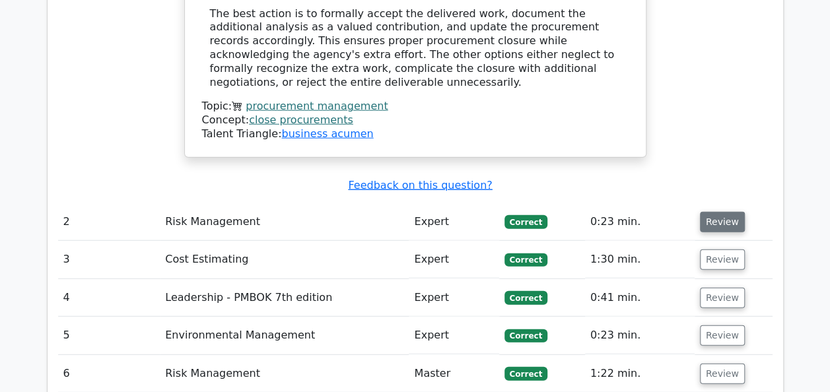
click at [725, 212] on button "Review" at bounding box center [722, 222] width 45 height 20
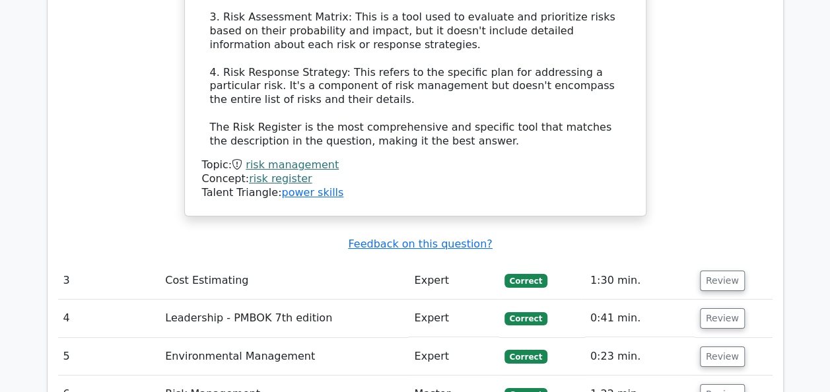
scroll to position [2324, 0]
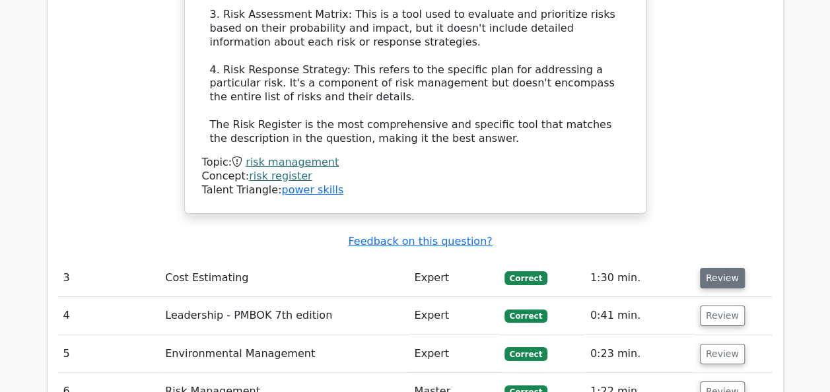
click at [713, 268] on button "Review" at bounding box center [722, 278] width 45 height 20
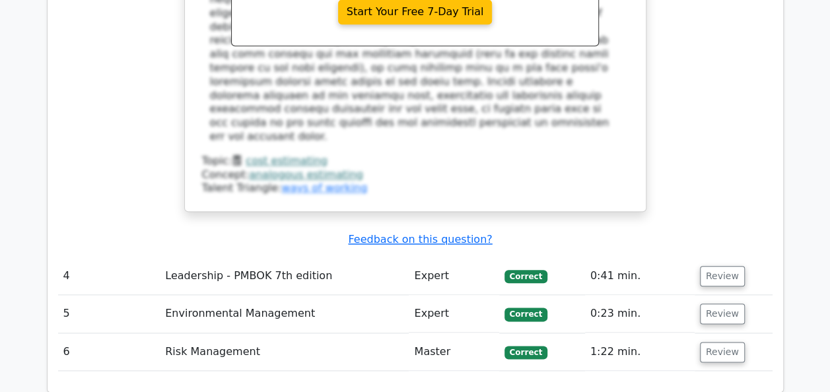
scroll to position [3116, 0]
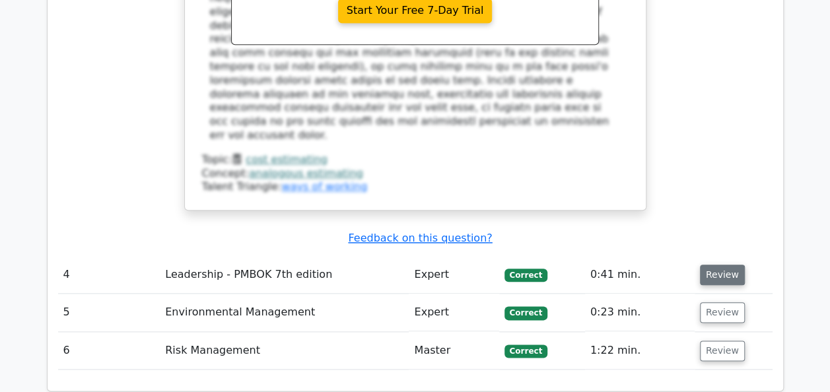
click at [720, 265] on button "Review" at bounding box center [722, 275] width 45 height 20
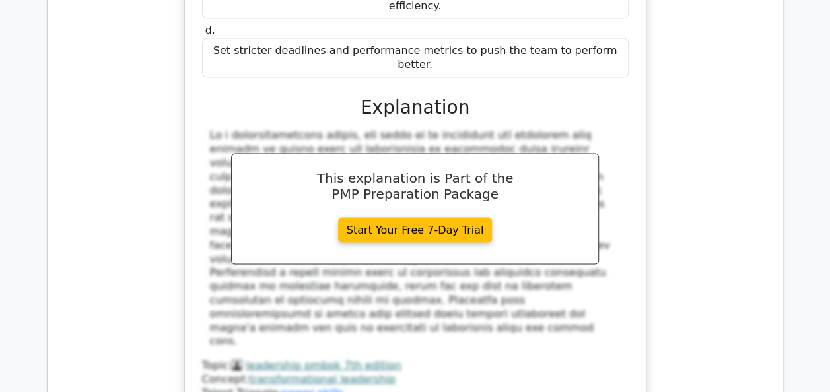
scroll to position [3750, 0]
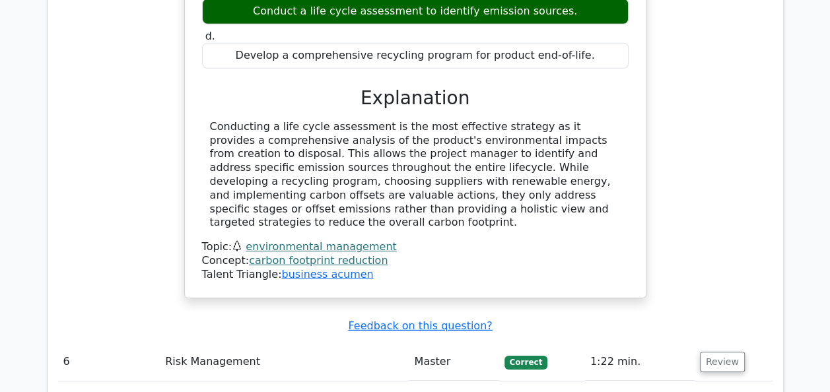
scroll to position [4358, 0]
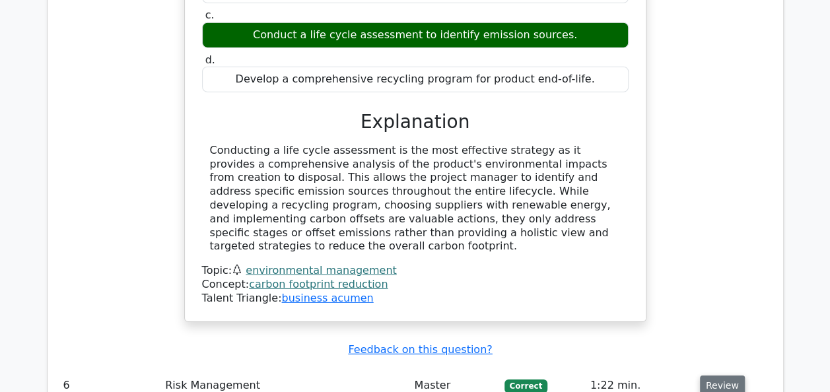
click at [729, 376] on button "Review" at bounding box center [722, 386] width 45 height 20
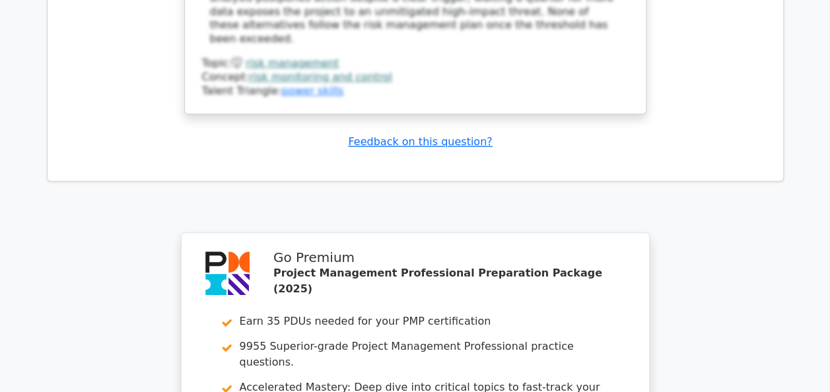
scroll to position [5397, 0]
